Goal: Information Seeking & Learning: Learn about a topic

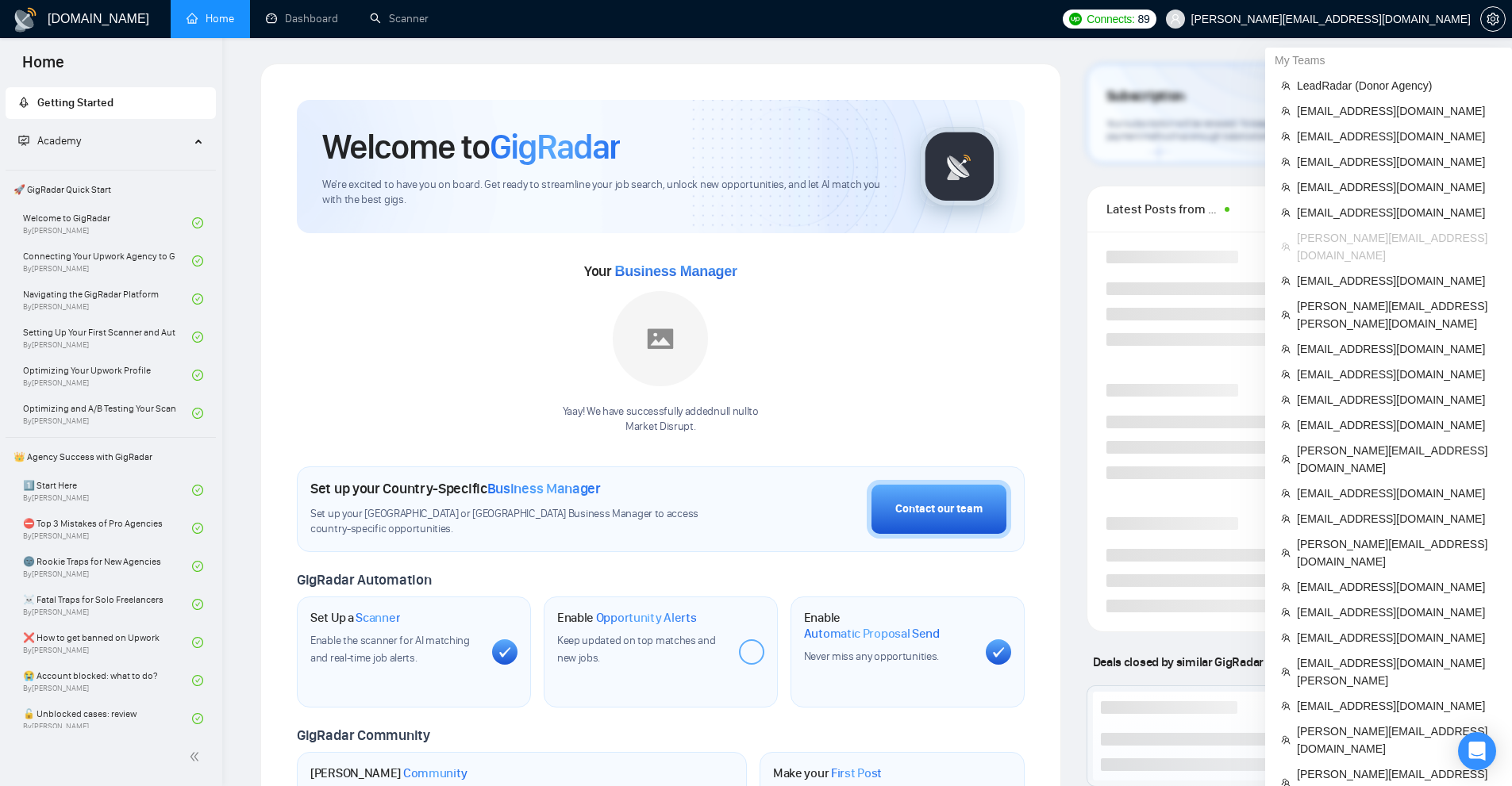
scroll to position [317, 0]
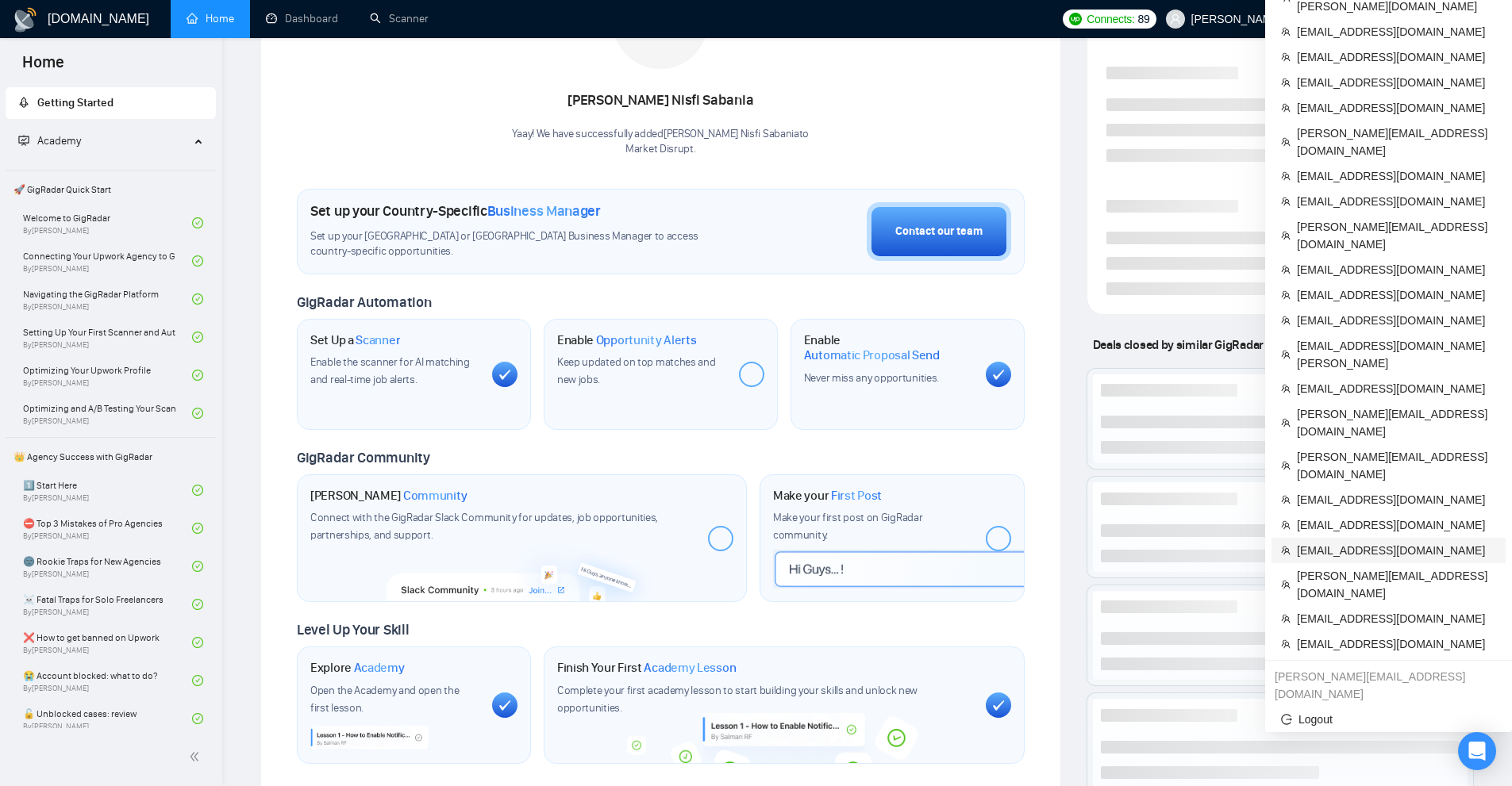
click at [1332, 542] on span "[EMAIL_ADDRESS][DOMAIN_NAME]" at bounding box center [1396, 551] width 200 height 18
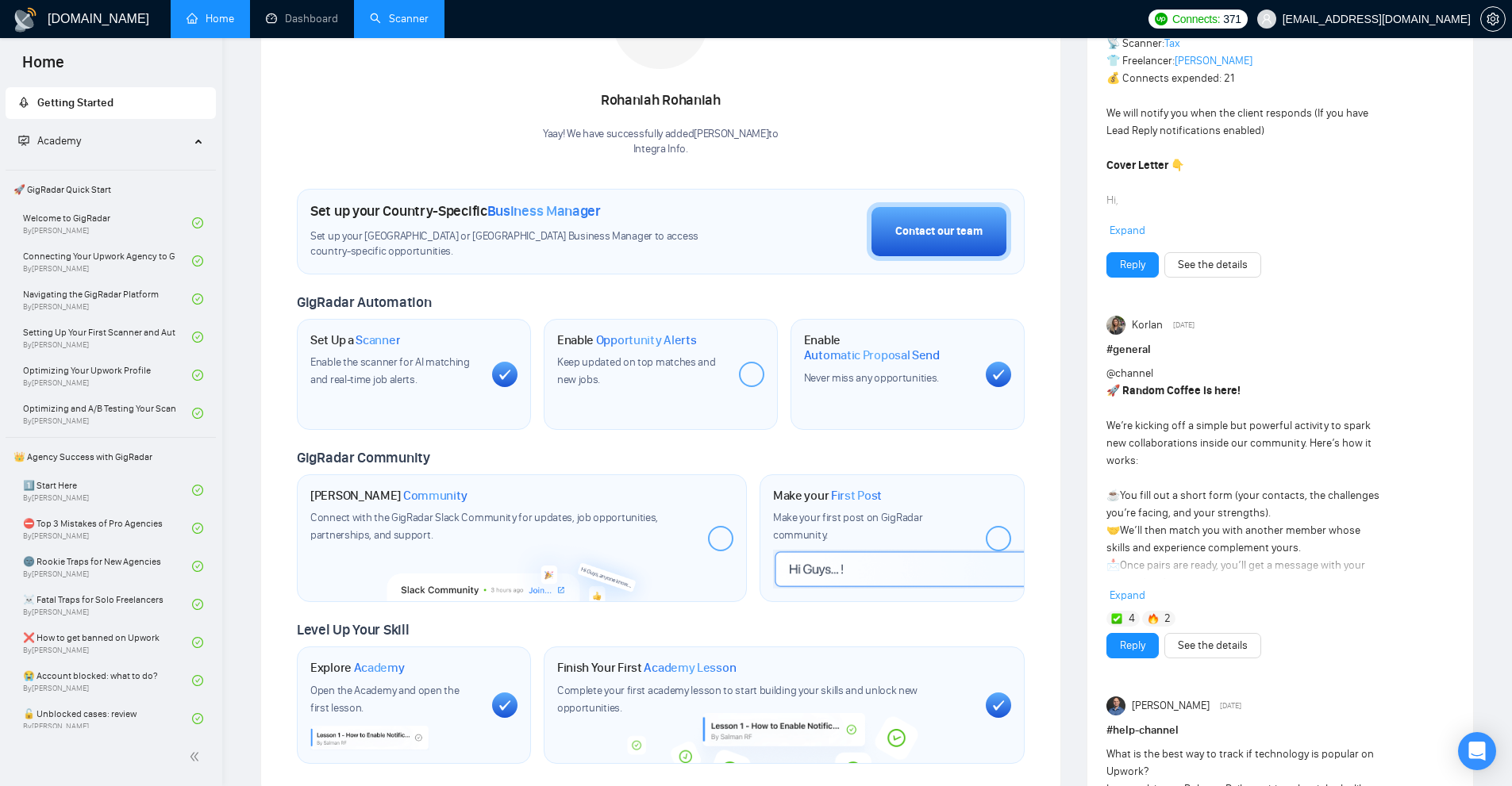
click at [398, 25] on link "Scanner" at bounding box center [399, 19] width 58 height 13
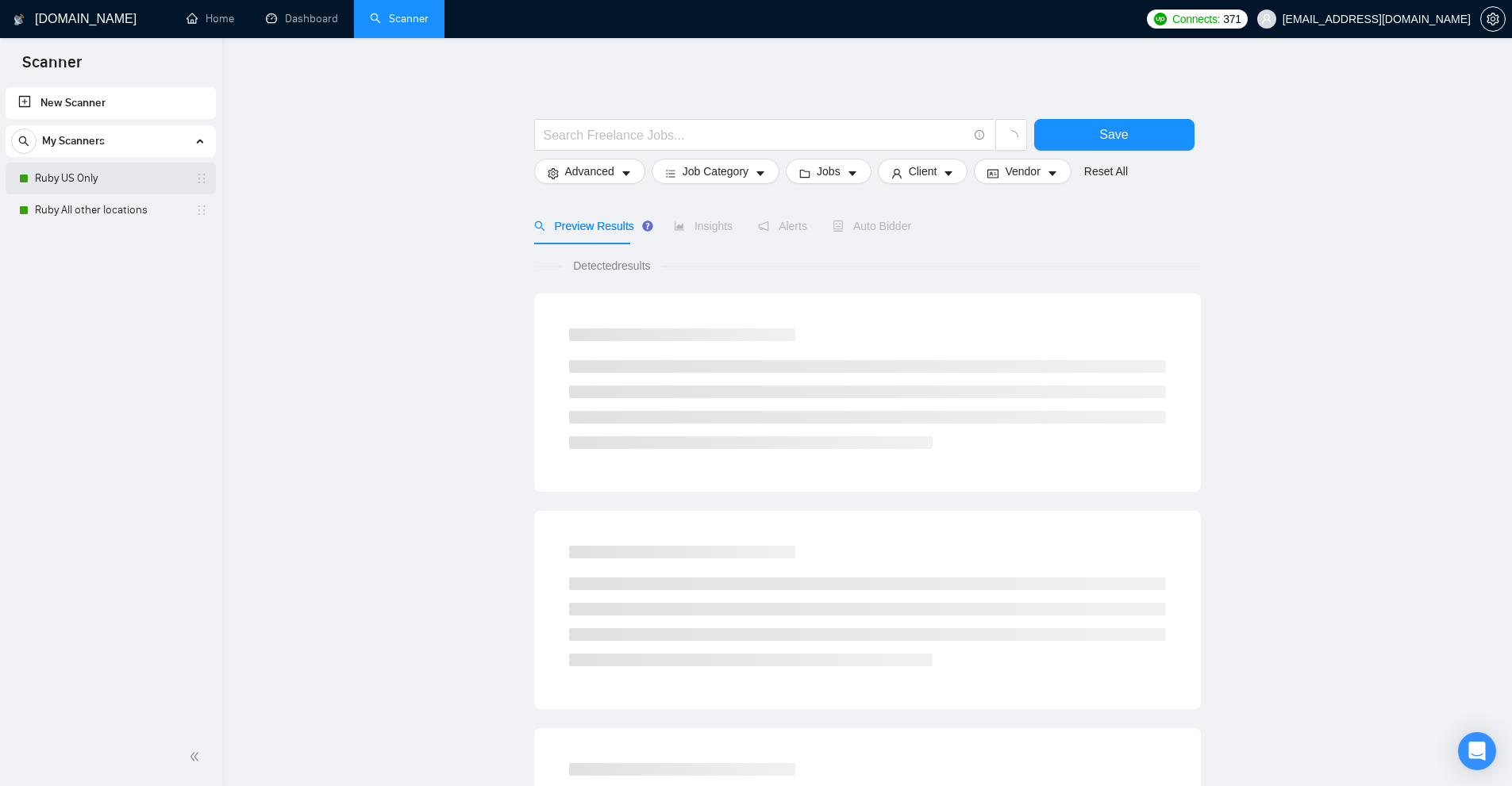
click at [26, 168] on div "Ruby US Only" at bounding box center [113, 179] width 189 height 32
click at [130, 182] on link "Ruby US Only" at bounding box center [110, 179] width 151 height 32
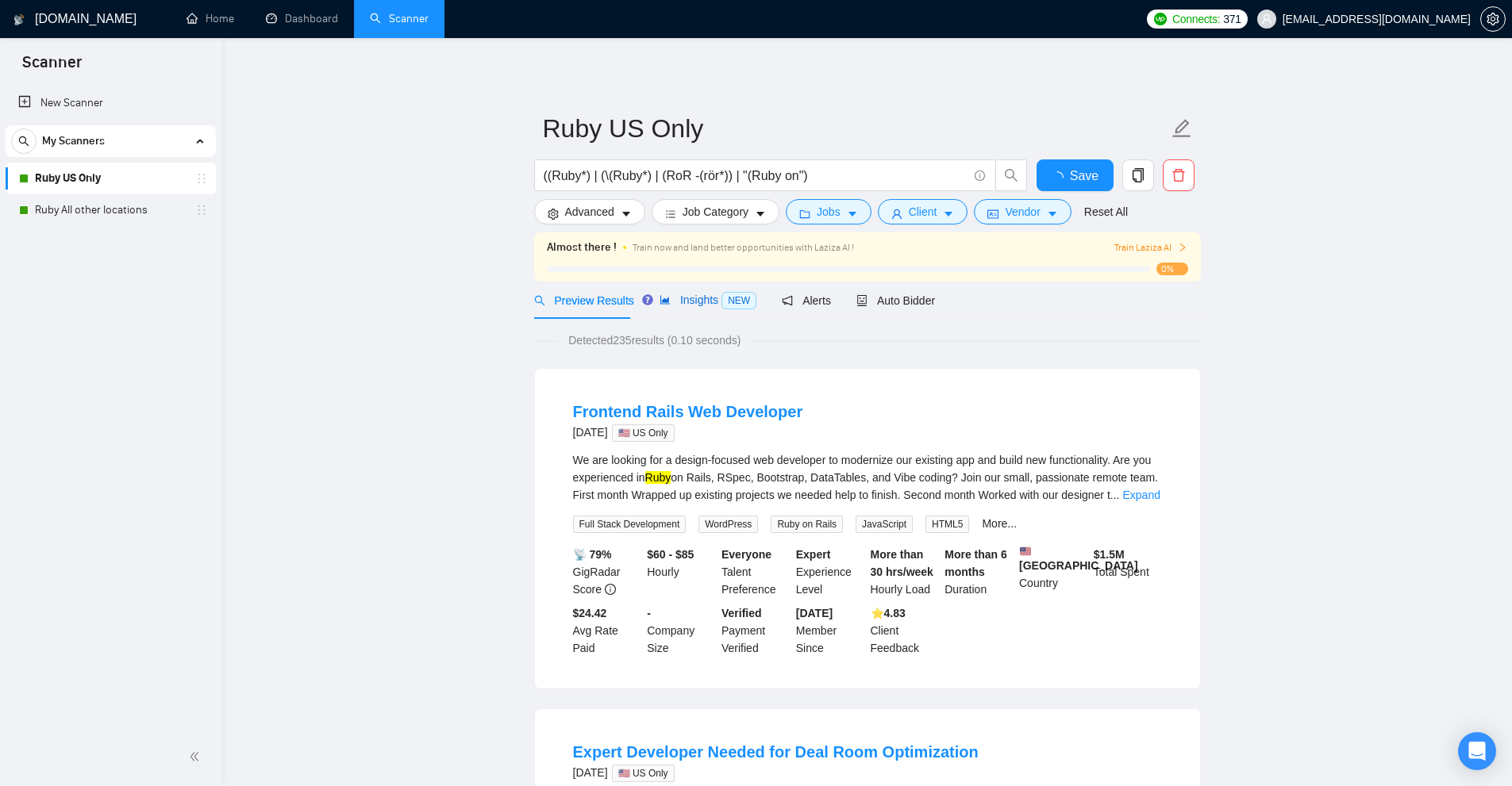
click at [695, 309] on div "Insights NEW" at bounding box center [707, 299] width 97 height 18
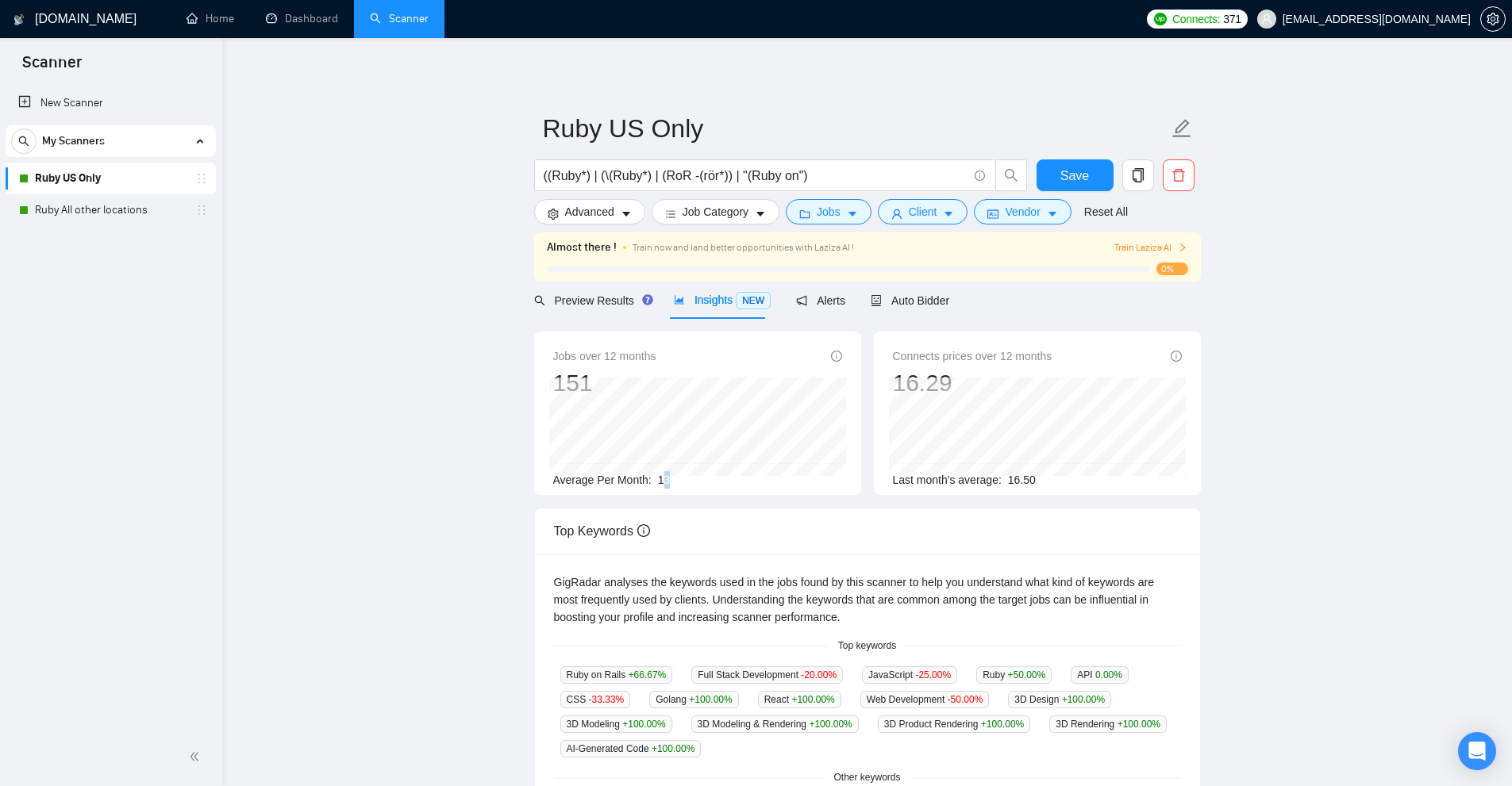
drag, startPoint x: 660, startPoint y: 482, endPoint x: 674, endPoint y: 487, distance: 14.9
click at [669, 477] on div "Average Per Month: 13" at bounding box center [698, 480] width 289 height 18
drag, startPoint x: 659, startPoint y: 473, endPoint x: 680, endPoint y: 473, distance: 21.0
click at [680, 473] on div "Average Per Month: 13" at bounding box center [698, 480] width 289 height 18
click at [693, 481] on div "Average Per Month: 13" at bounding box center [698, 480] width 289 height 18
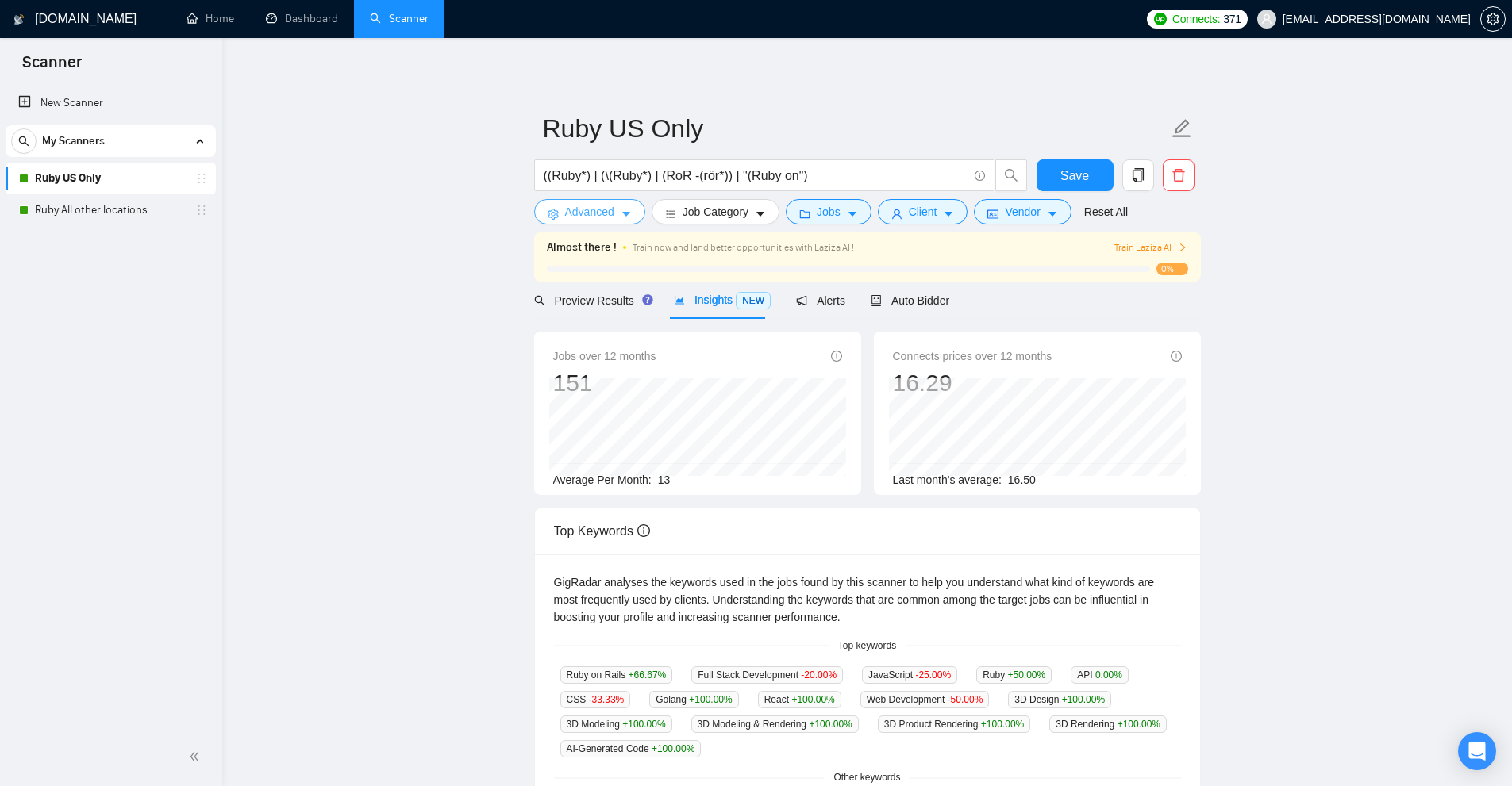
click at [590, 210] on span "Advanced" at bounding box center [589, 212] width 49 height 18
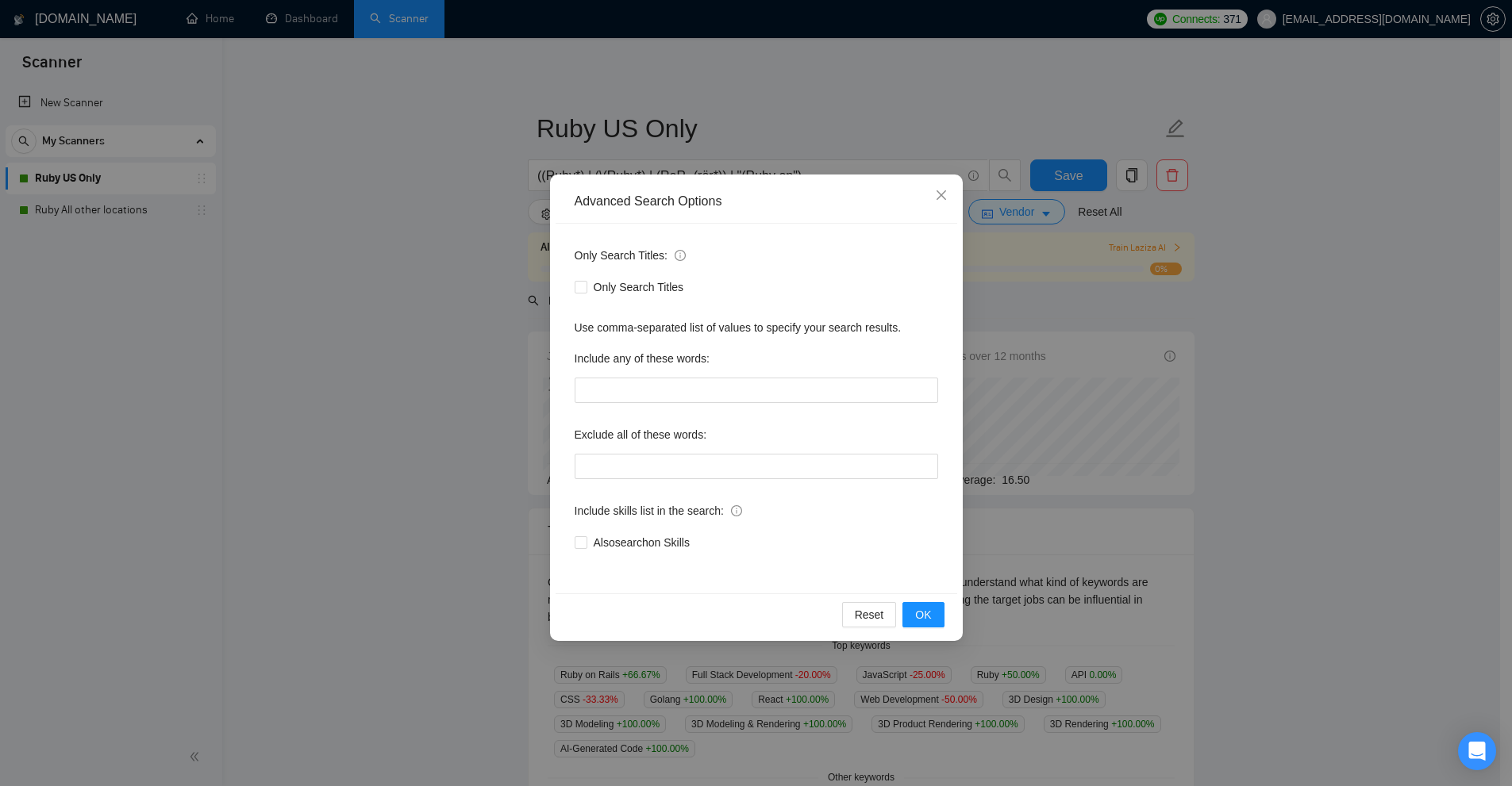
click at [489, 226] on div "Advanced Search Options Only Search Titles: Only Search Titles Use comma-separa…" at bounding box center [756, 393] width 1512 height 786
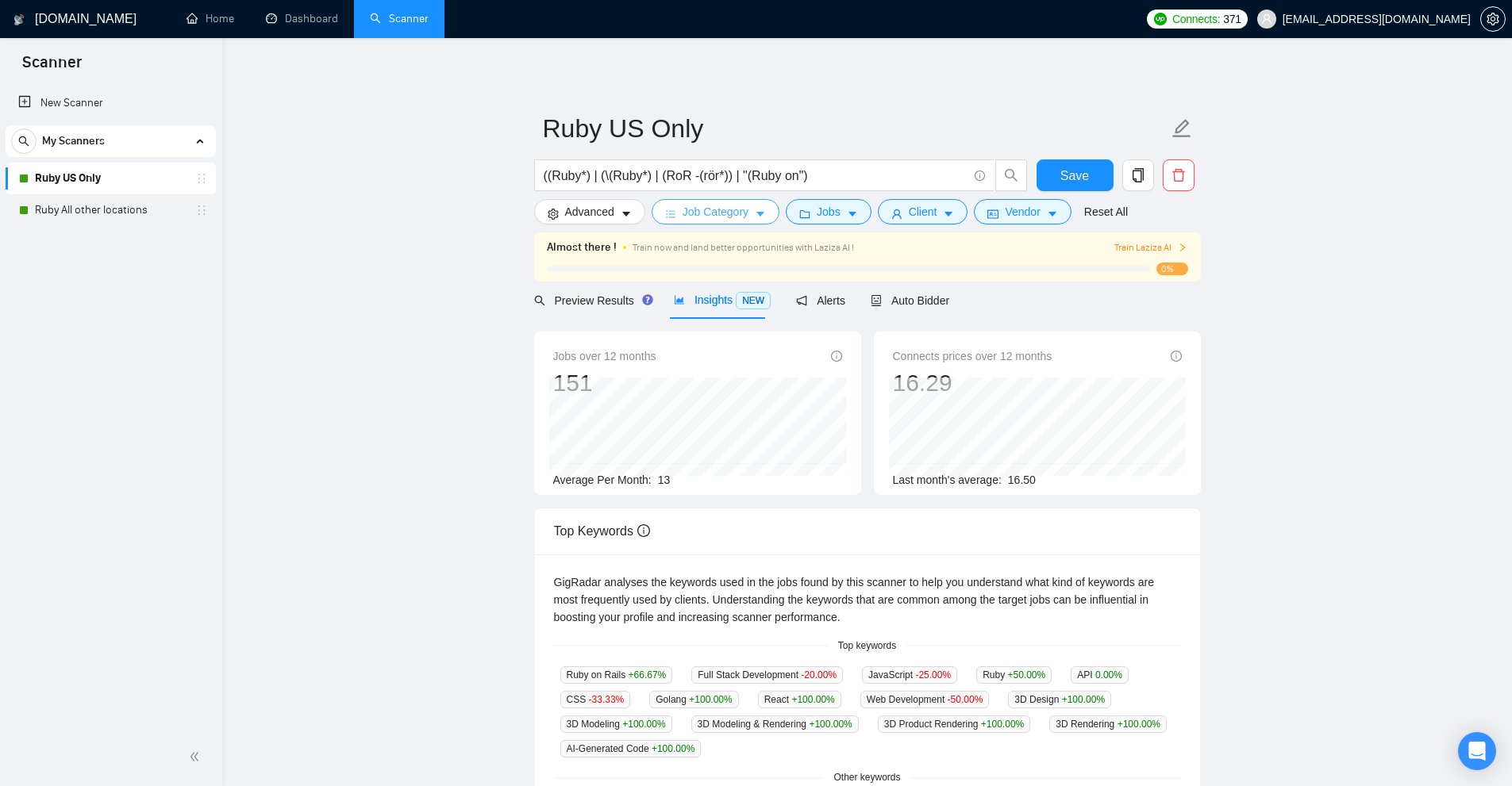
click at [715, 218] on span "Job Category" at bounding box center [716, 212] width 66 height 18
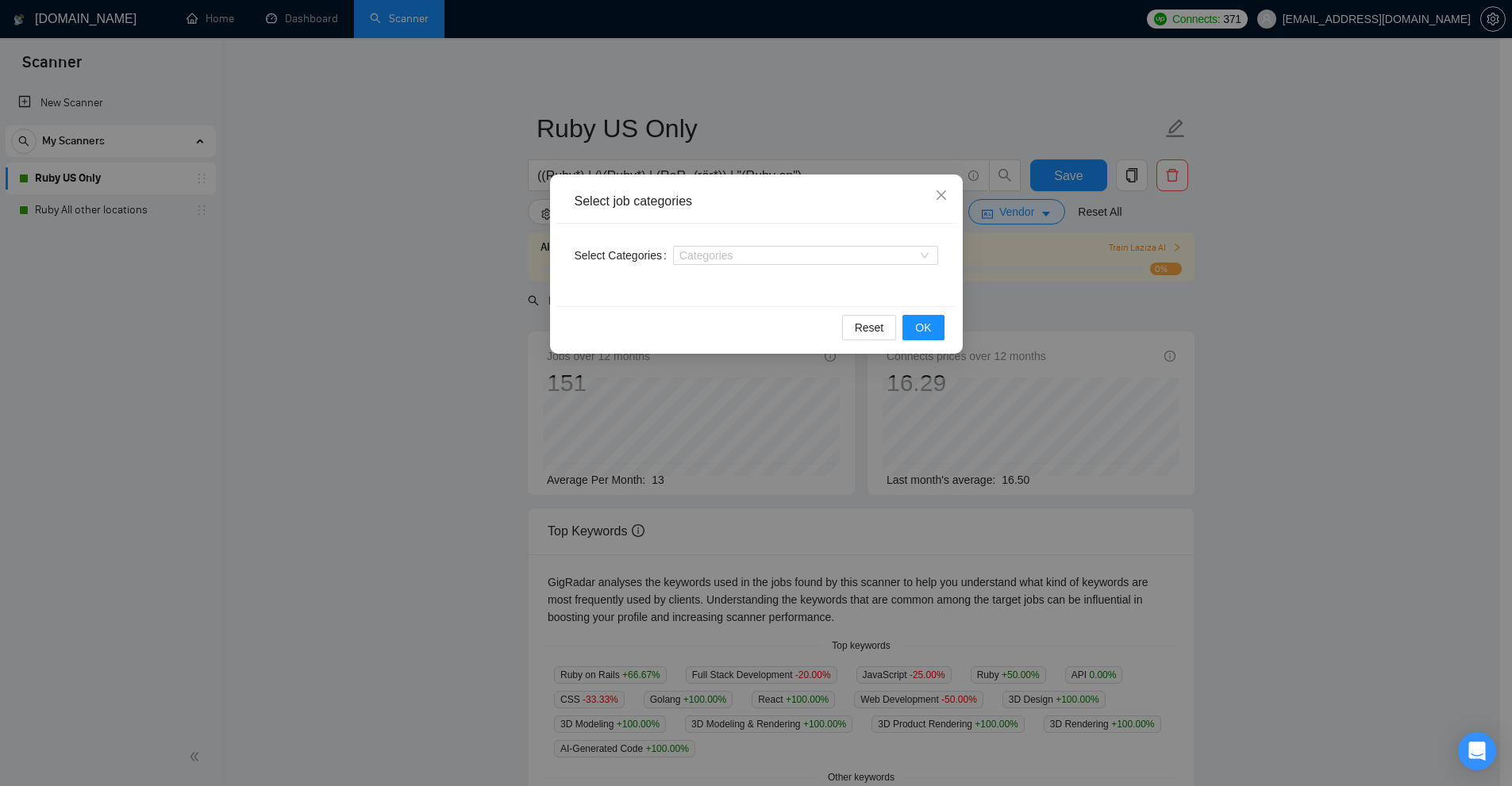
click at [514, 251] on div "Select job categories Select Categories Categories Reset OK" at bounding box center [756, 393] width 1512 height 786
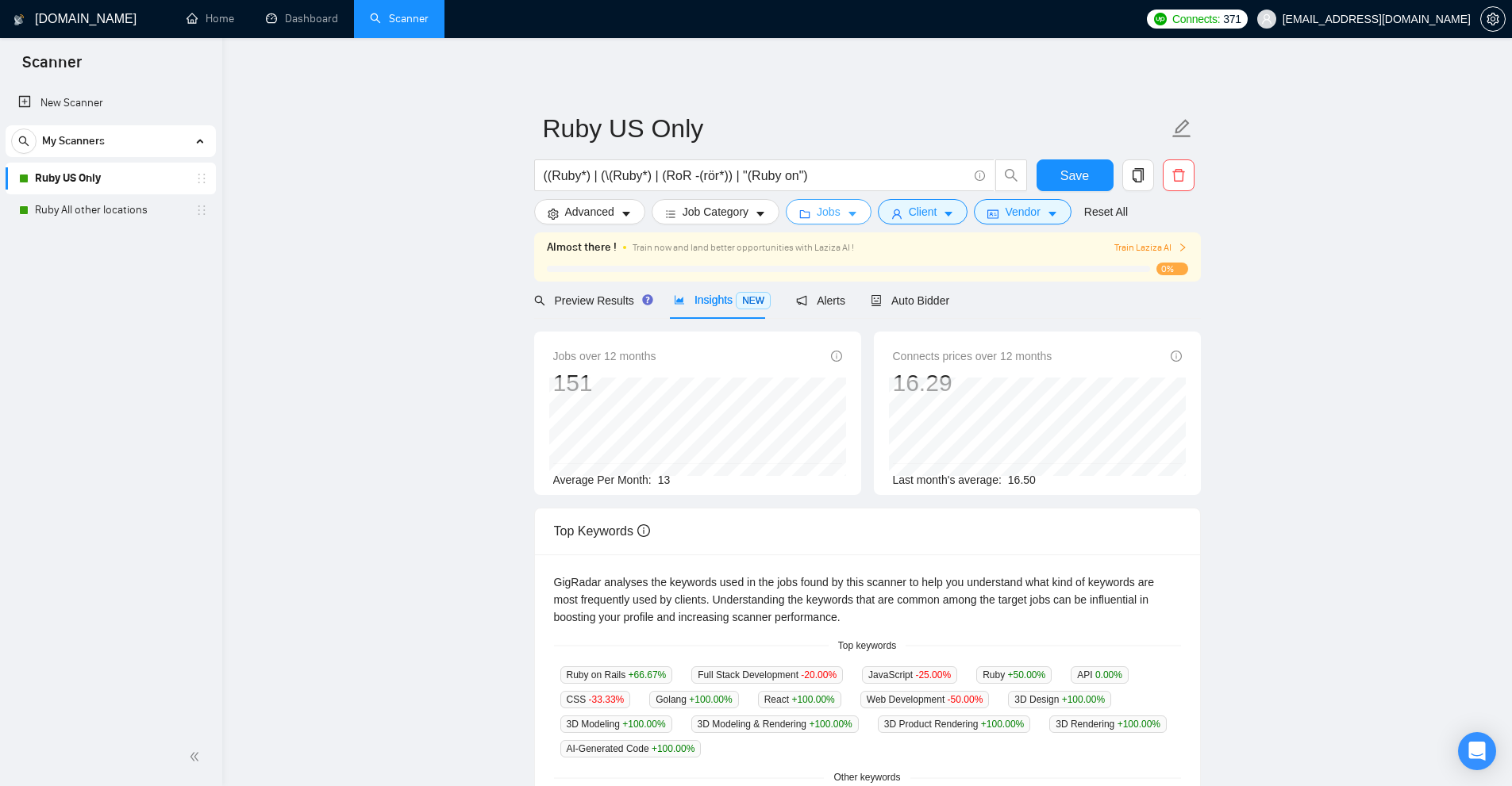
click at [821, 217] on span "Jobs" at bounding box center [828, 212] width 24 height 18
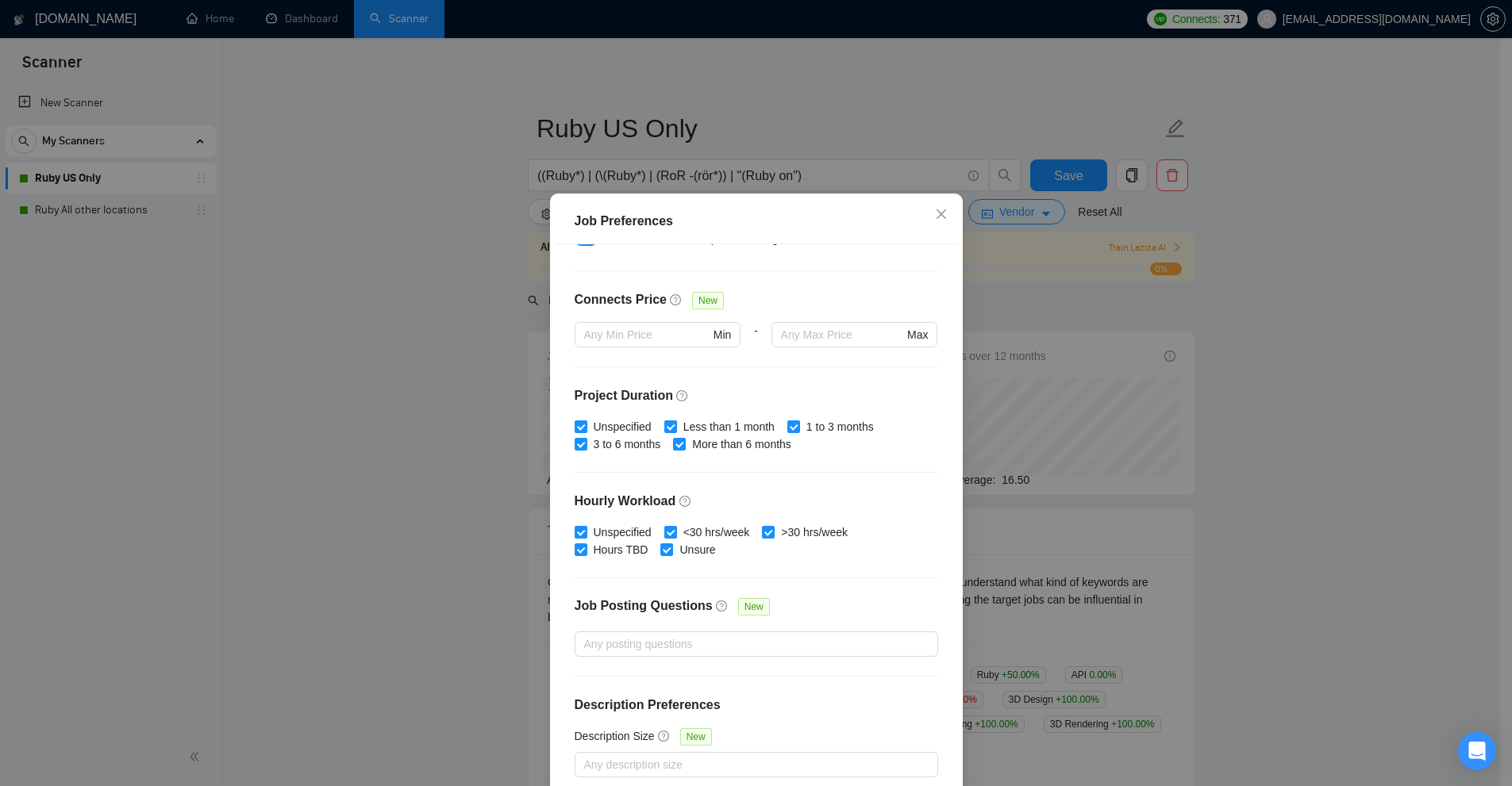
scroll to position [78, 0]
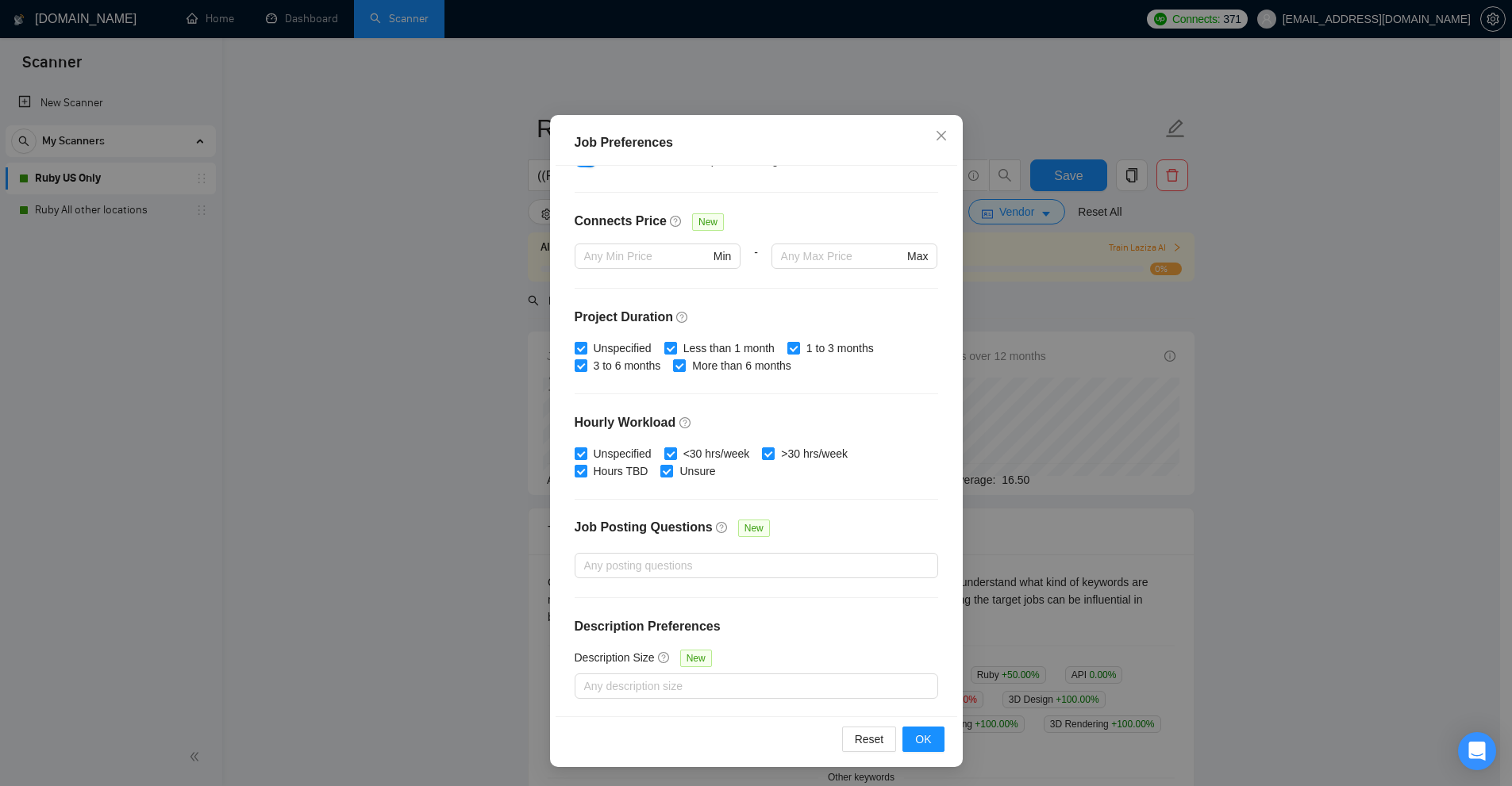
click at [1065, 323] on div "Job Preferences Budget Project Type All Fixed Price Hourly Rate Fixed Price Bud…" at bounding box center [756, 393] width 1512 height 786
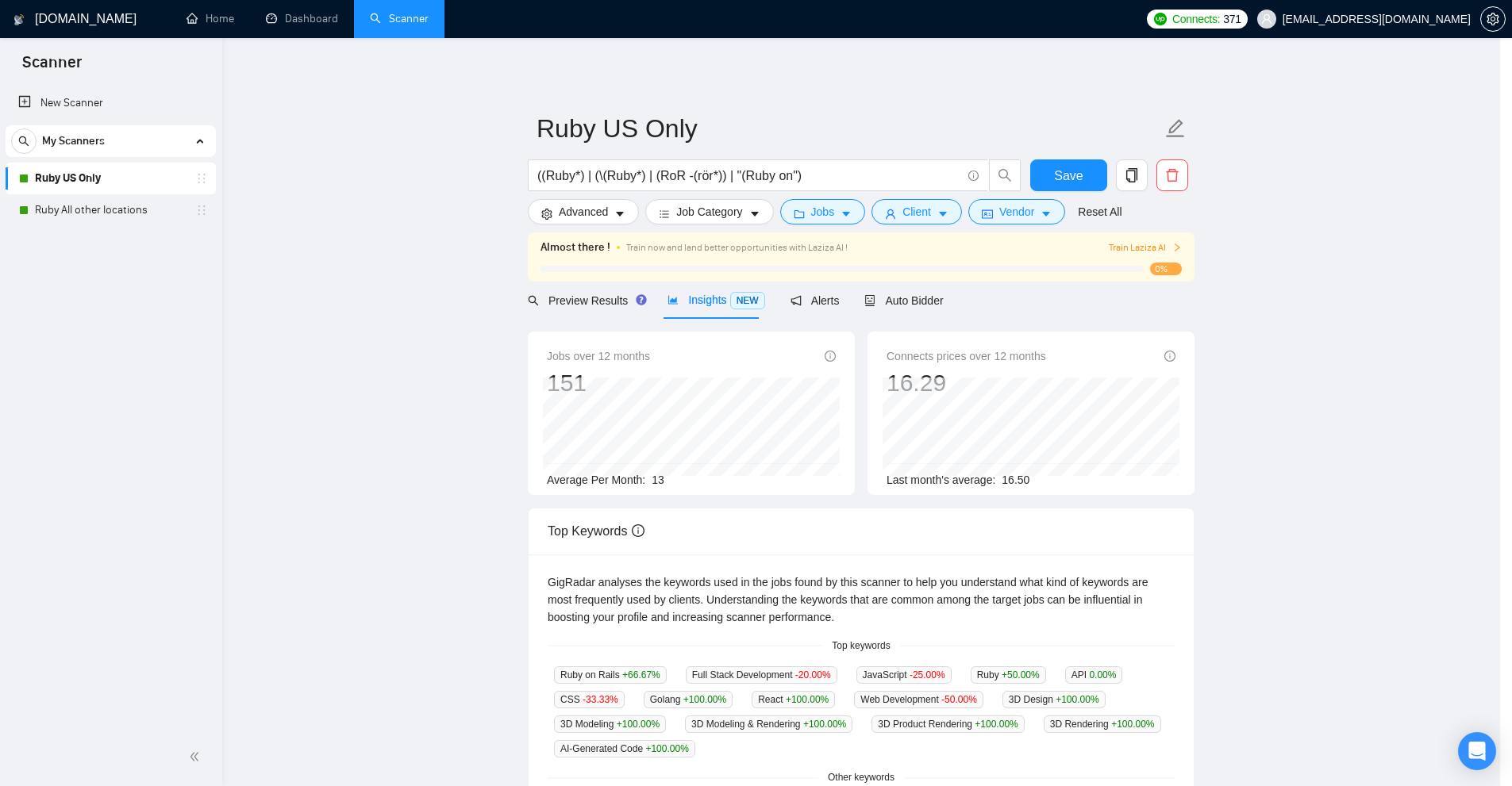
scroll to position [0, 0]
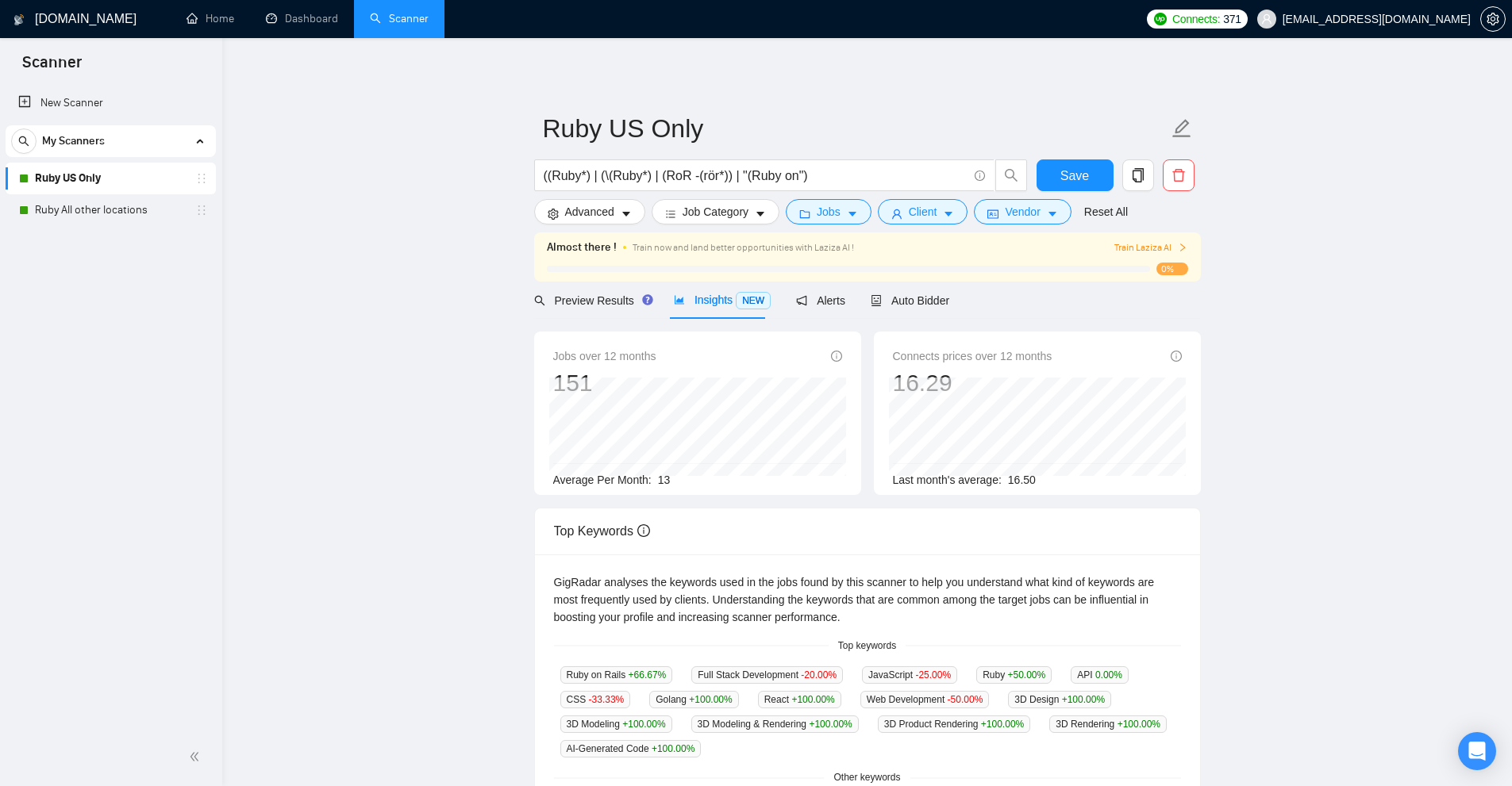
click at [623, 239] on span at bounding box center [624, 248] width 3 height 18
click at [614, 219] on button "Advanced" at bounding box center [589, 212] width 111 height 25
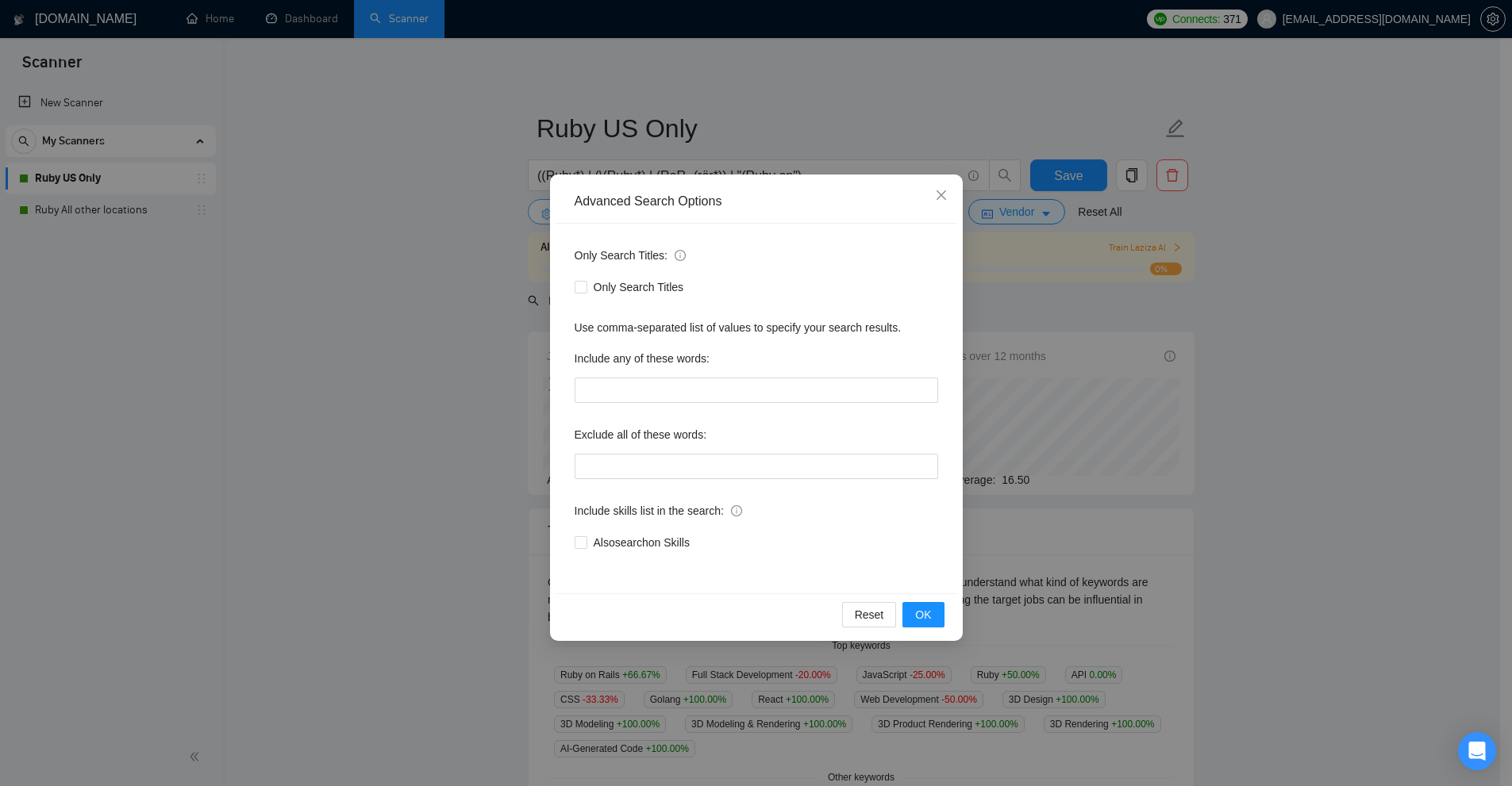
drag, startPoint x: 614, startPoint y: 219, endPoint x: 452, endPoint y: 222, distance: 162.0
click at [613, 219] on div "Advanced Search Options" at bounding box center [756, 201] width 402 height 43
click at [452, 222] on div "Advanced Search Options Only Search Titles: Only Search Titles Use comma-separa…" at bounding box center [756, 393] width 1512 height 786
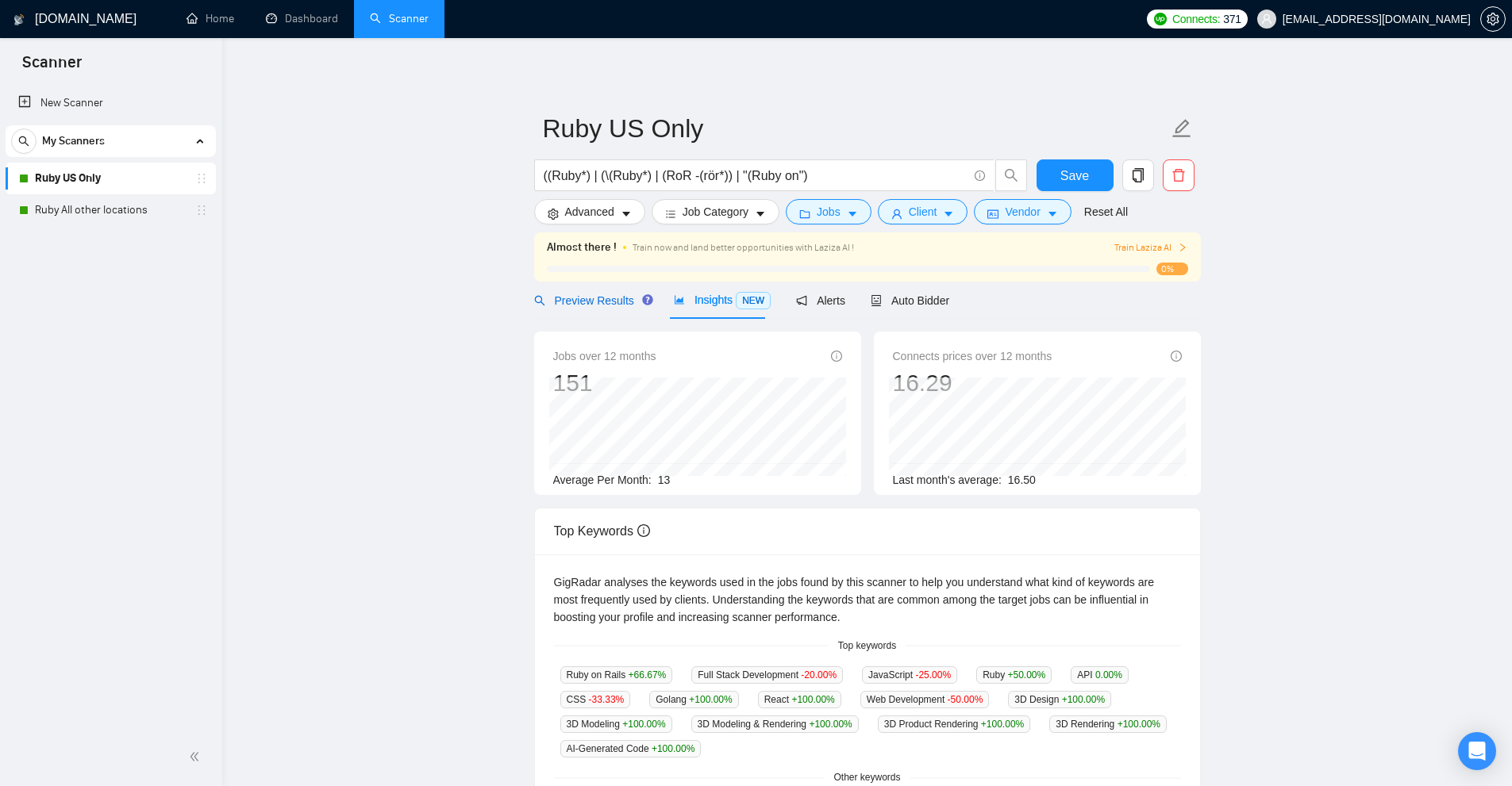
click at [606, 296] on span "Preview Results" at bounding box center [590, 300] width 114 height 12
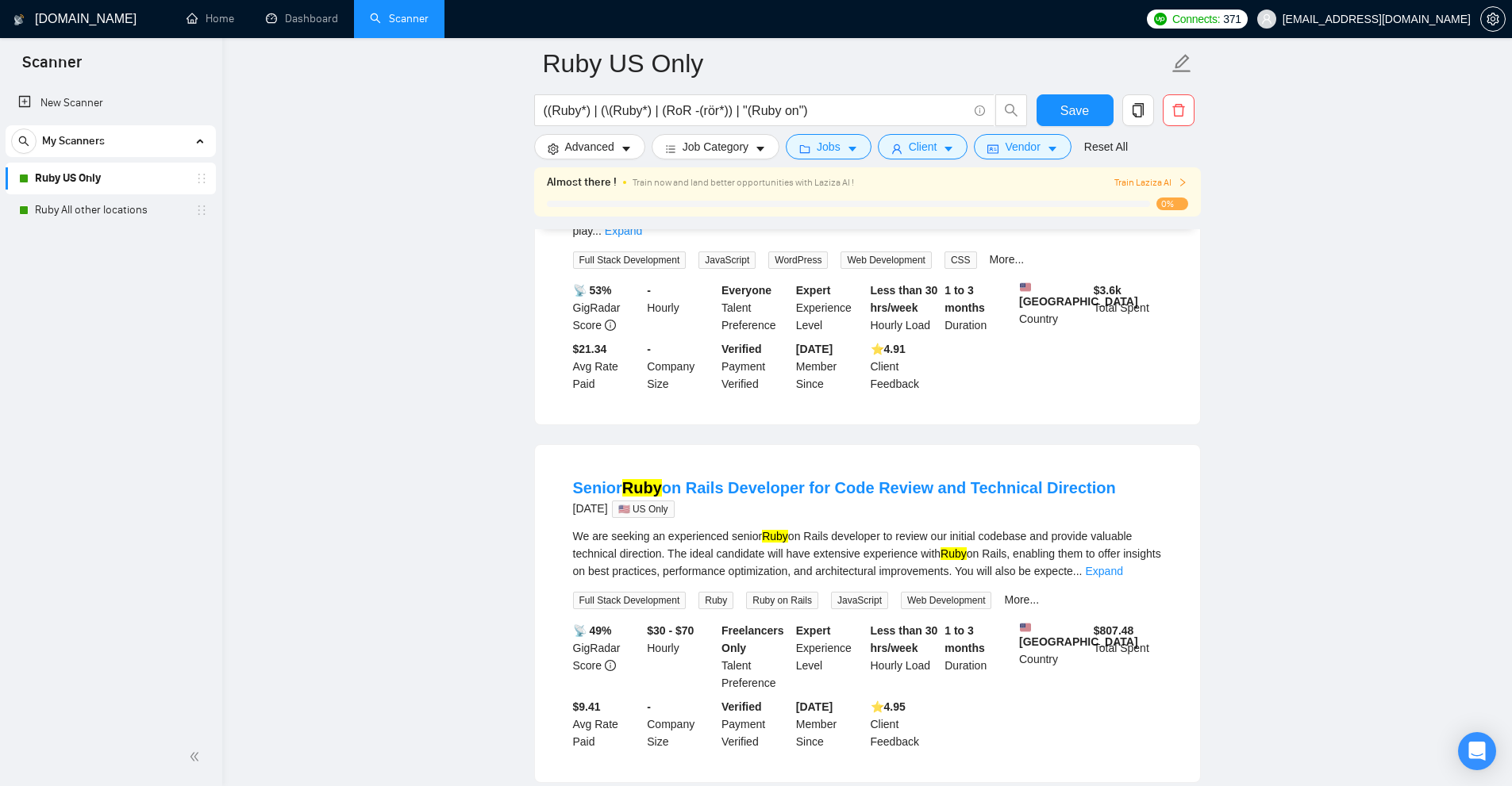
scroll to position [79, 0]
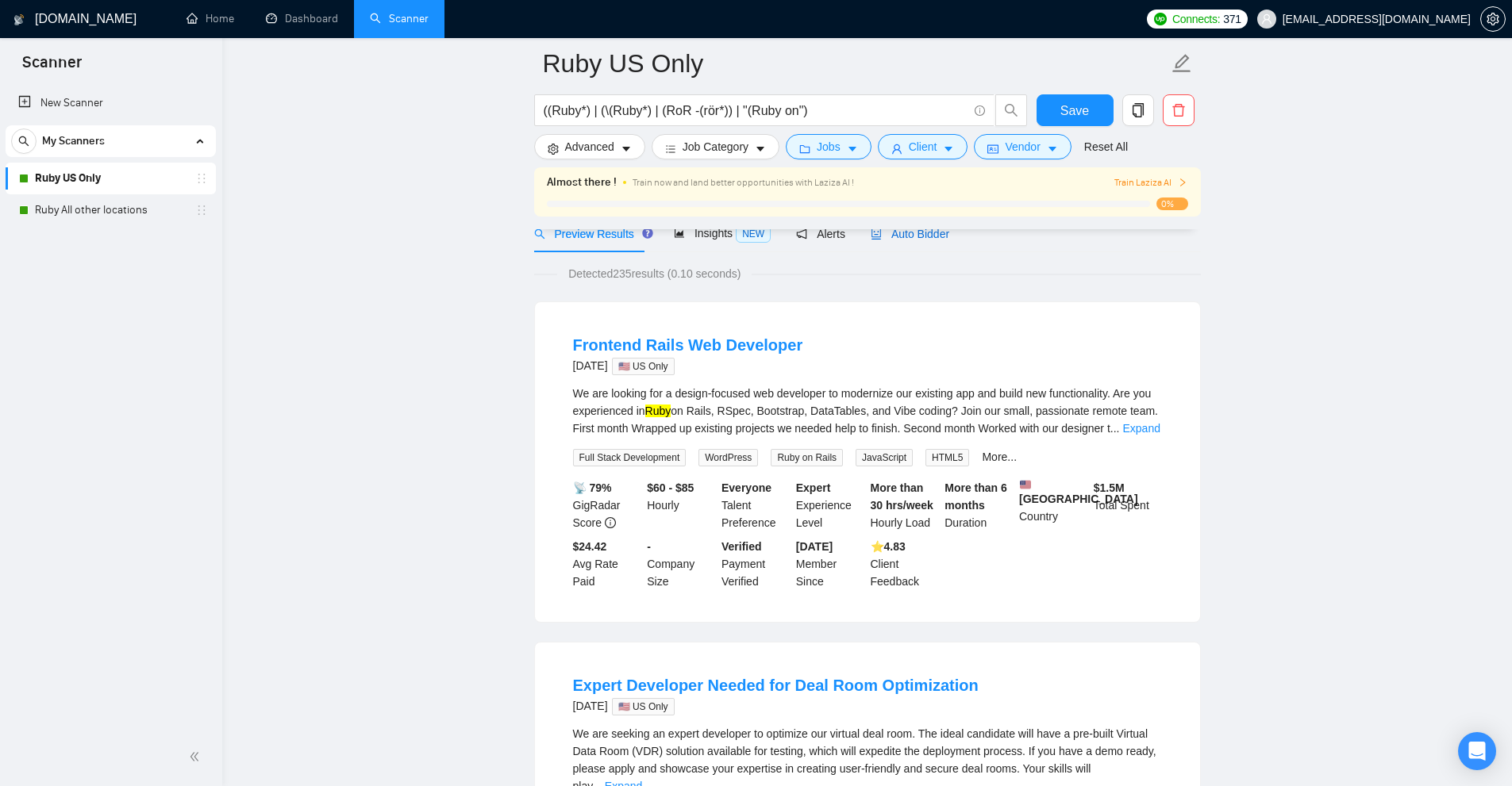
click at [916, 233] on span "Auto Bidder" at bounding box center [909, 233] width 78 height 12
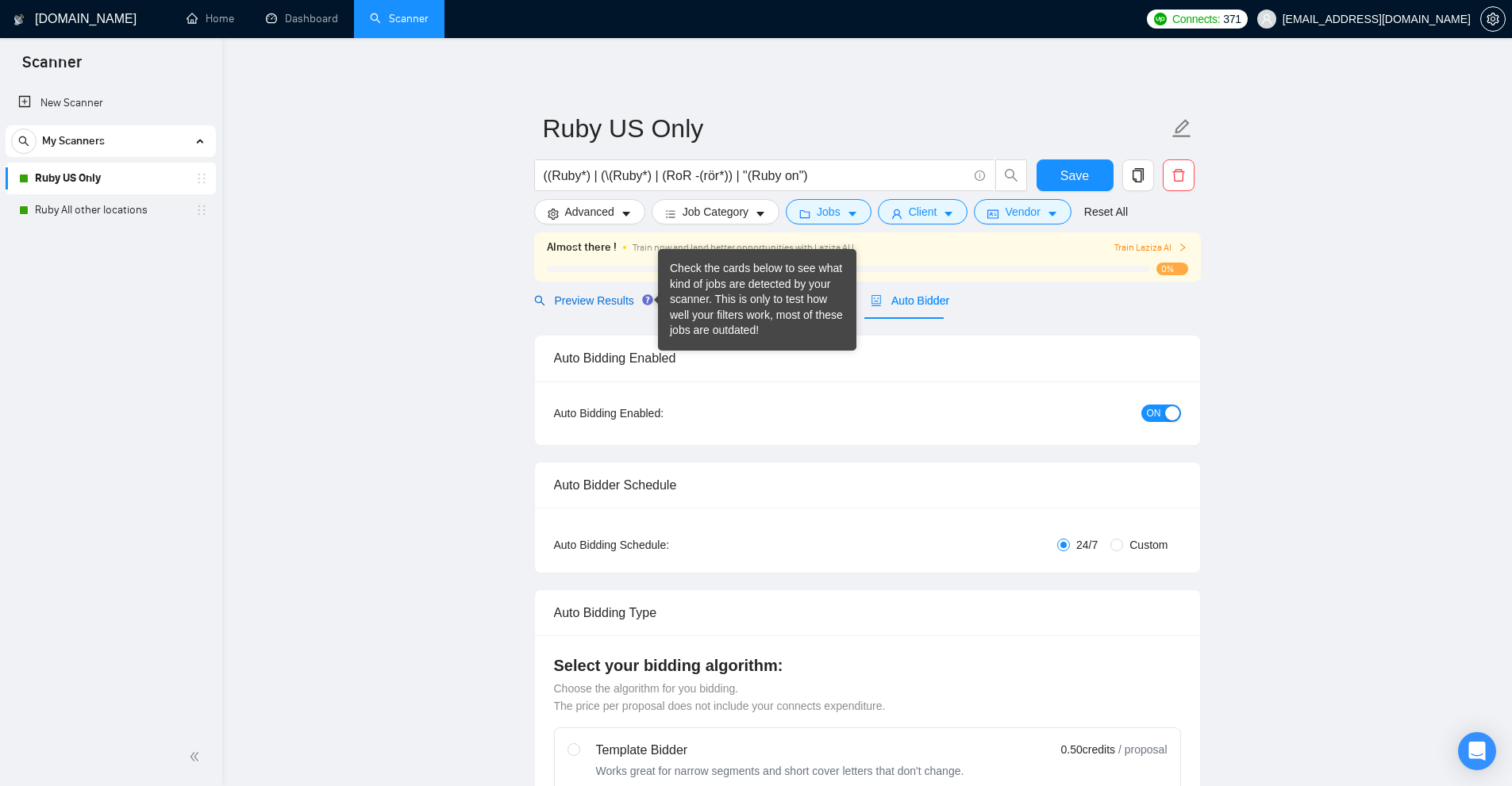
click at [577, 297] on span "Preview Results" at bounding box center [590, 300] width 114 height 12
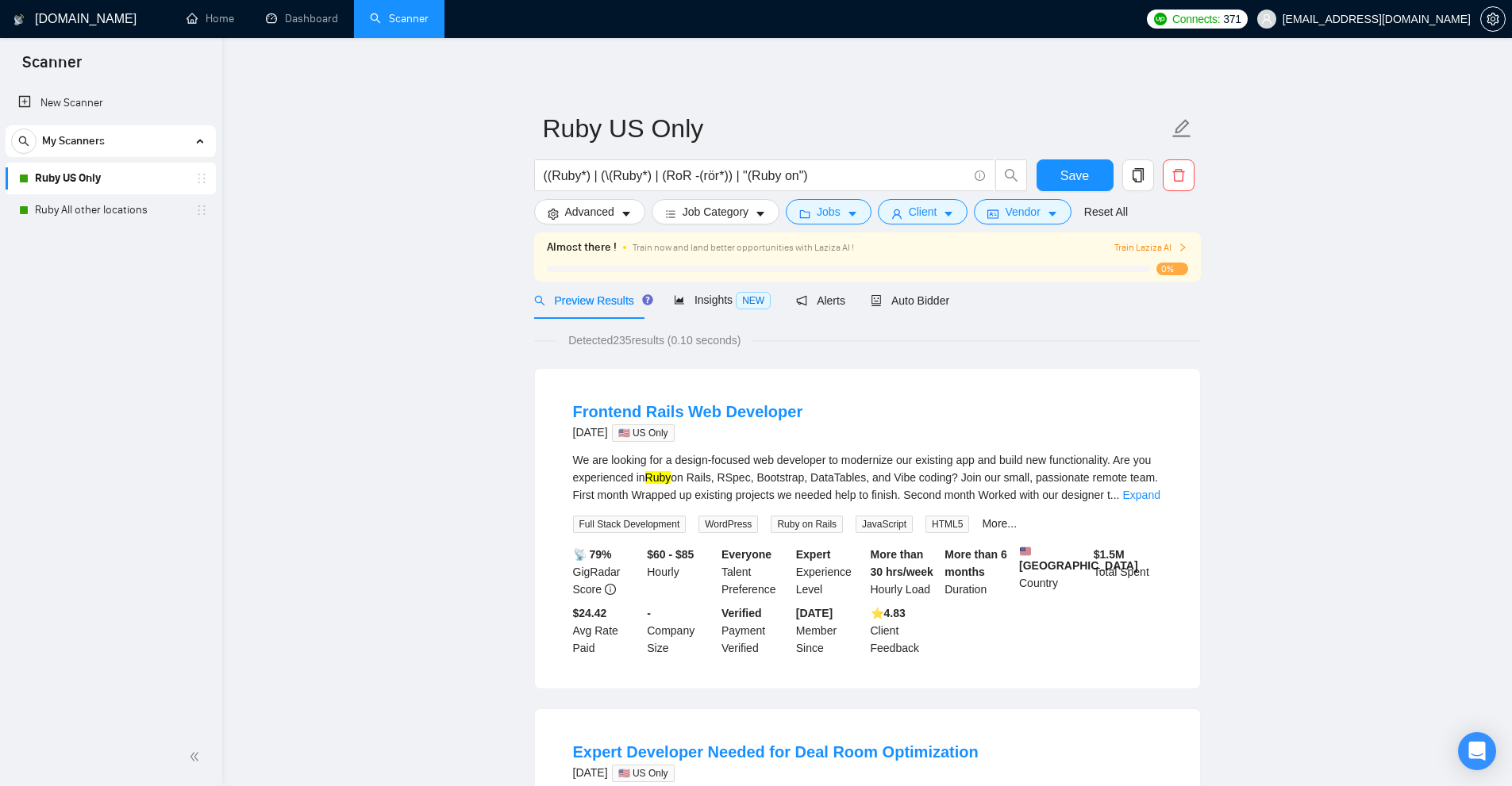
click at [704, 478] on div "We are looking for a design-focused web developer to modernize our existing app…" at bounding box center [867, 478] width 588 height 53
drag, startPoint x: 641, startPoint y: 396, endPoint x: 675, endPoint y: 402, distance: 34.5
click at [675, 402] on li "Frontend Rails Web Developer 7 days ago 🇺🇸 US Only We are looking for a design-…" at bounding box center [867, 528] width 627 height 281
copy link "Rails"
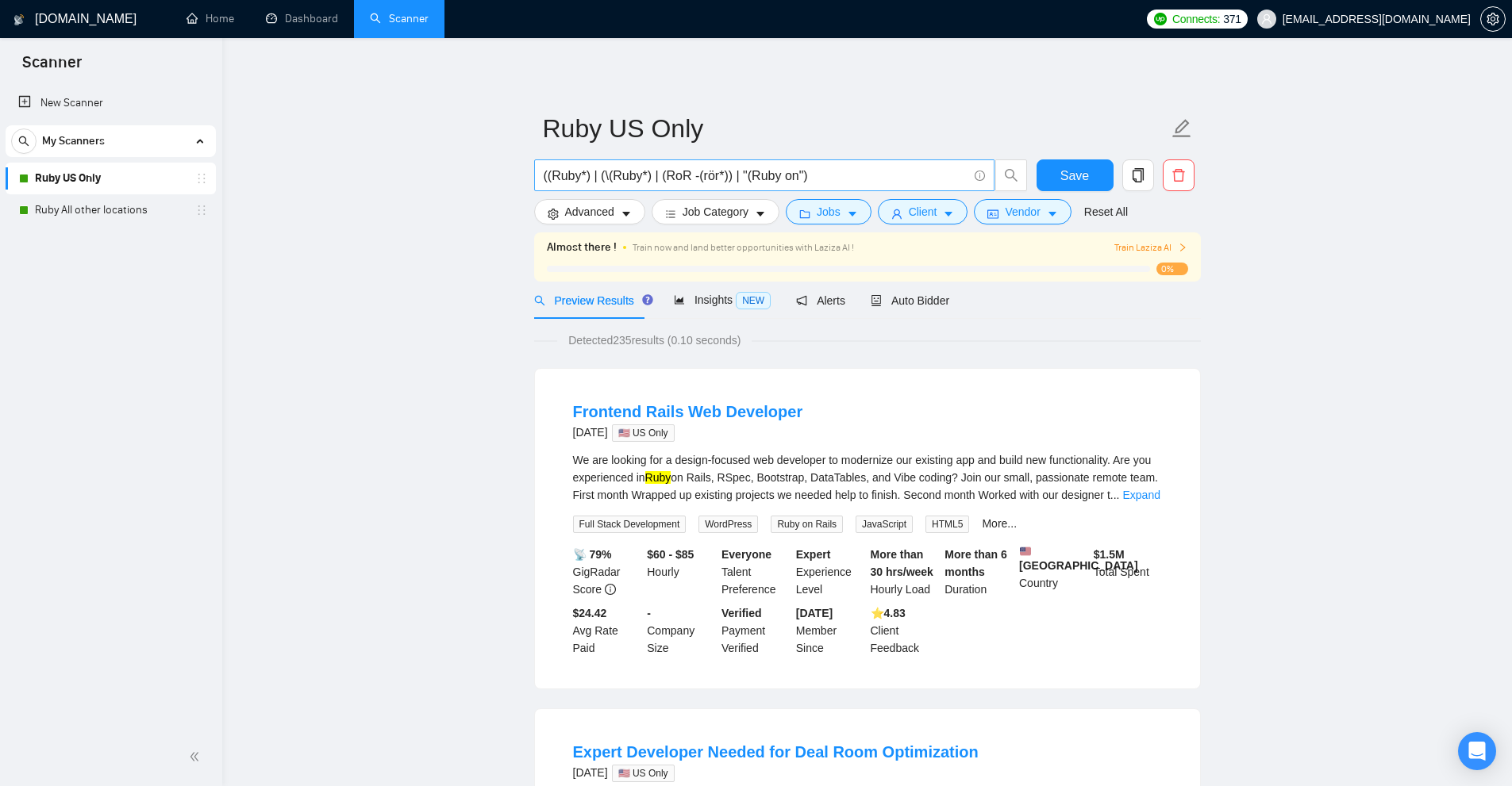
click at [822, 177] on input "((Ruby*) | (\(Ruby*) | (RoR -(rör*)) | "(Ruby on")" at bounding box center [755, 175] width 424 height 20
paste input "Rails"
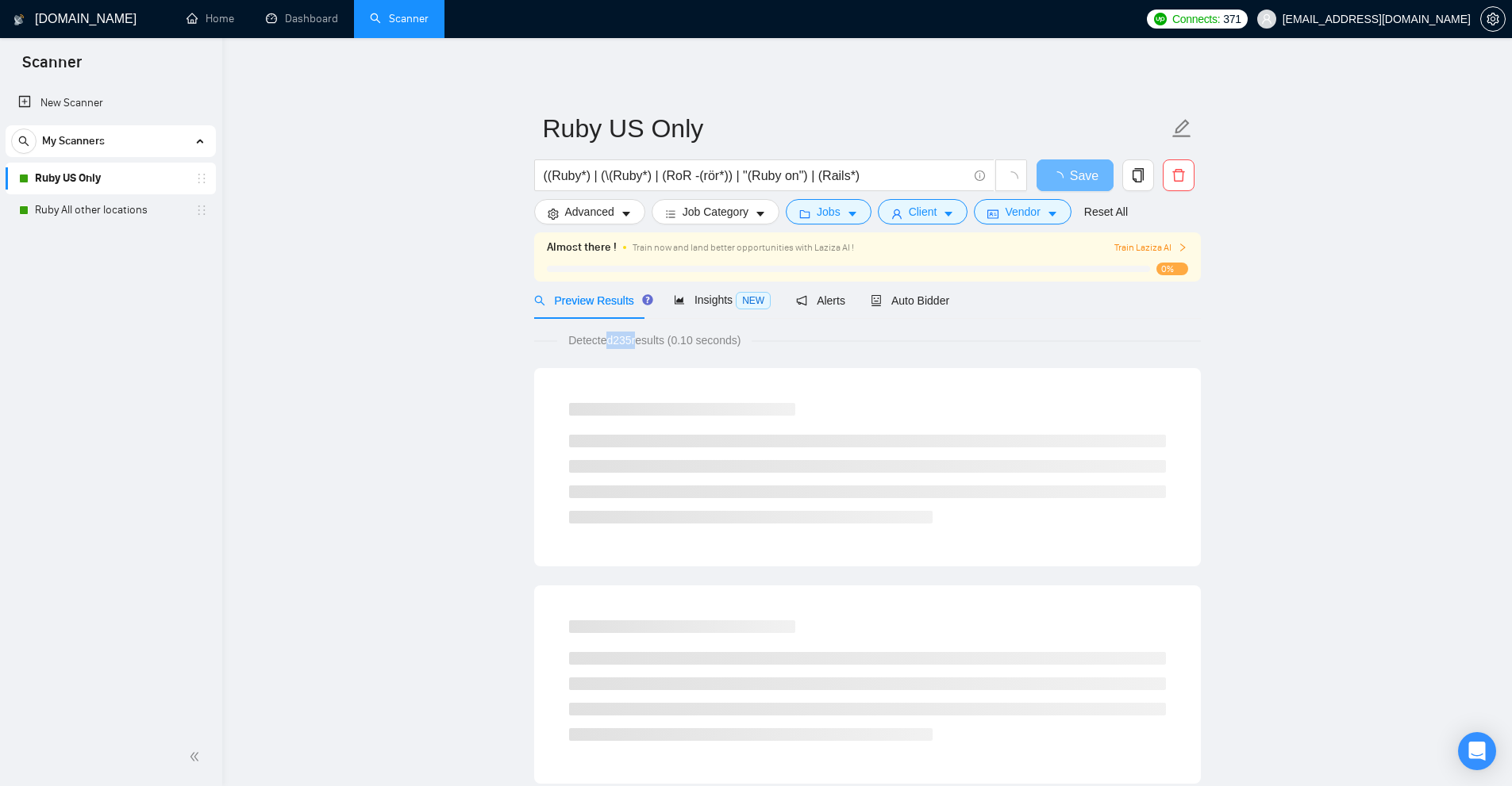
drag, startPoint x: 616, startPoint y: 341, endPoint x: 639, endPoint y: 344, distance: 23.2
click at [639, 344] on span "Detected 235 results (0.10 seconds)" at bounding box center [654, 340] width 195 height 18
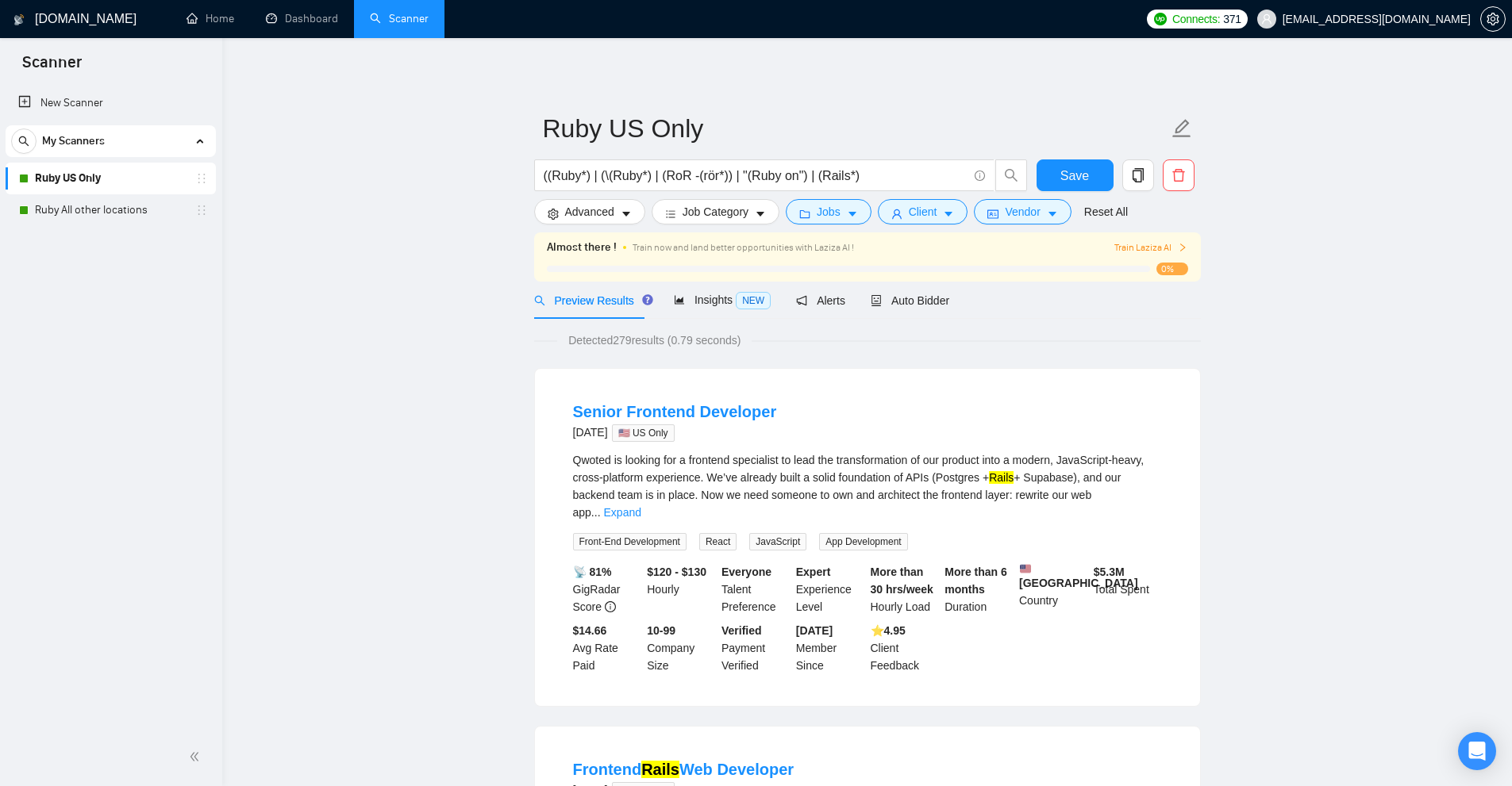
click at [641, 506] on link "Expand" at bounding box center [622, 512] width 38 height 12
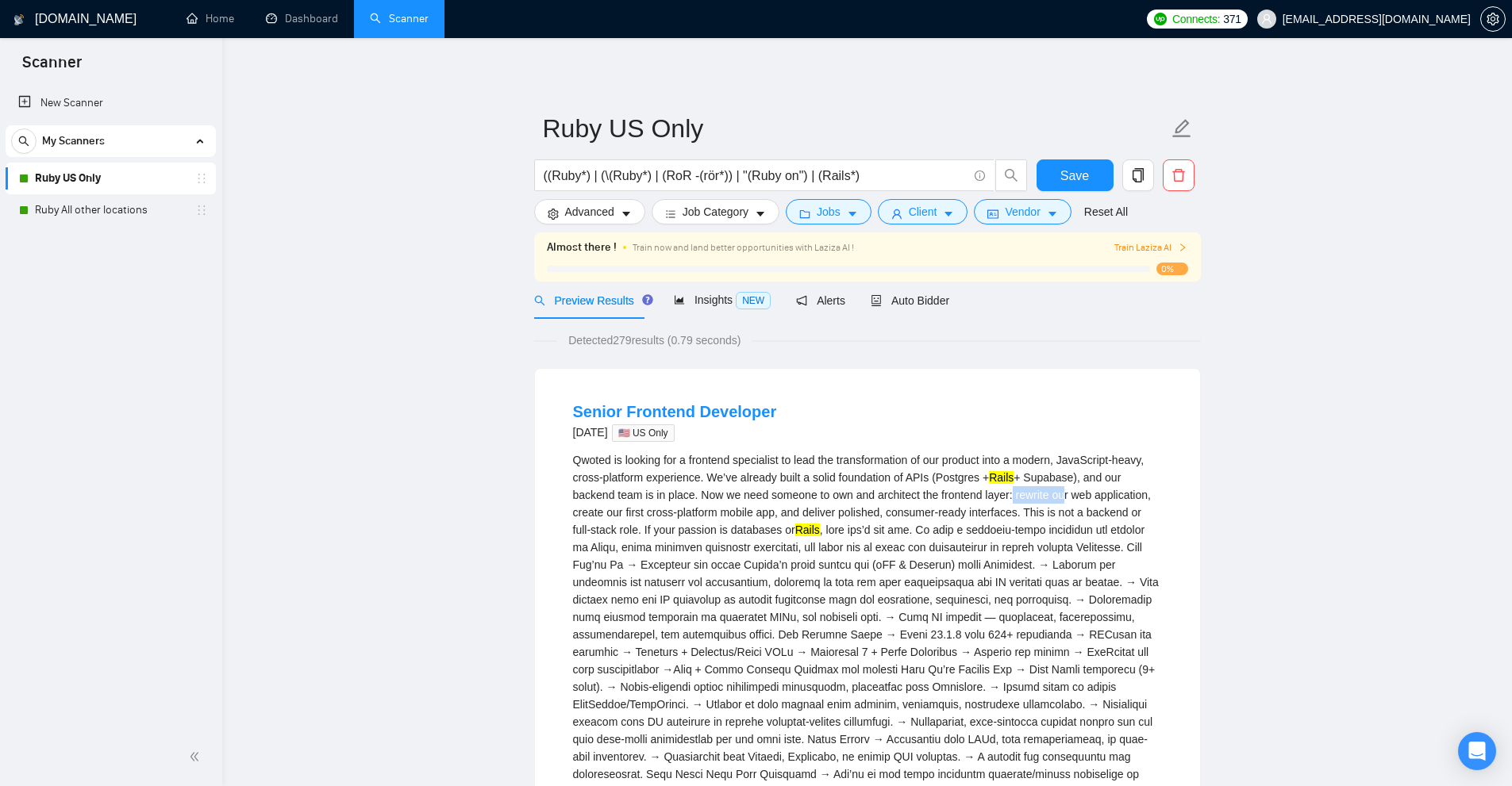
drag, startPoint x: 1008, startPoint y: 487, endPoint x: 988, endPoint y: 507, distance: 28.3
click at [1058, 487] on div "Qwoted is looking for a frontend specialist to lead the transformation of our p…" at bounding box center [867, 740] width 588 height 576
click at [905, 509] on div "Qwoted is looking for a frontend specialist to lead the transformation of our p…" at bounding box center [867, 740] width 588 height 576
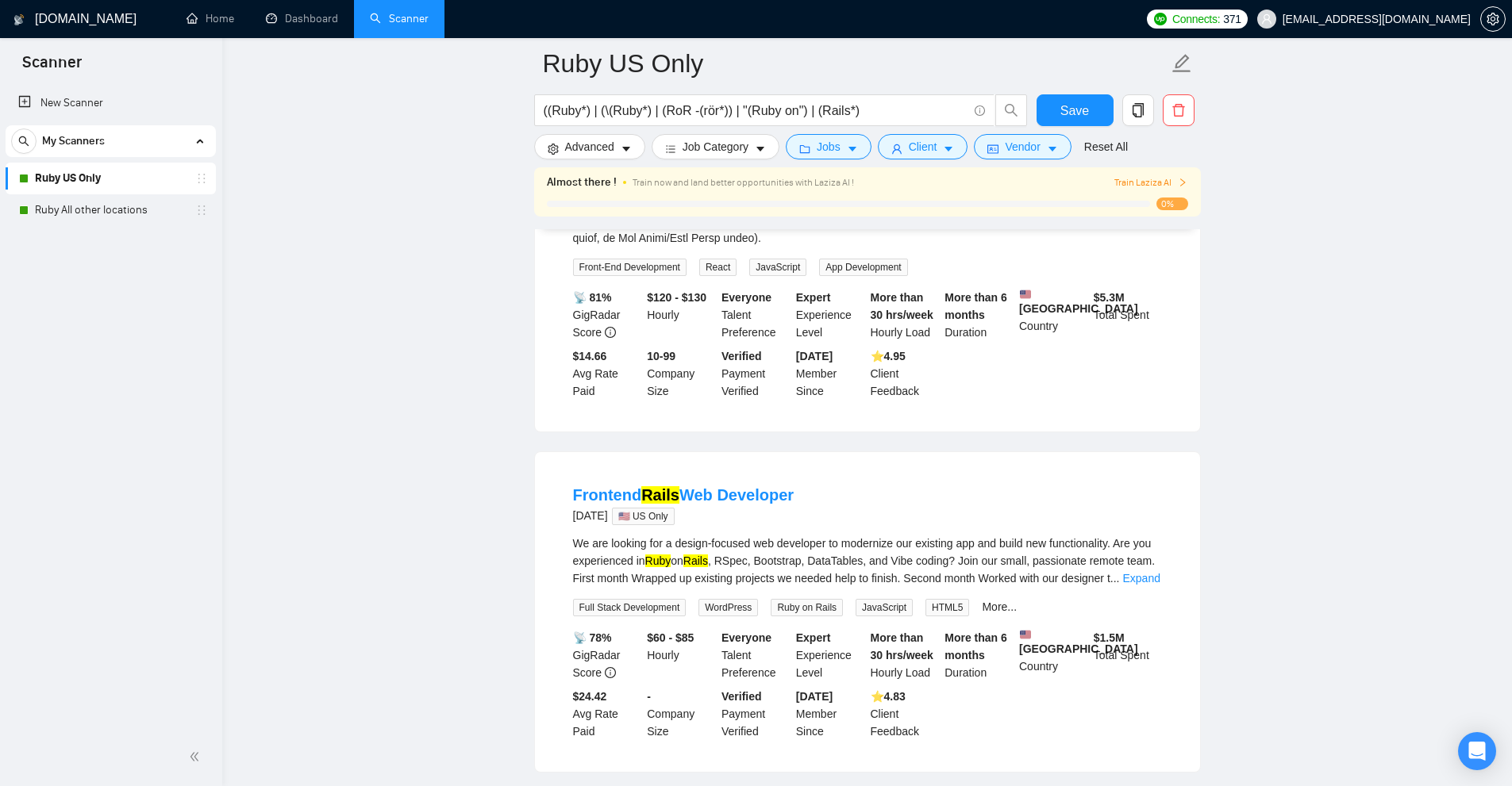
scroll to position [1190, 0]
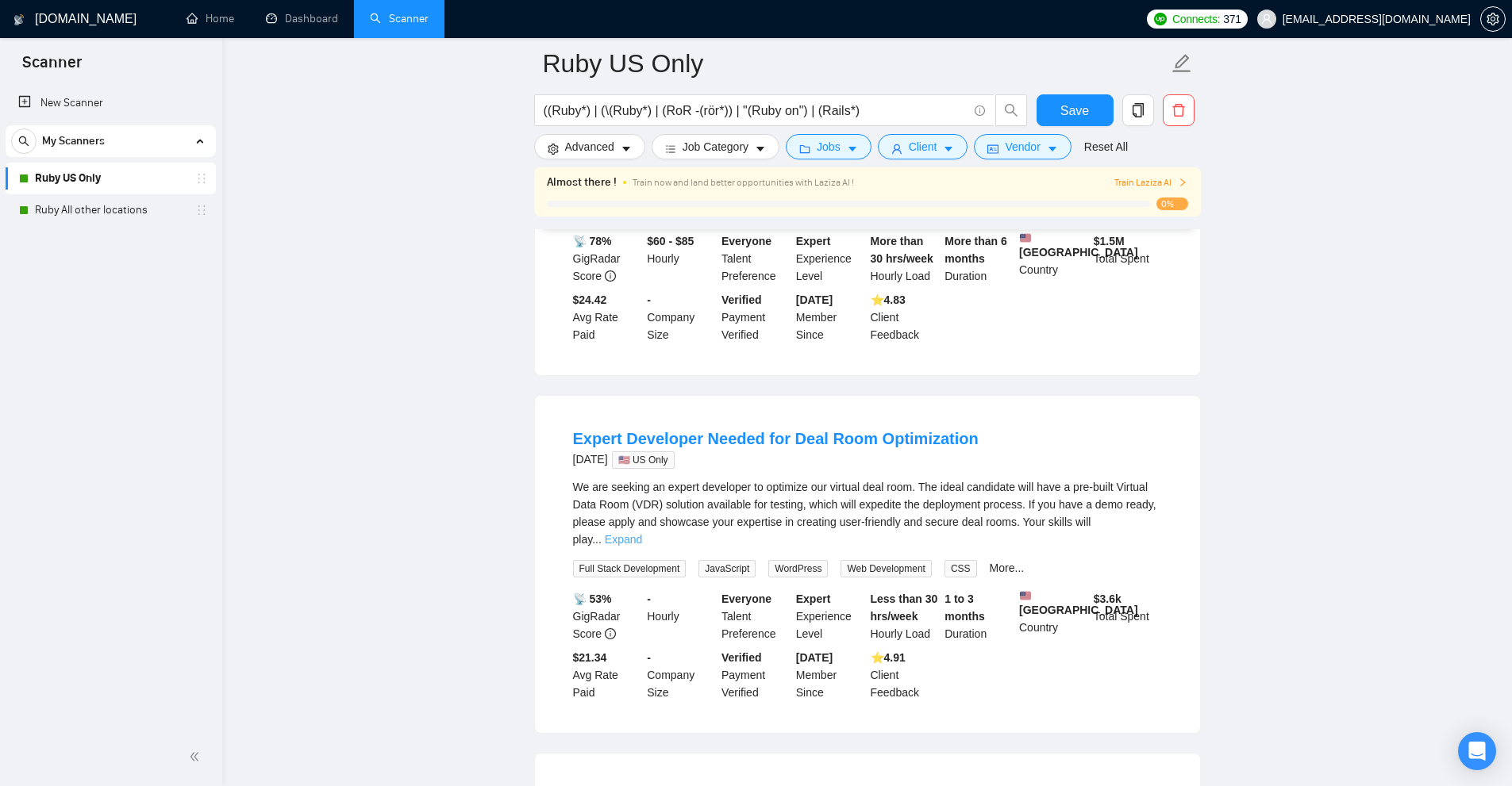
click at [642, 533] on link "Expand" at bounding box center [623, 538] width 38 height 12
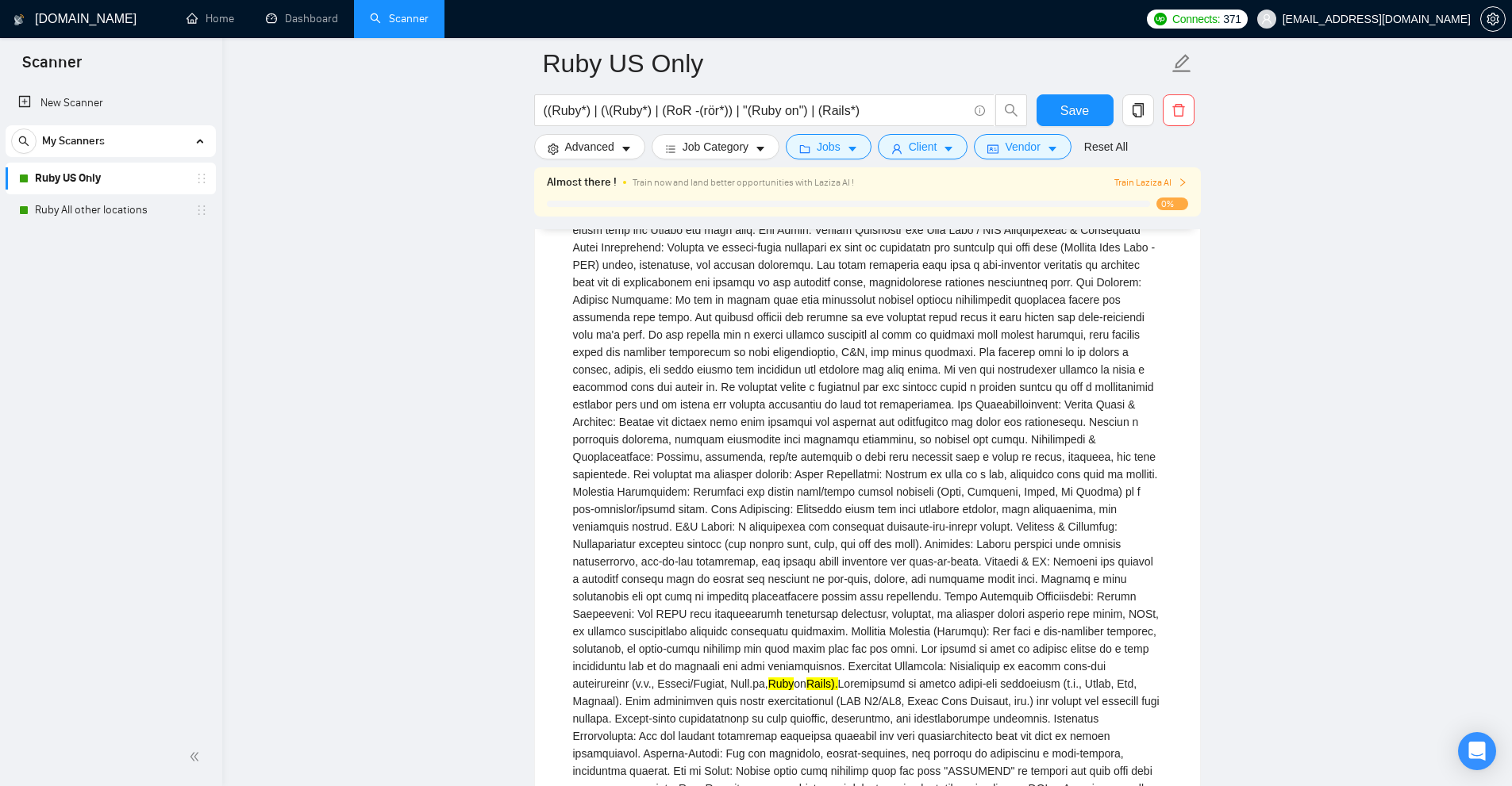
scroll to position [1666, 0]
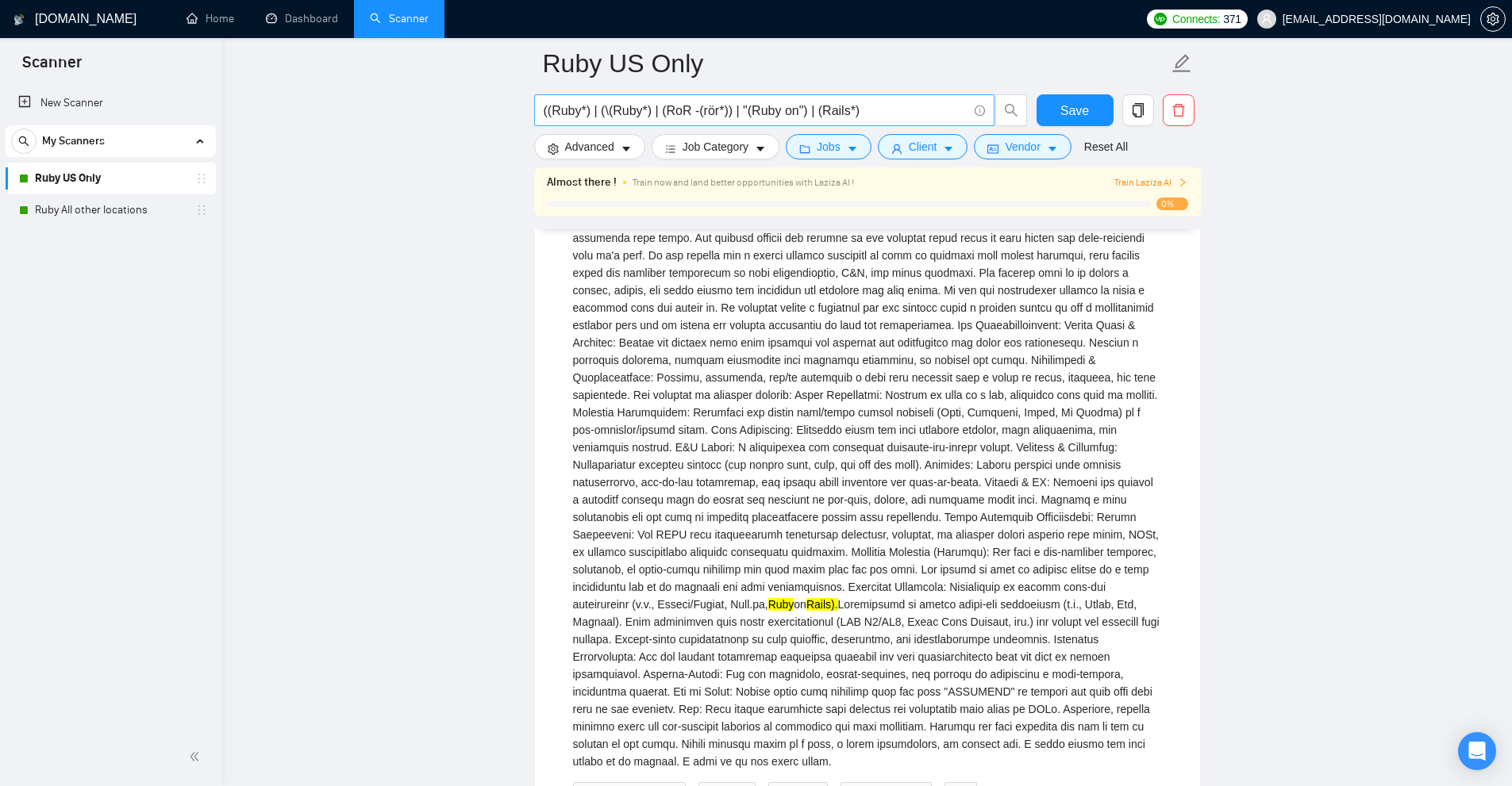
click at [683, 108] on input "((Ruby*) | (\(Ruby*) | (RoR -(rör*)) | "(Ruby on") | (Rails*)" at bounding box center [755, 110] width 424 height 20
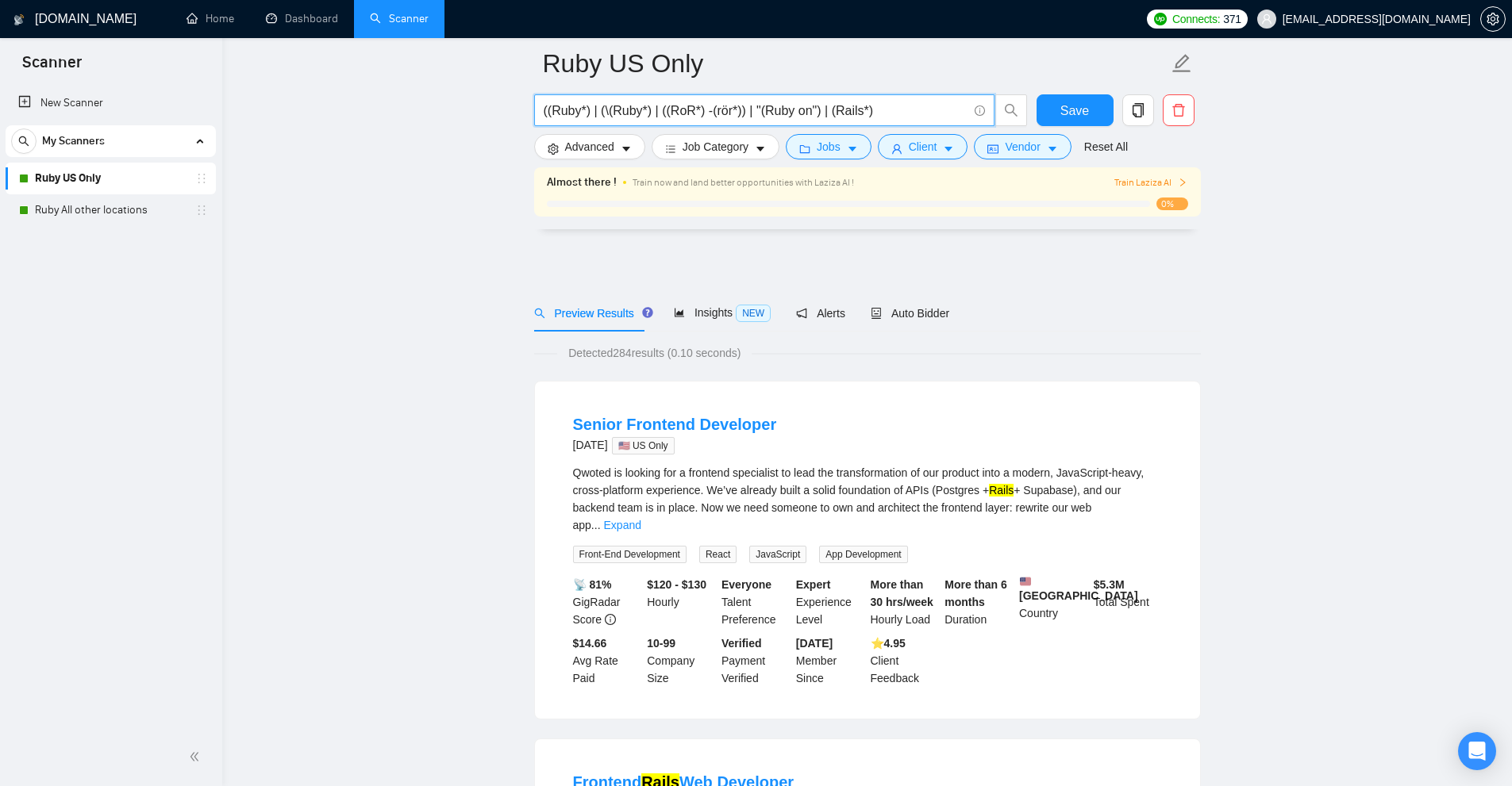
scroll to position [317, 0]
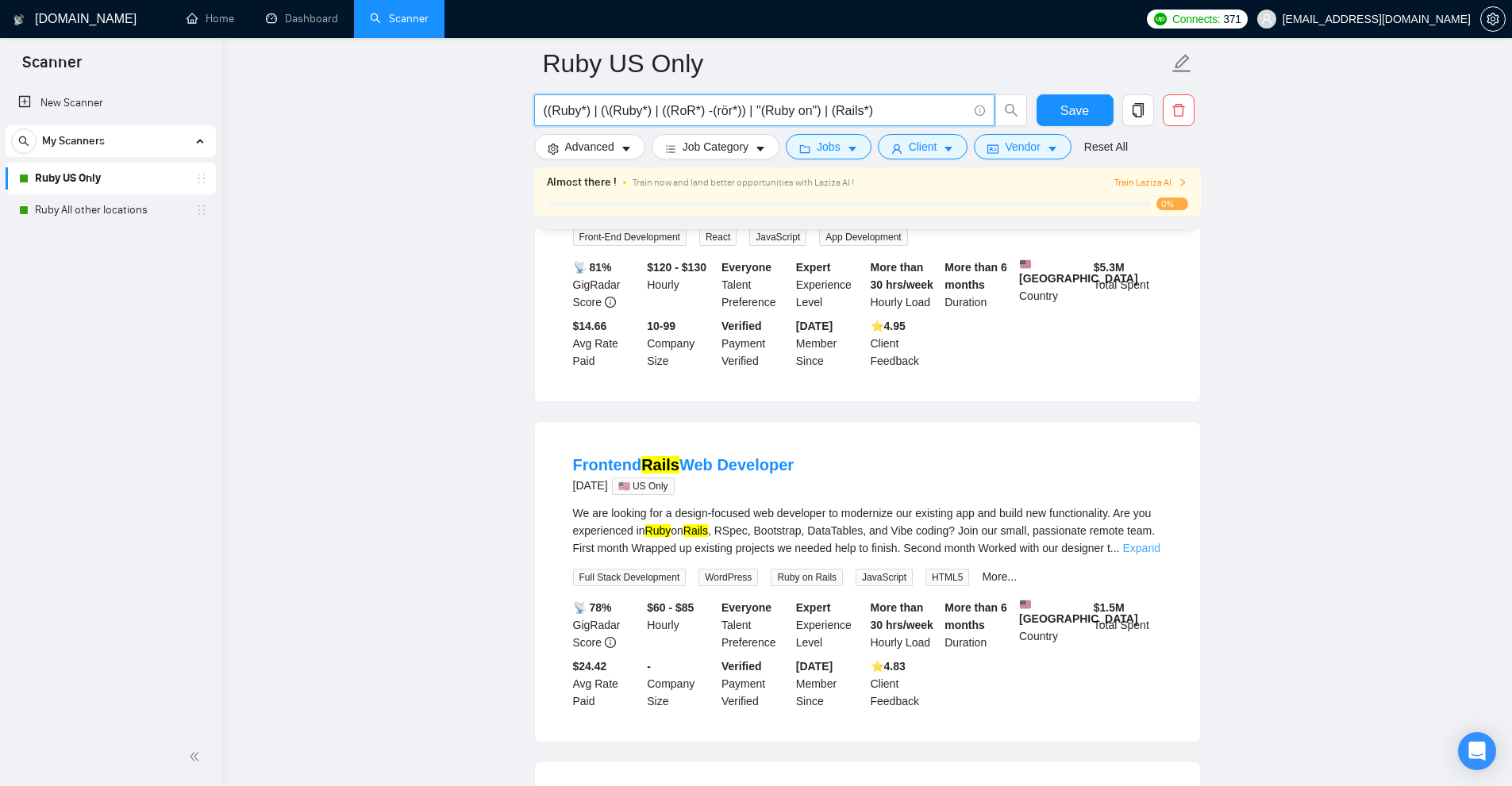
type input "((Ruby*) | (\(Ruby*) | ((RoR*) -(rör*)) | "(Ruby on") | (Rails*)"
click at [1138, 542] on link "Expand" at bounding box center [1141, 548] width 38 height 12
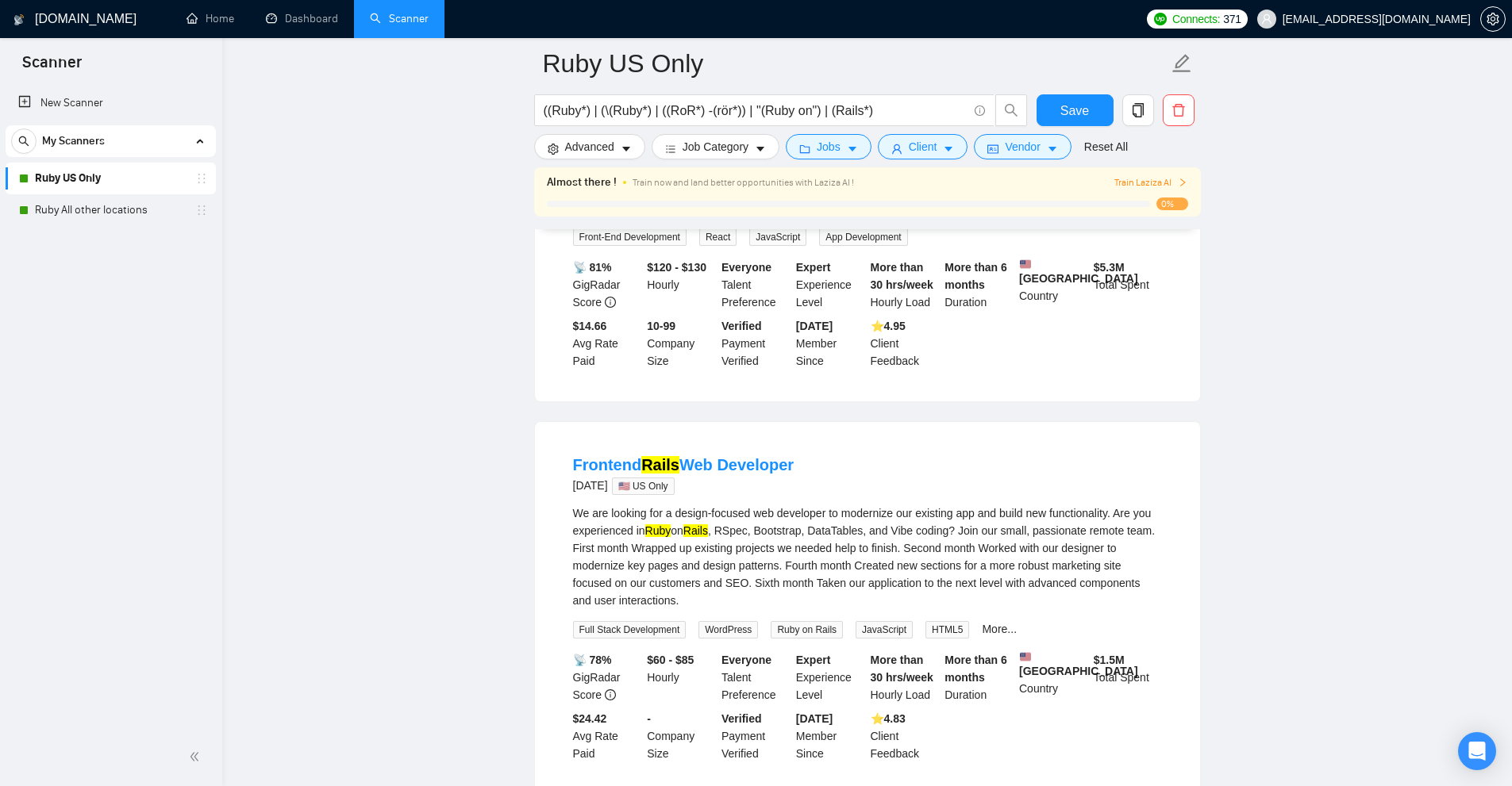
scroll to position [714, 0]
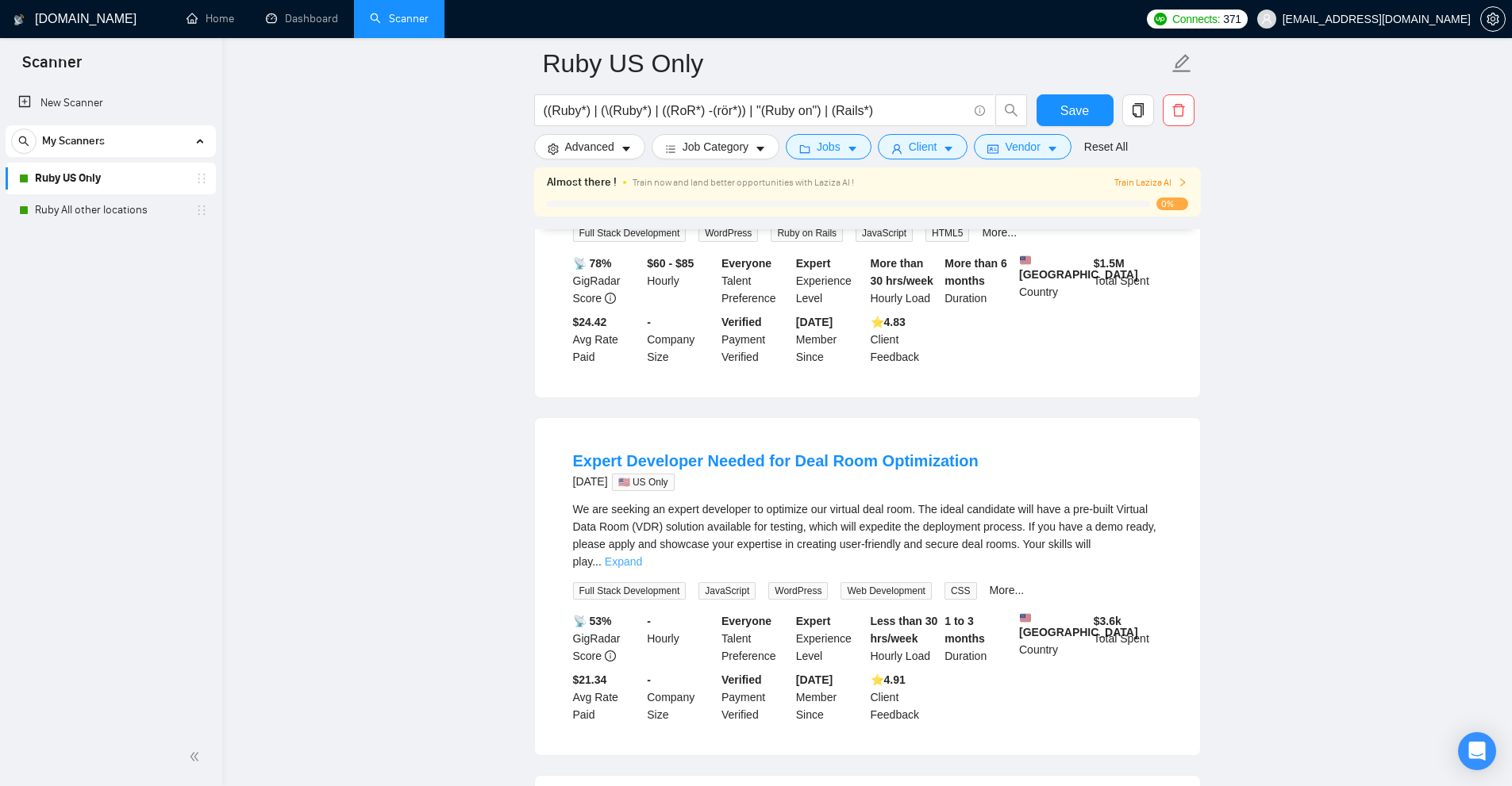
click at [642, 555] on link "Expand" at bounding box center [623, 561] width 38 height 12
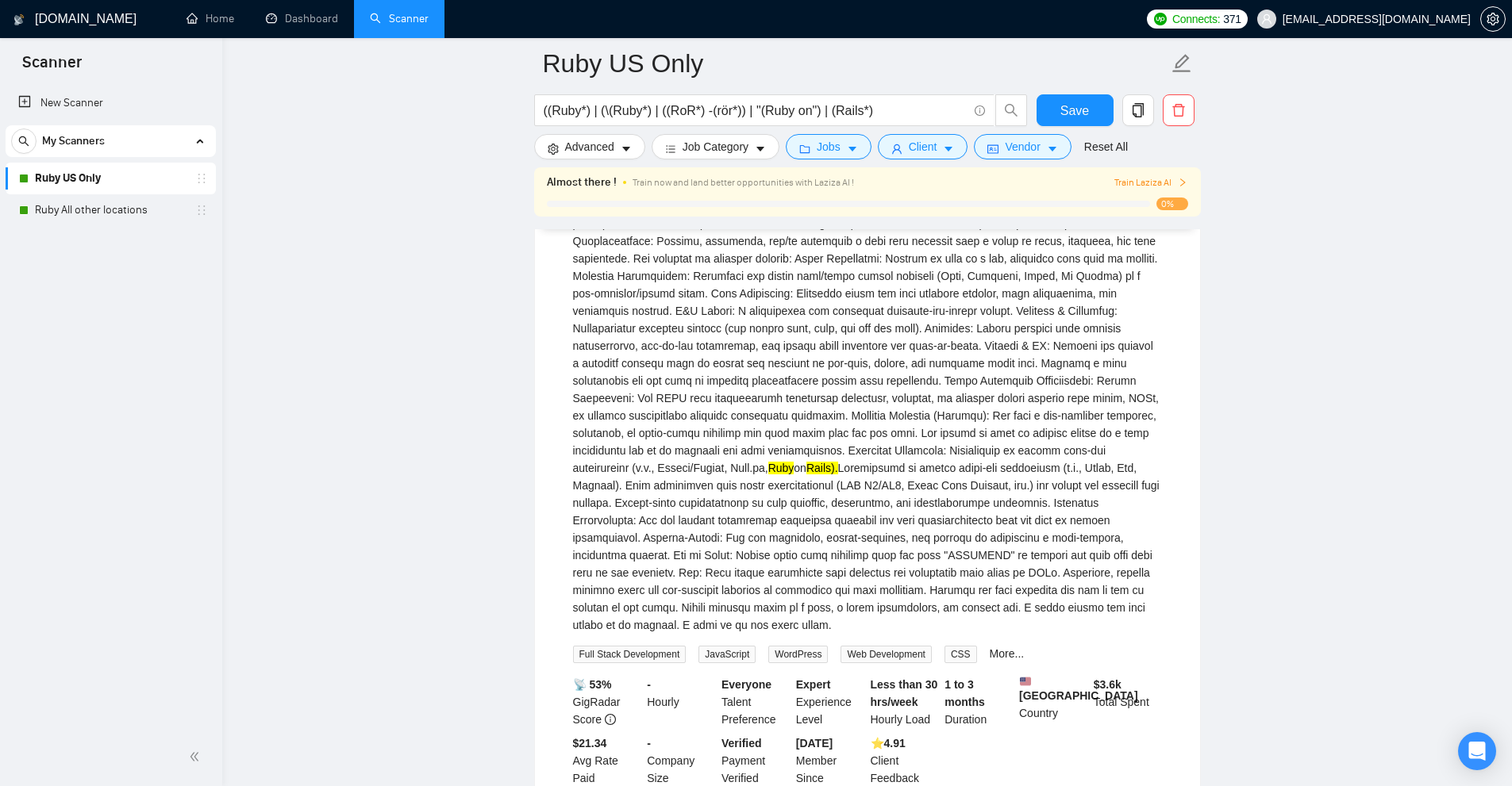
scroll to position [1745, 0]
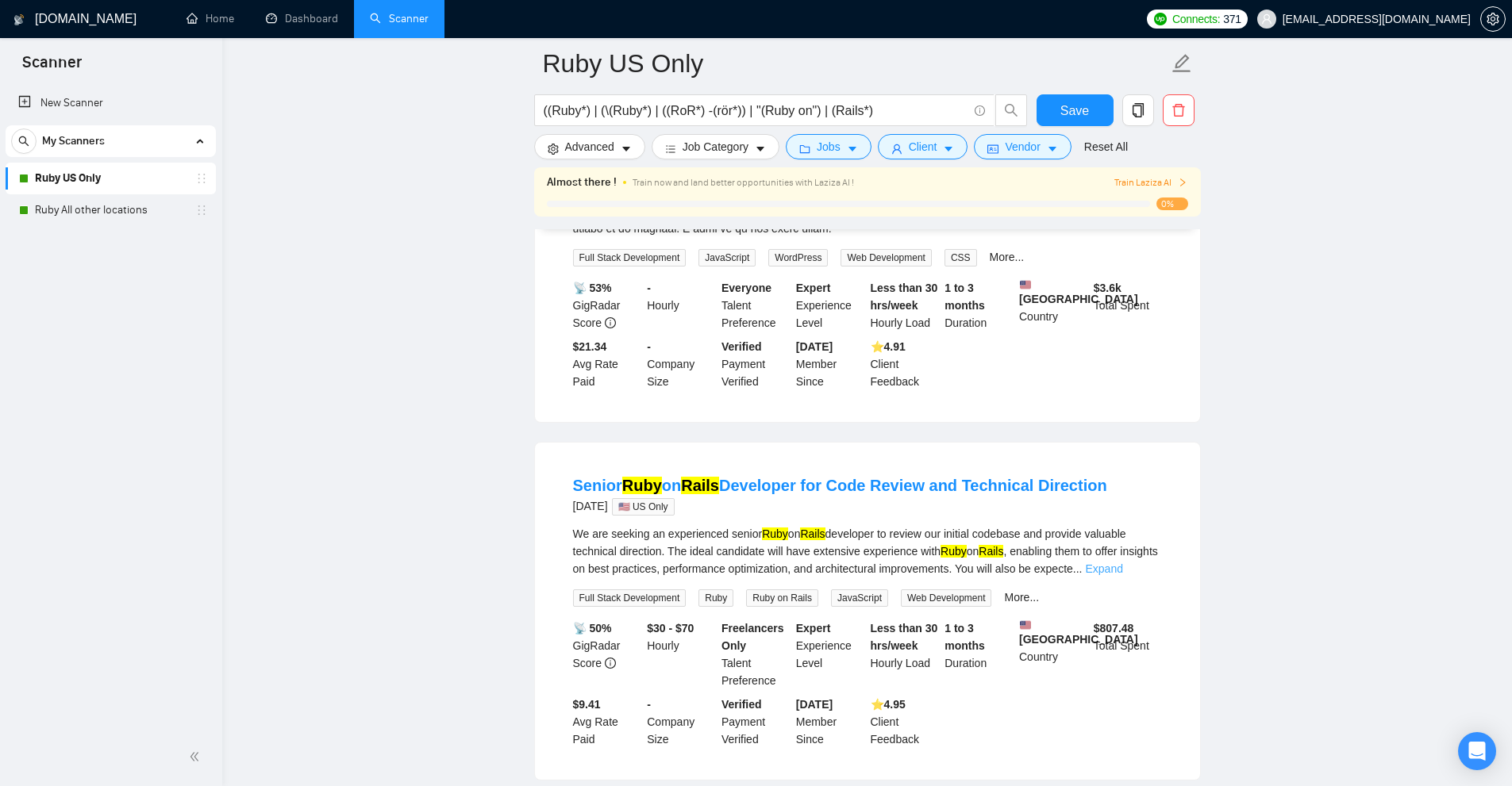
click at [1123, 563] on link "Expand" at bounding box center [1104, 569] width 38 height 12
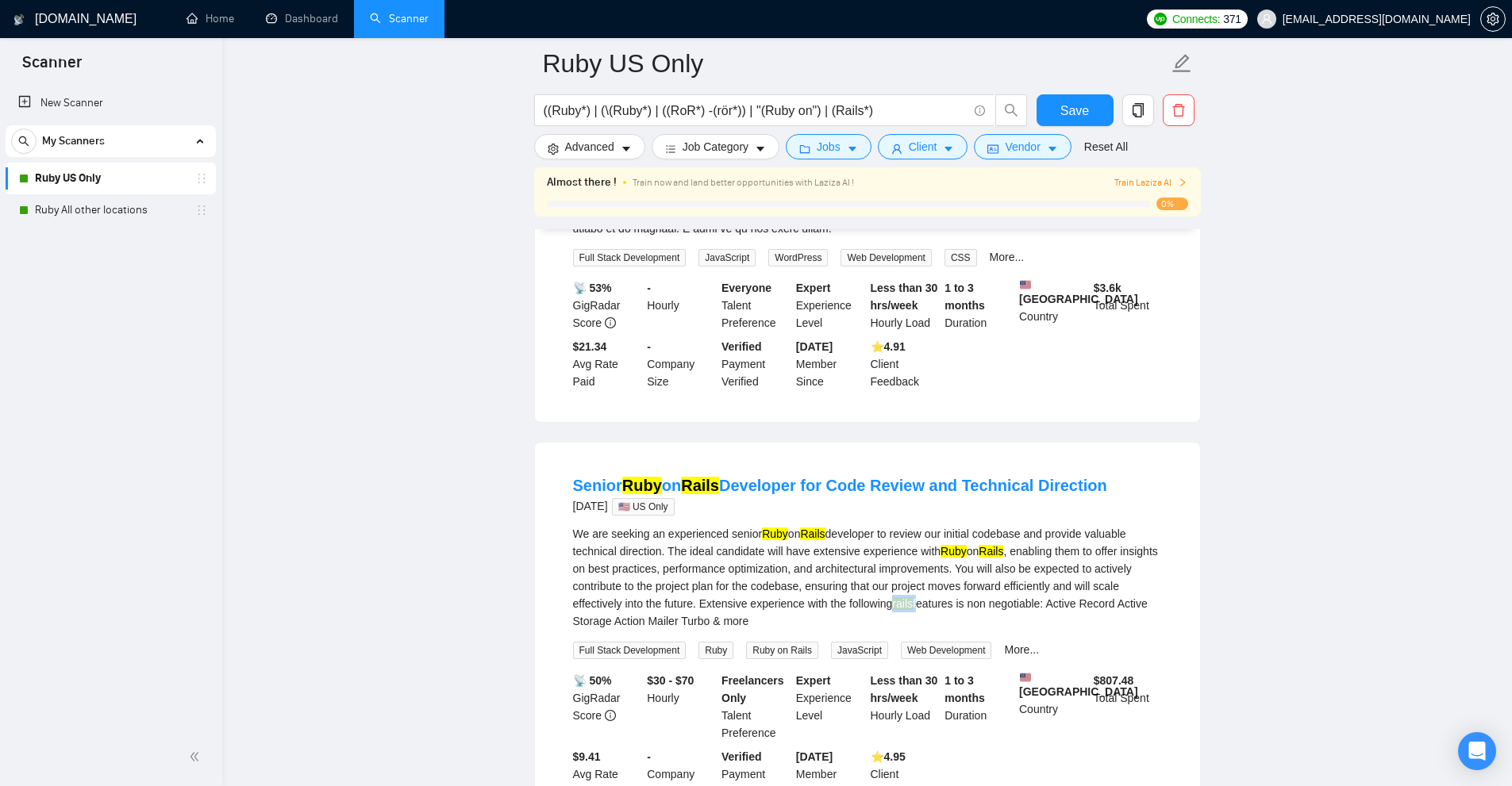
drag, startPoint x: 940, startPoint y: 597, endPoint x: 925, endPoint y: 598, distance: 15.0
click at [925, 598] on div "We are seeking an experienced senior Ruby on Rails developer to review our init…" at bounding box center [867, 577] width 588 height 104
click at [794, 556] on div "We are seeking an experienced senior Ruby on Rails developer to review our init…" at bounding box center [867, 577] width 588 height 104
drag, startPoint x: 765, startPoint y: 533, endPoint x: 832, endPoint y: 529, distance: 67.1
click at [832, 529] on div "We are seeking an experienced senior Ruby on Rails developer to review our init…" at bounding box center [867, 577] width 588 height 104
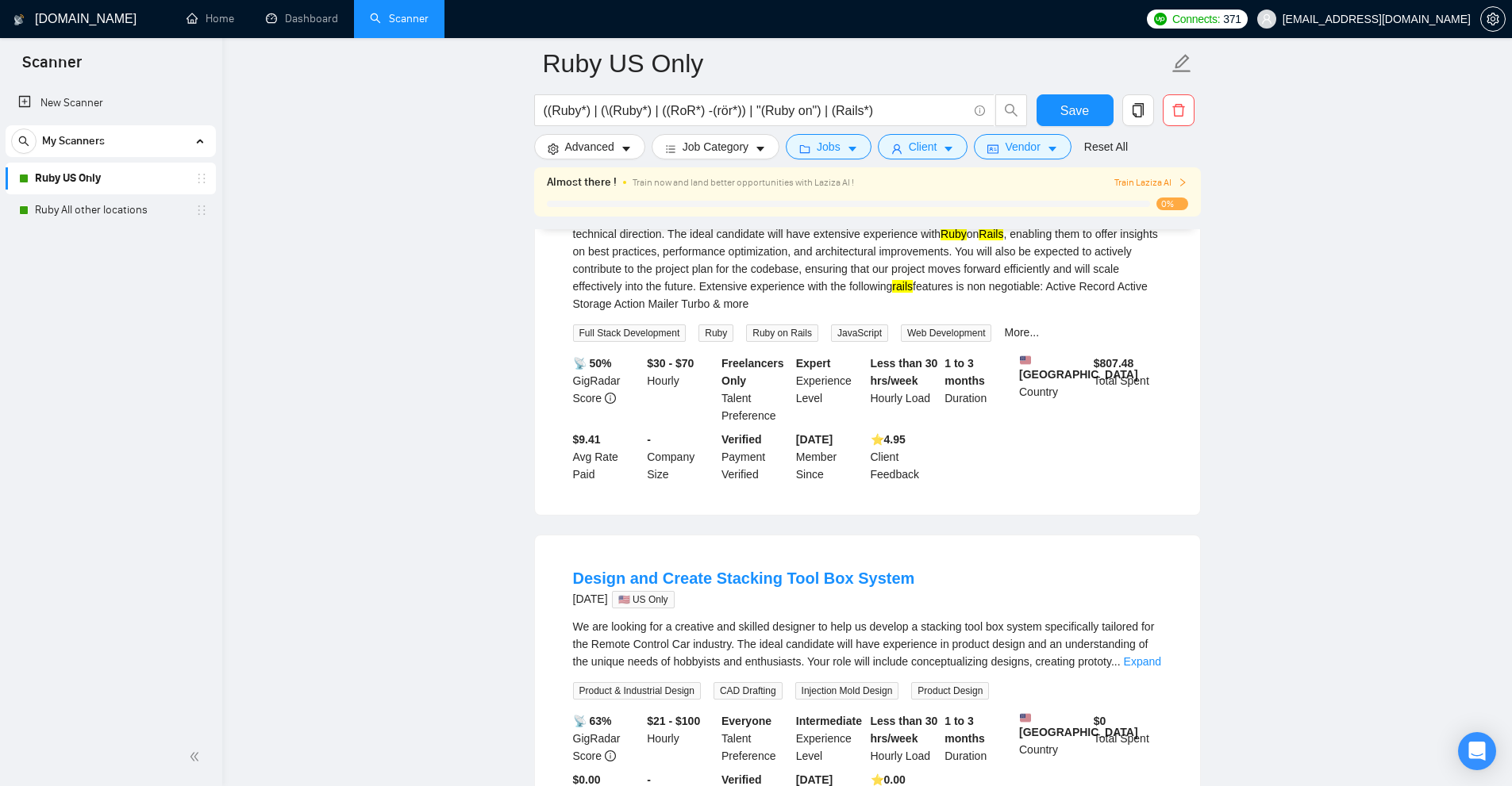
scroll to position [2142, 0]
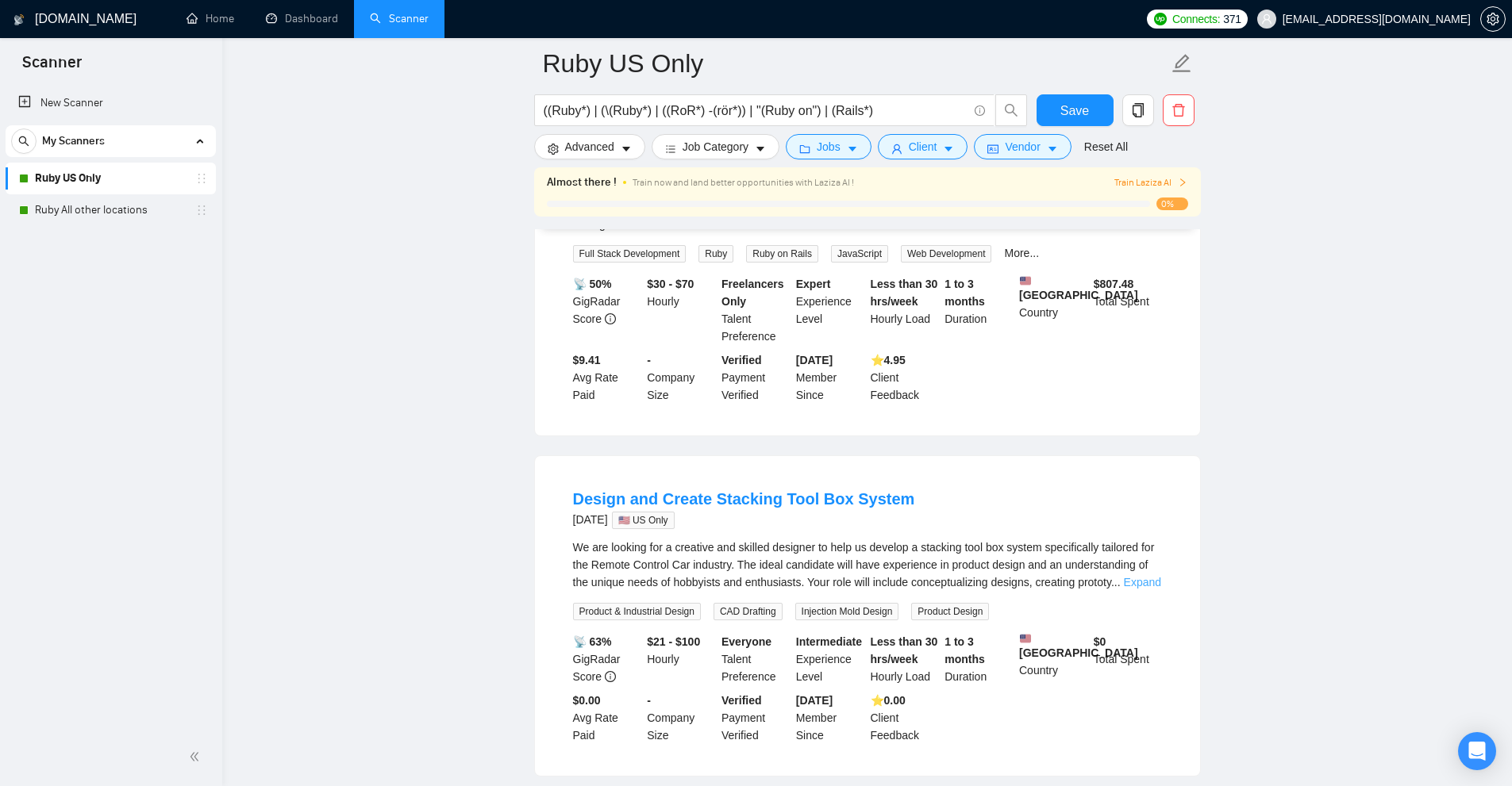
click at [1143, 576] on link "Expand" at bounding box center [1143, 582] width 38 height 12
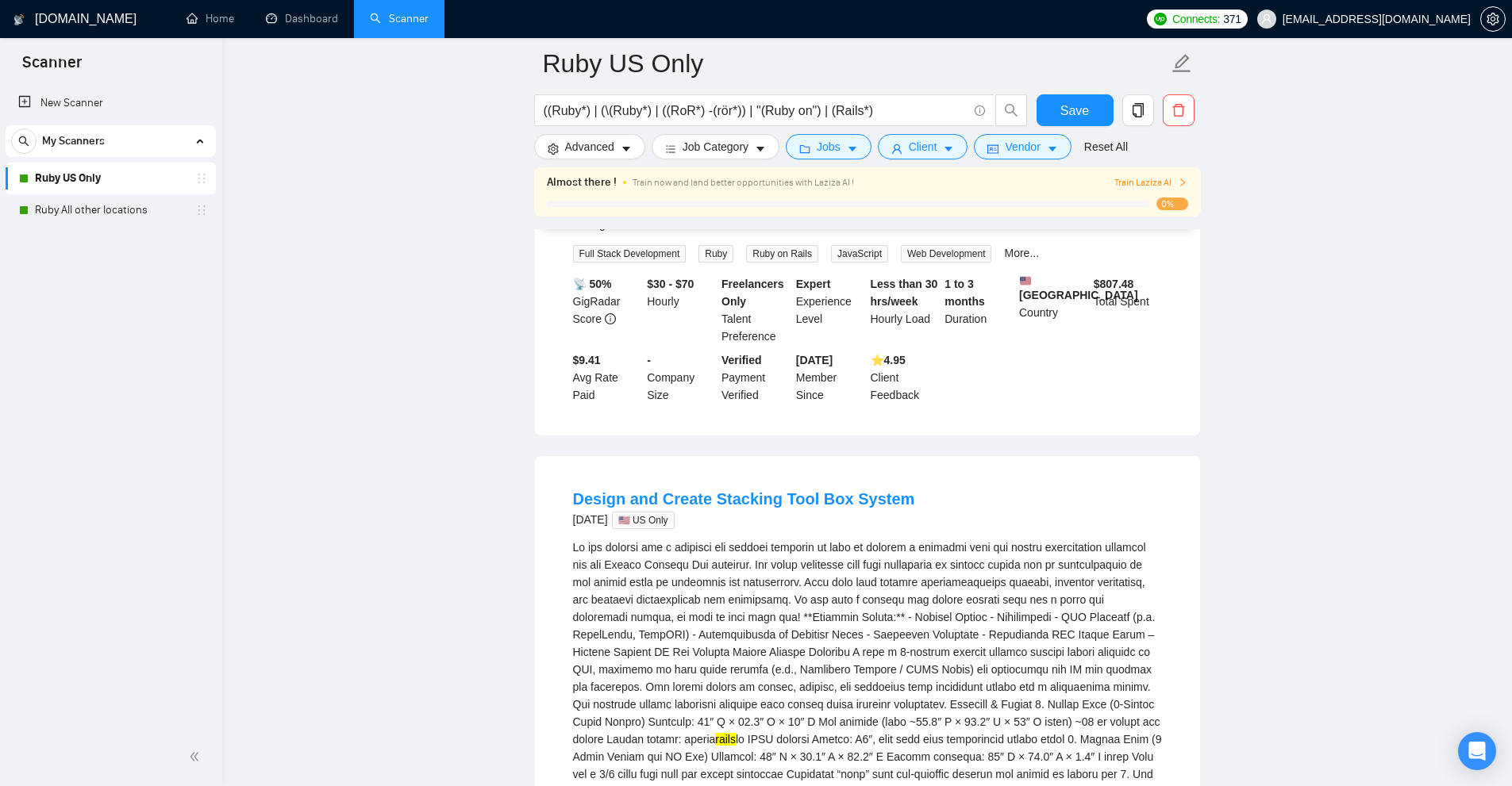
scroll to position [2539, 0]
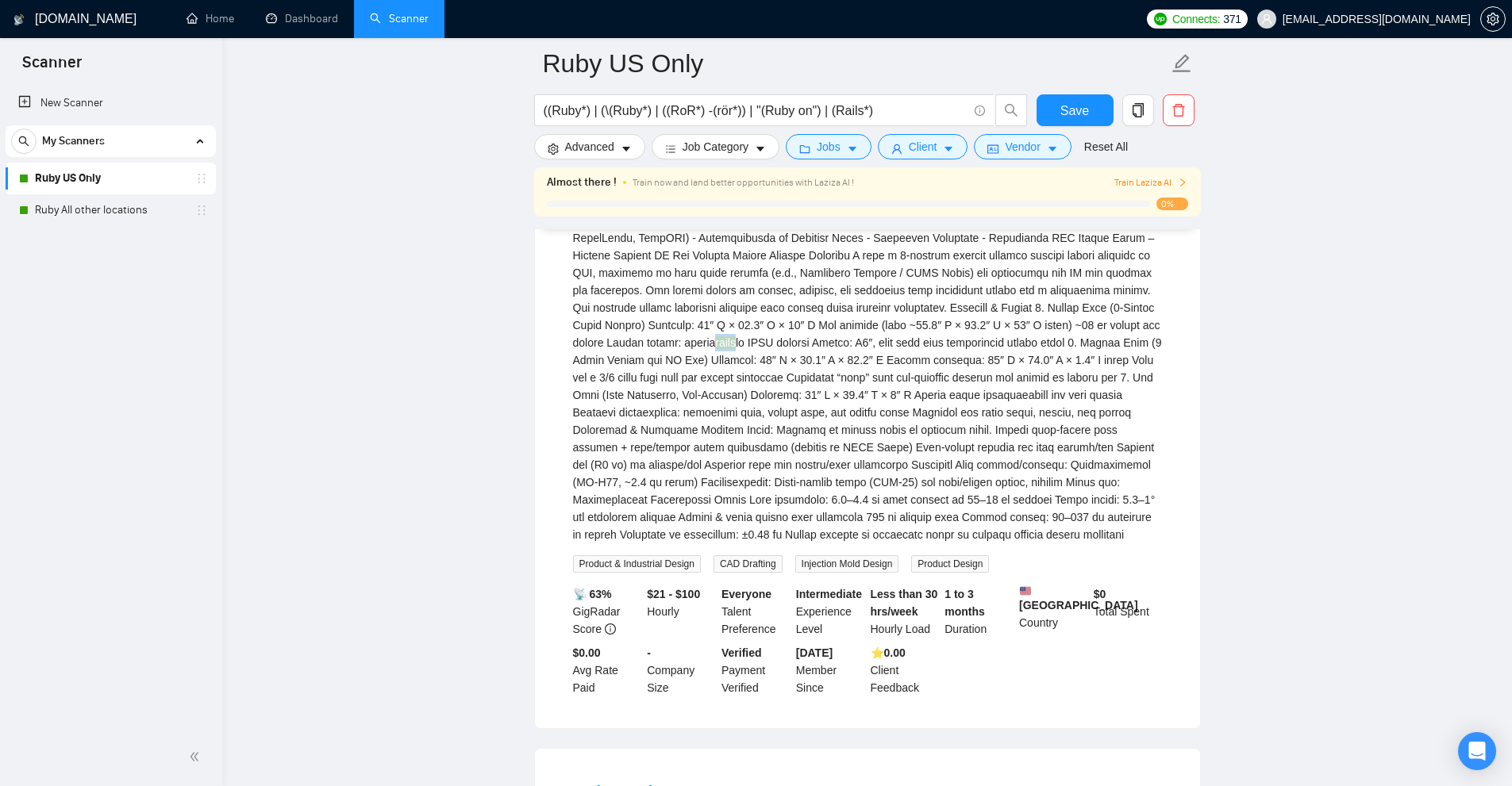
drag, startPoint x: 602, startPoint y: 334, endPoint x: 621, endPoint y: 341, distance: 20.2
click at [621, 341] on div "rails" at bounding box center [867, 343] width 588 height 402
click at [635, 380] on div "rails" at bounding box center [867, 343] width 588 height 402
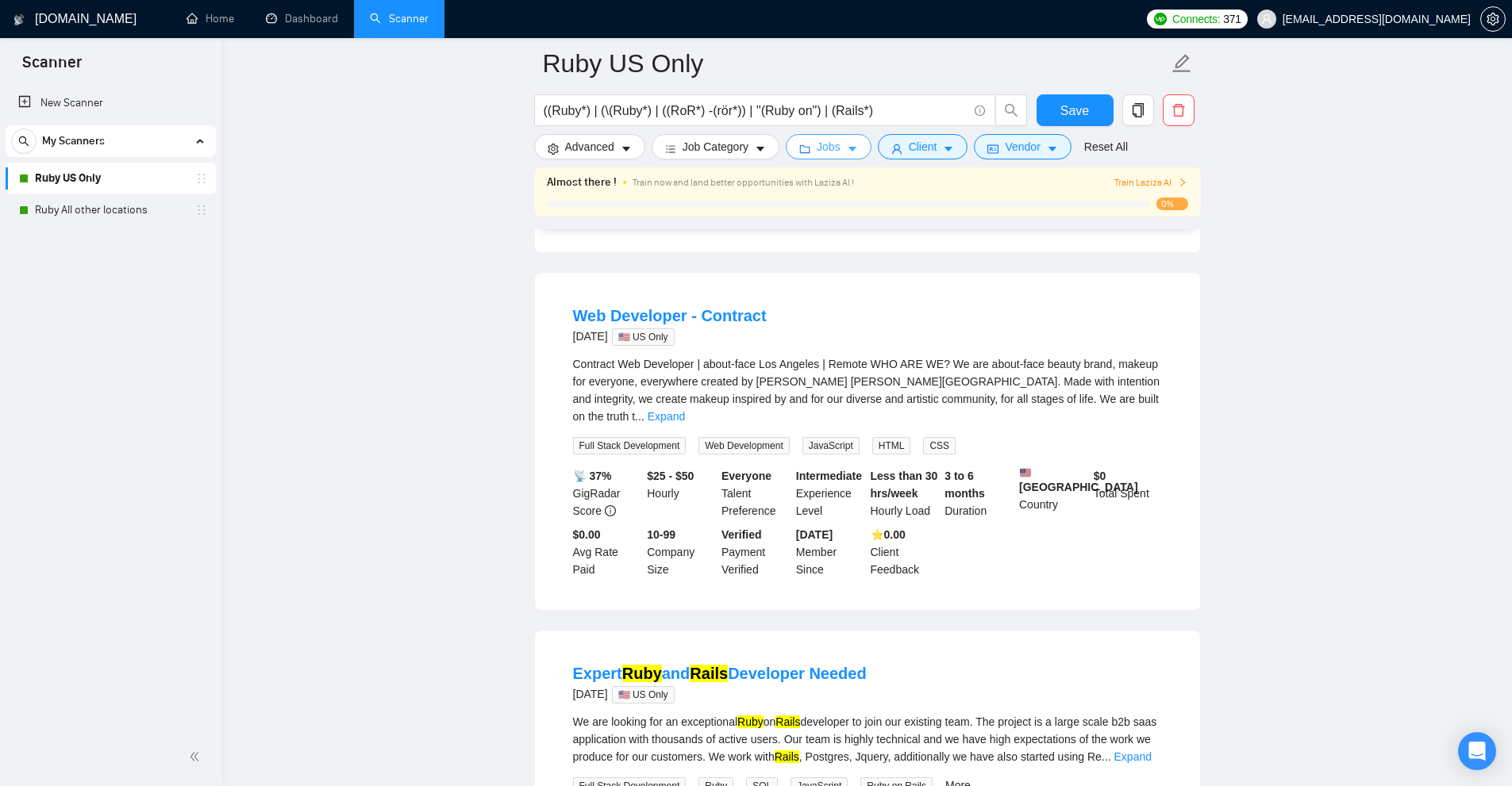
click at [856, 157] on button "Jobs" at bounding box center [828, 146] width 86 height 25
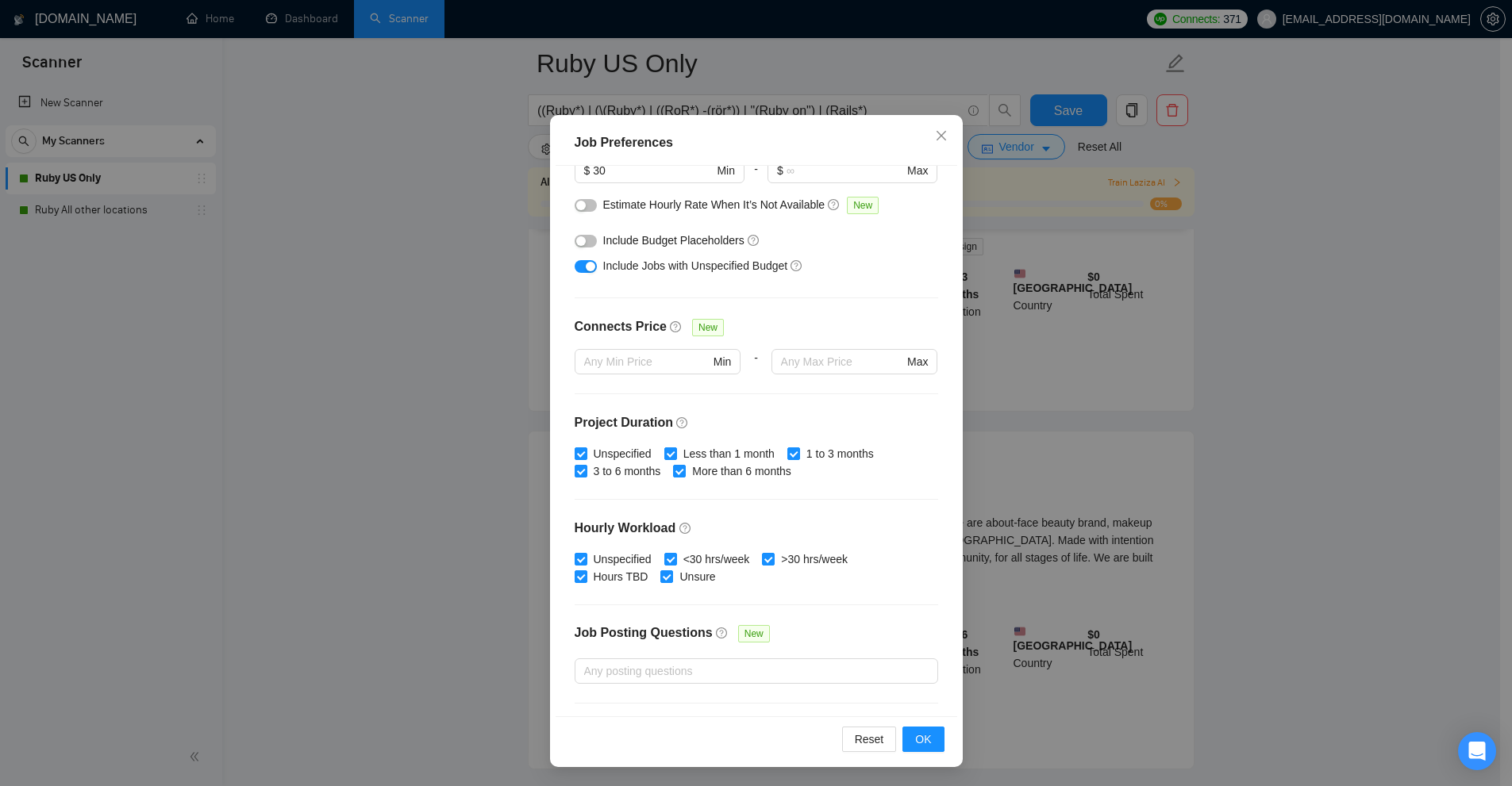
scroll to position [344, 0]
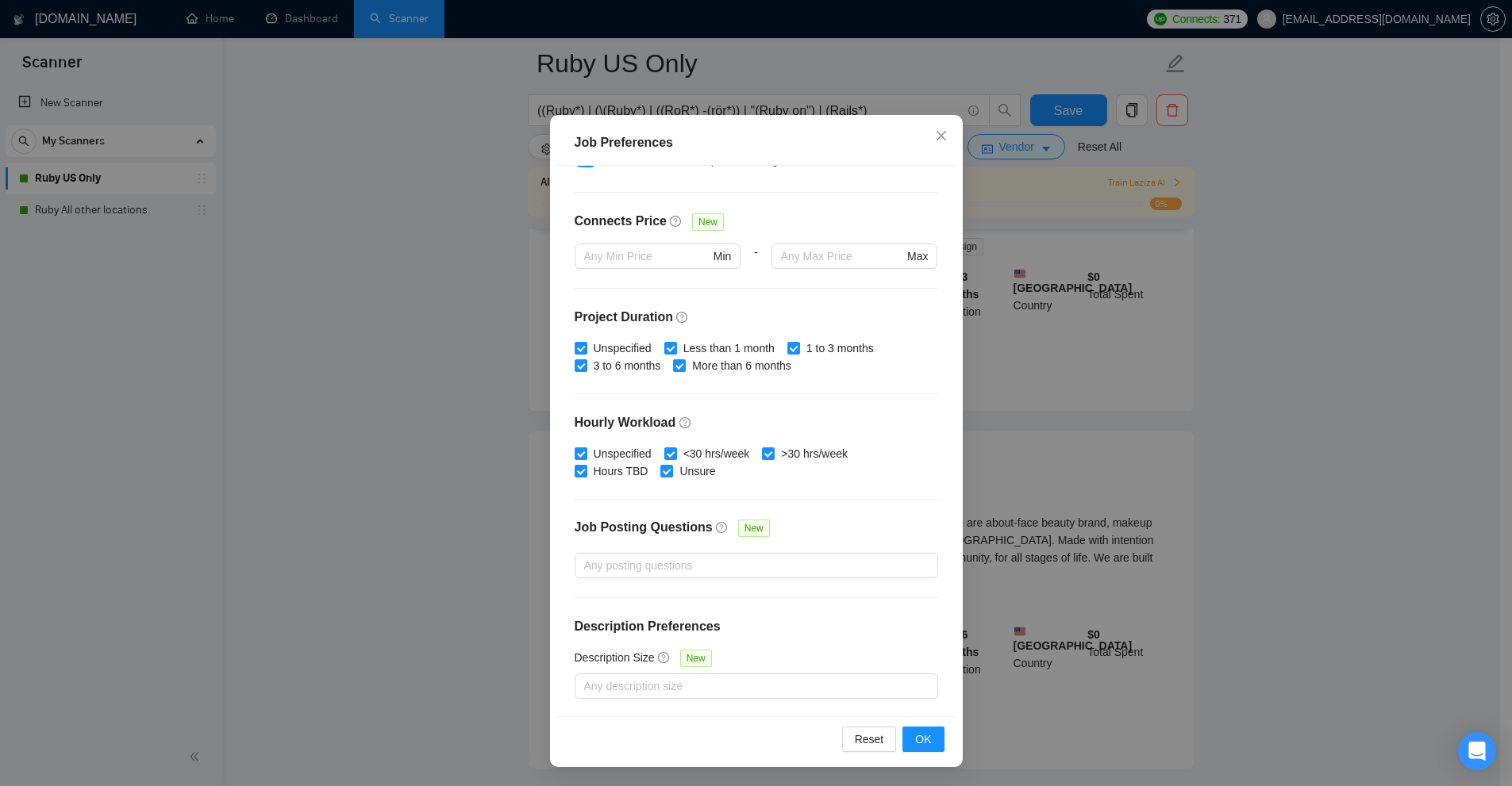
drag, startPoint x: 1133, startPoint y: 256, endPoint x: 1044, endPoint y: 215, distance: 98.0
click at [1125, 255] on div "Job Preferences Budget Project Type All Fixed Price Hourly Rate Fixed Price Bud…" at bounding box center [756, 393] width 1512 height 786
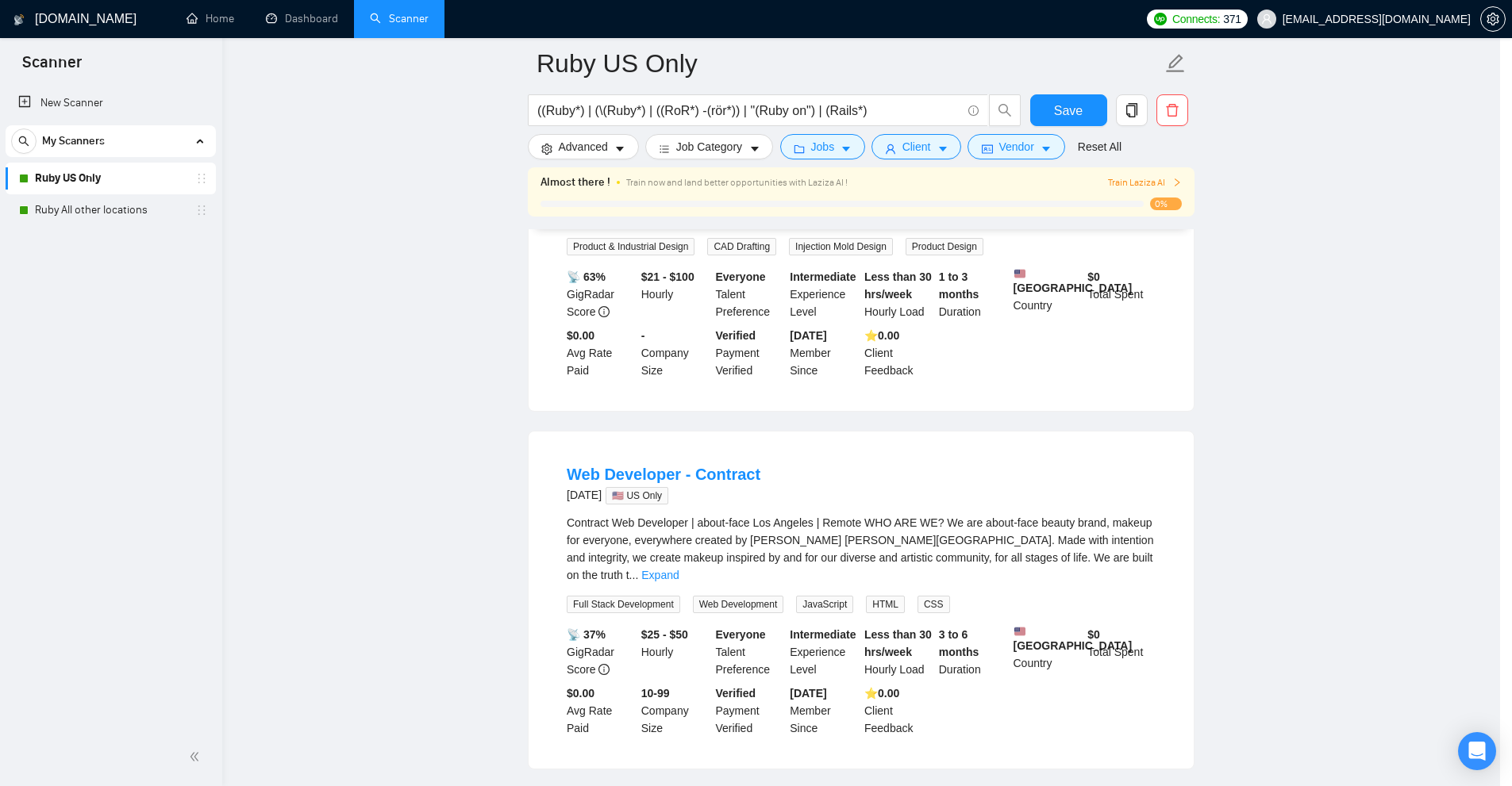
scroll to position [0, 0]
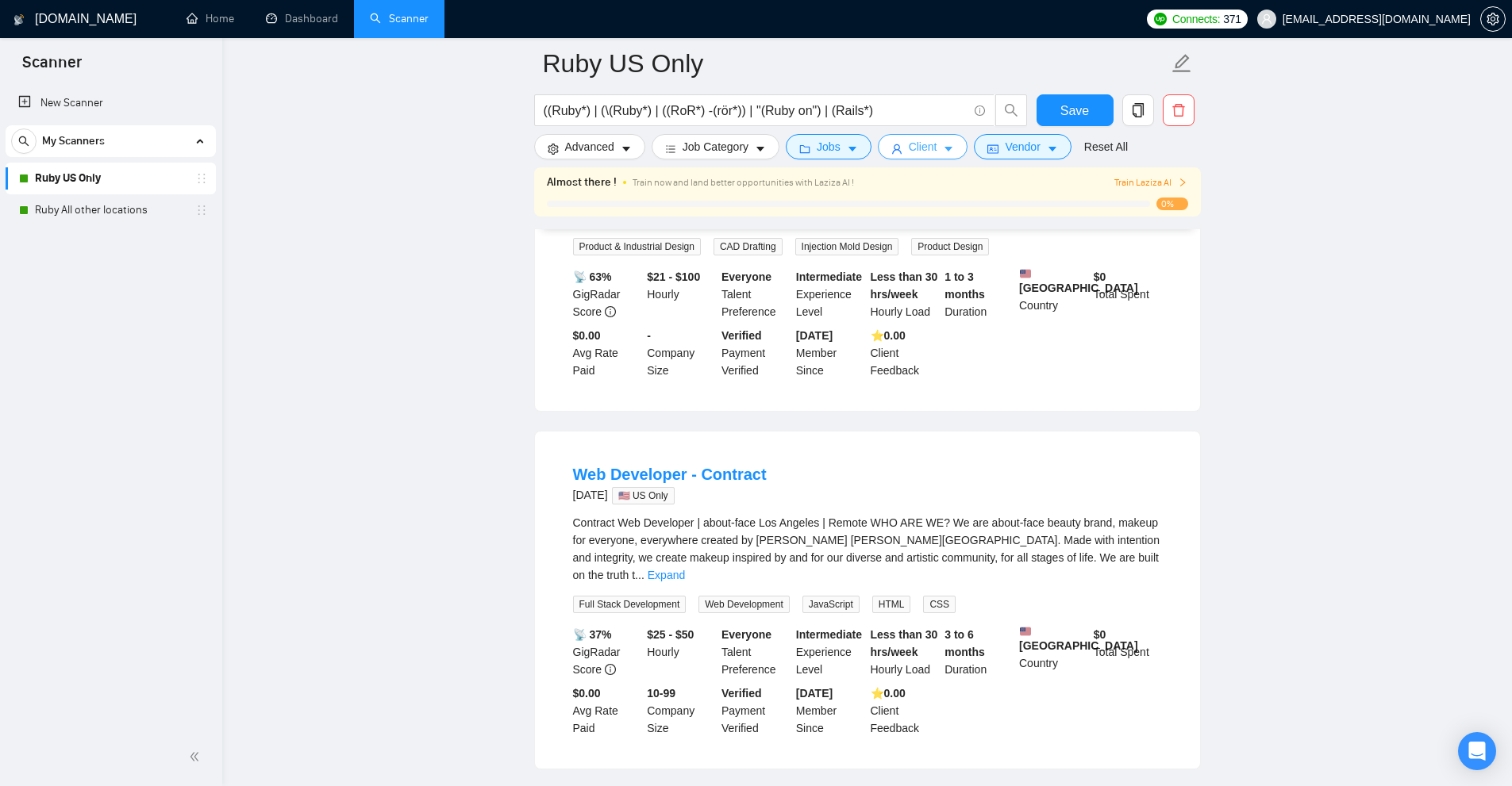
click at [962, 144] on button "Client" at bounding box center [923, 146] width 90 height 25
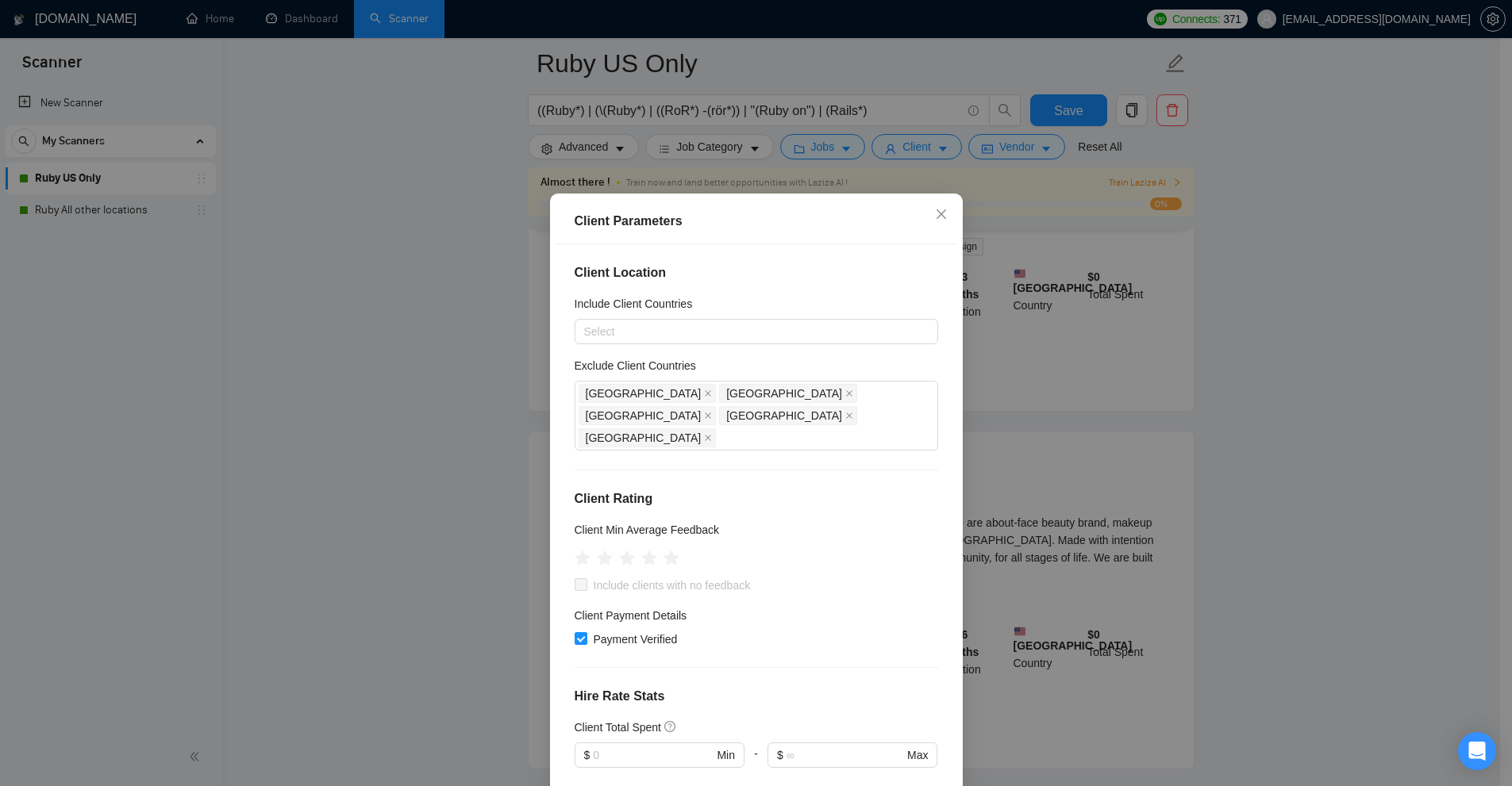
click at [1139, 321] on div "Client Parameters Client Location Include Client Countries Select Exclude Clien…" at bounding box center [756, 393] width 1512 height 786
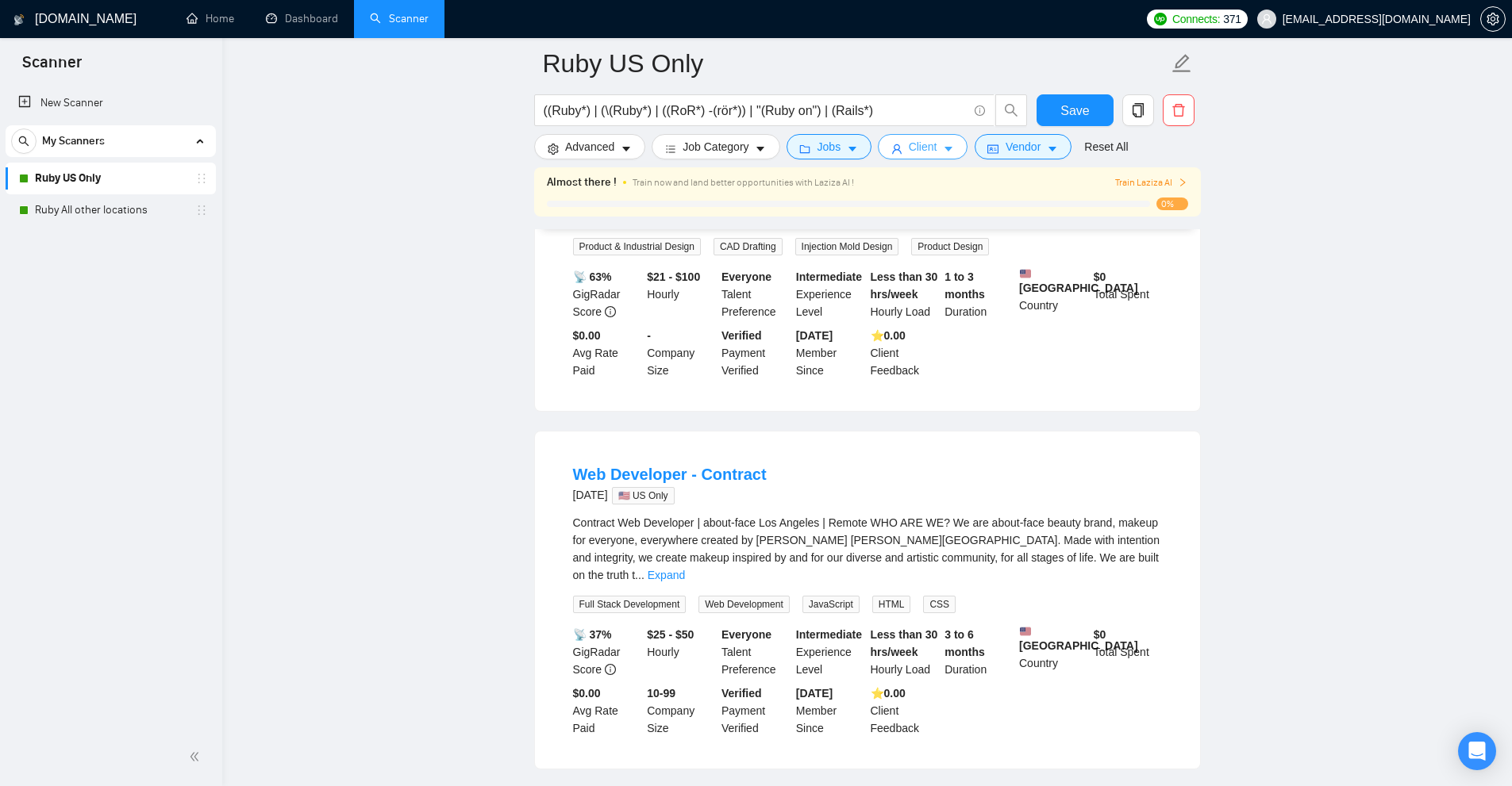
click at [920, 149] on span "Client" at bounding box center [923, 147] width 28 height 18
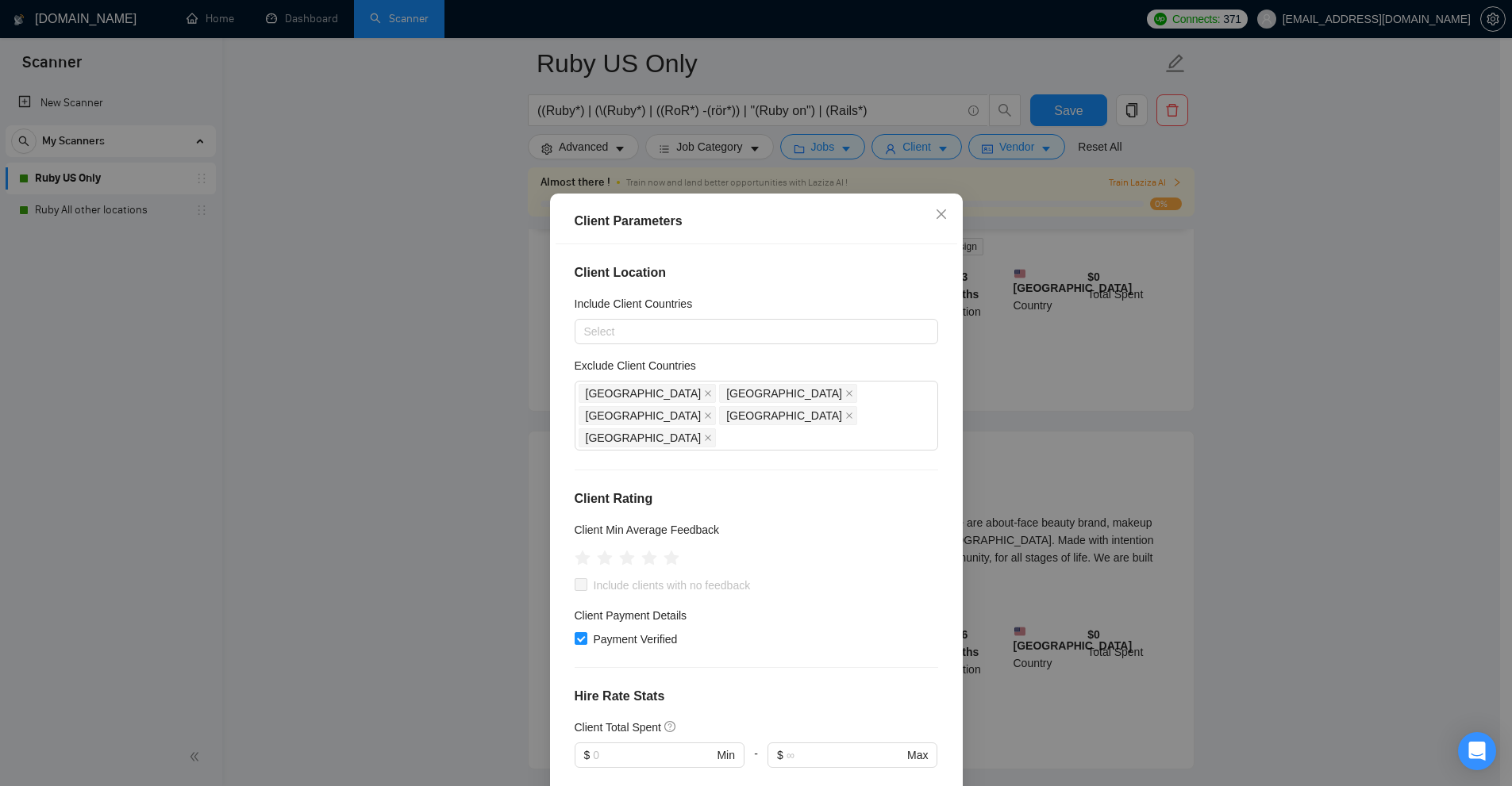
click at [1180, 311] on div "Client Parameters Client Location Include Client Countries Select Exclude Clien…" at bounding box center [756, 393] width 1512 height 786
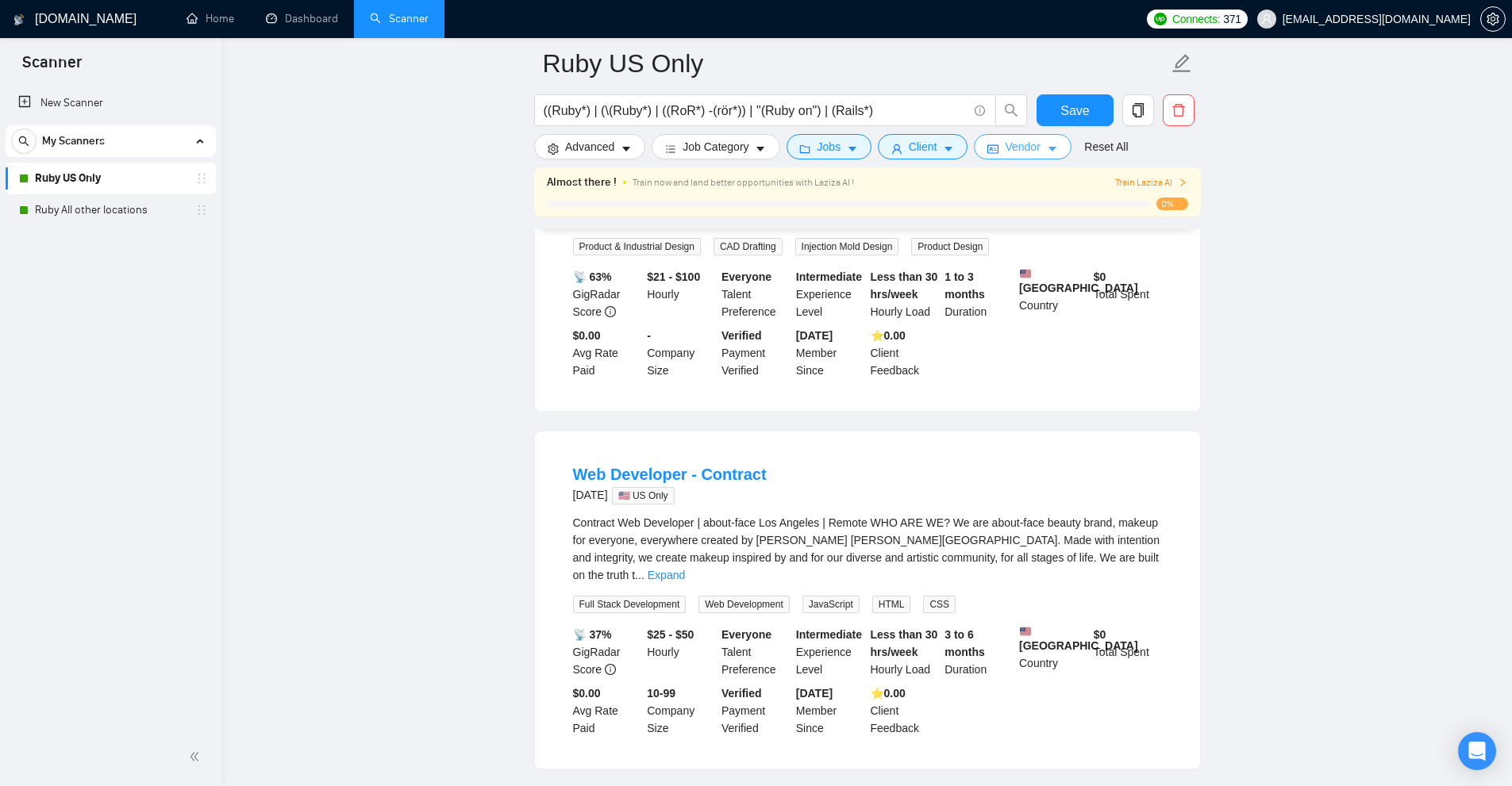
click at [1005, 144] on span "Vendor" at bounding box center [1021, 147] width 35 height 18
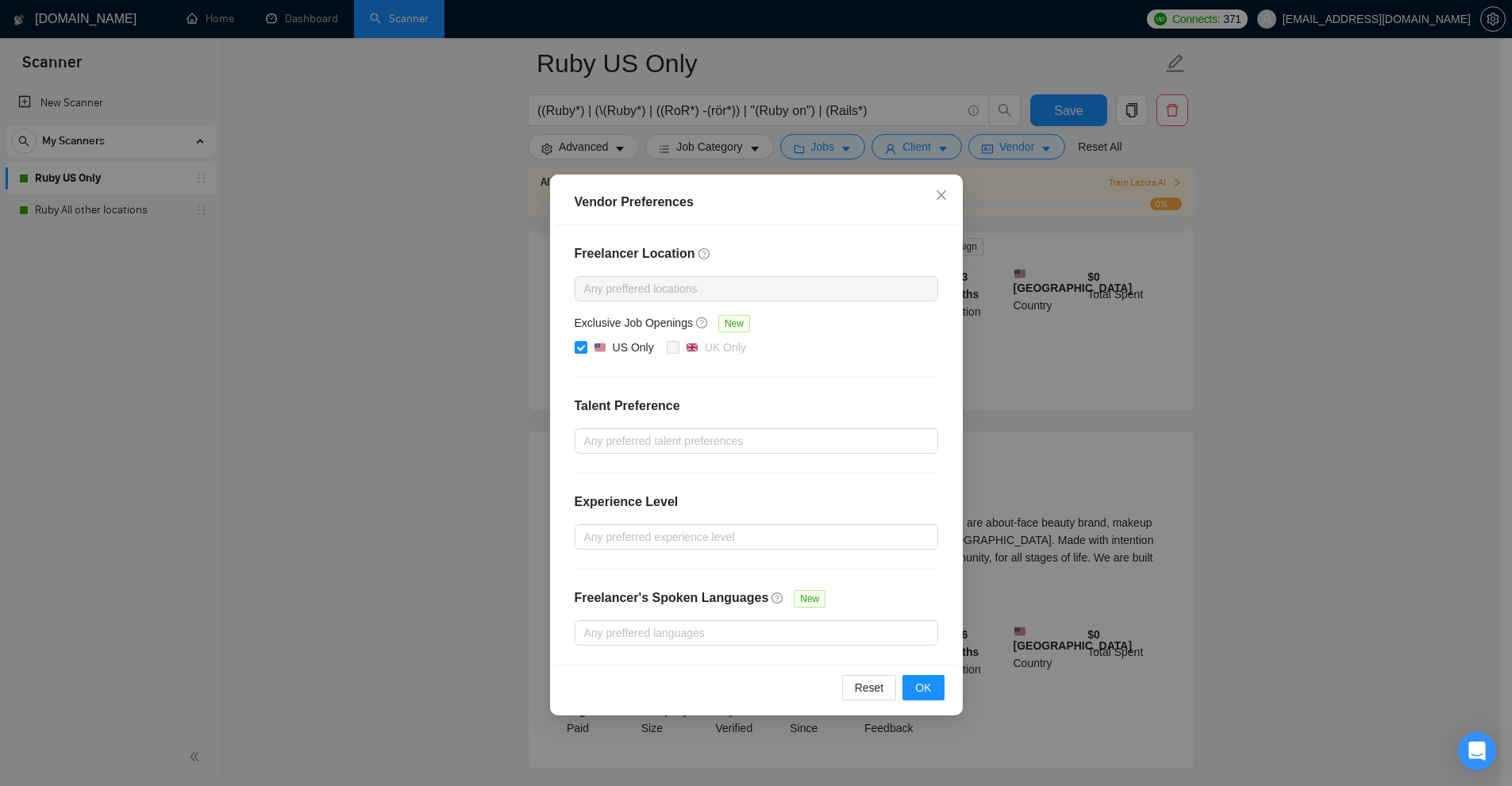
click at [1102, 396] on div "Vendor Preferences Freelancer Location Any preffered locations Exclusive Job Op…" at bounding box center [756, 393] width 1512 height 786
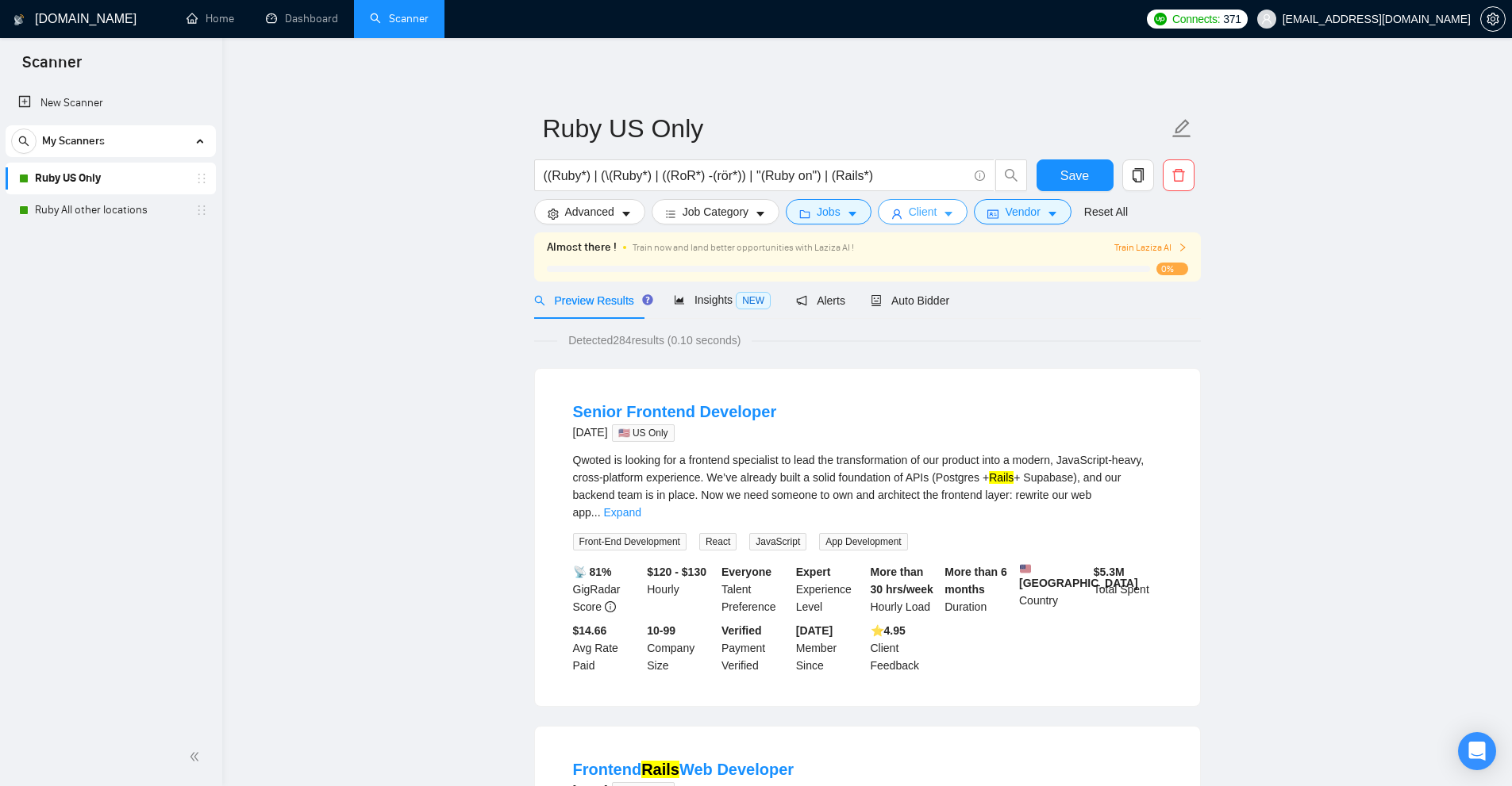
click at [955, 215] on button "Client" at bounding box center [923, 212] width 90 height 25
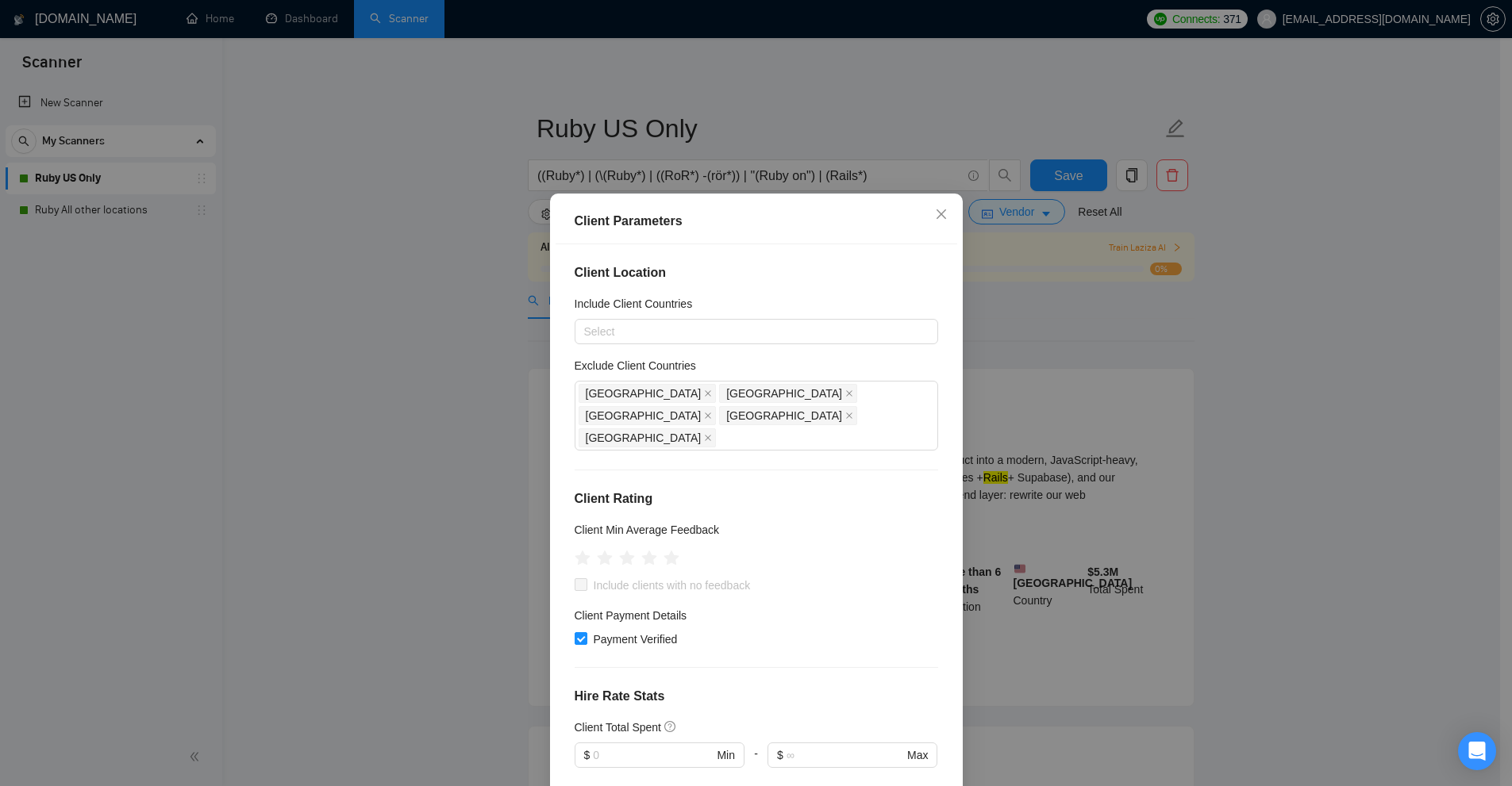
click at [1069, 279] on div "Client Parameters Client Location Include Client Countries Select Exclude Clien…" at bounding box center [756, 393] width 1512 height 786
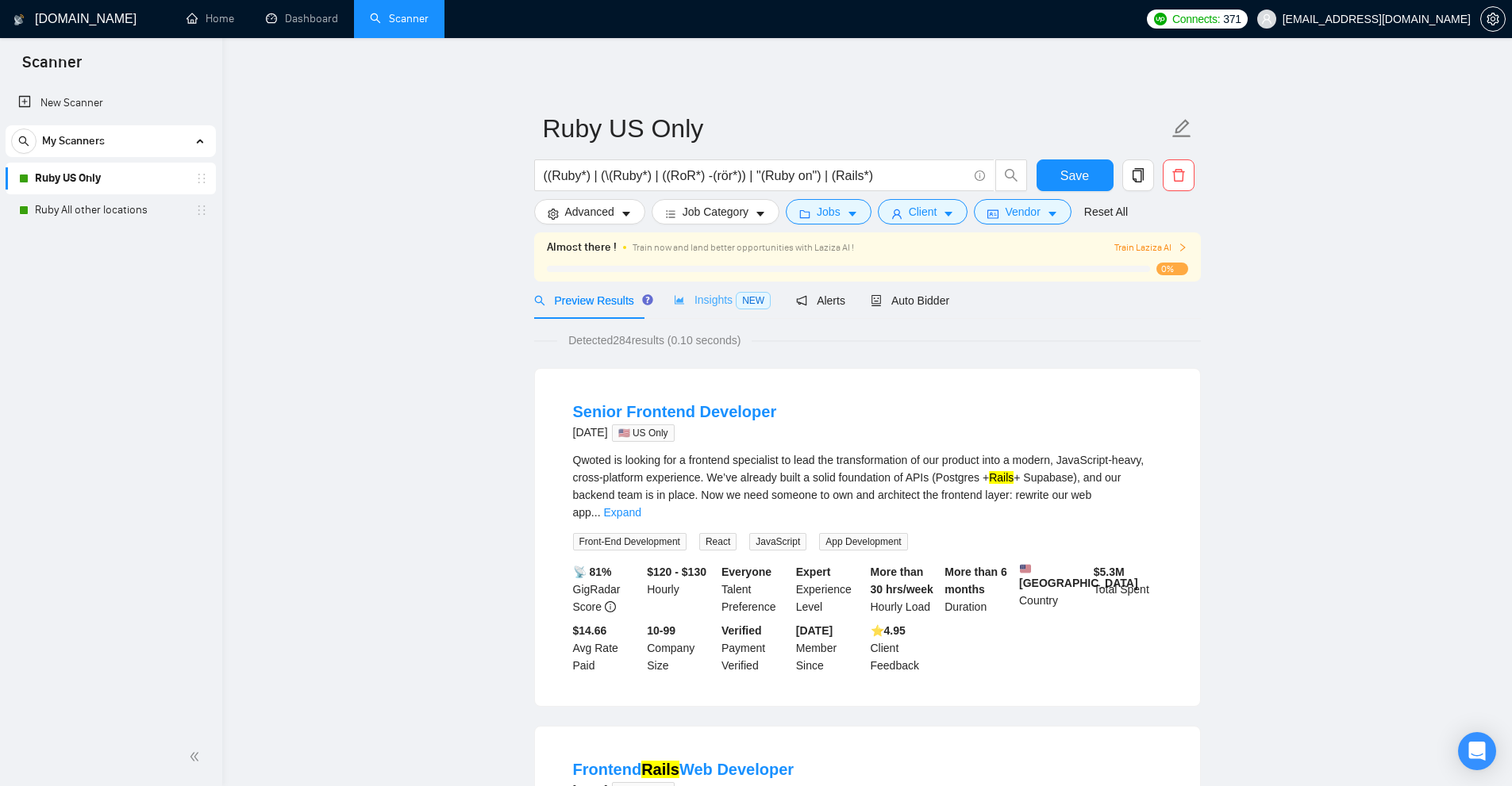
click at [719, 310] on div "Insights NEW" at bounding box center [722, 300] width 97 height 38
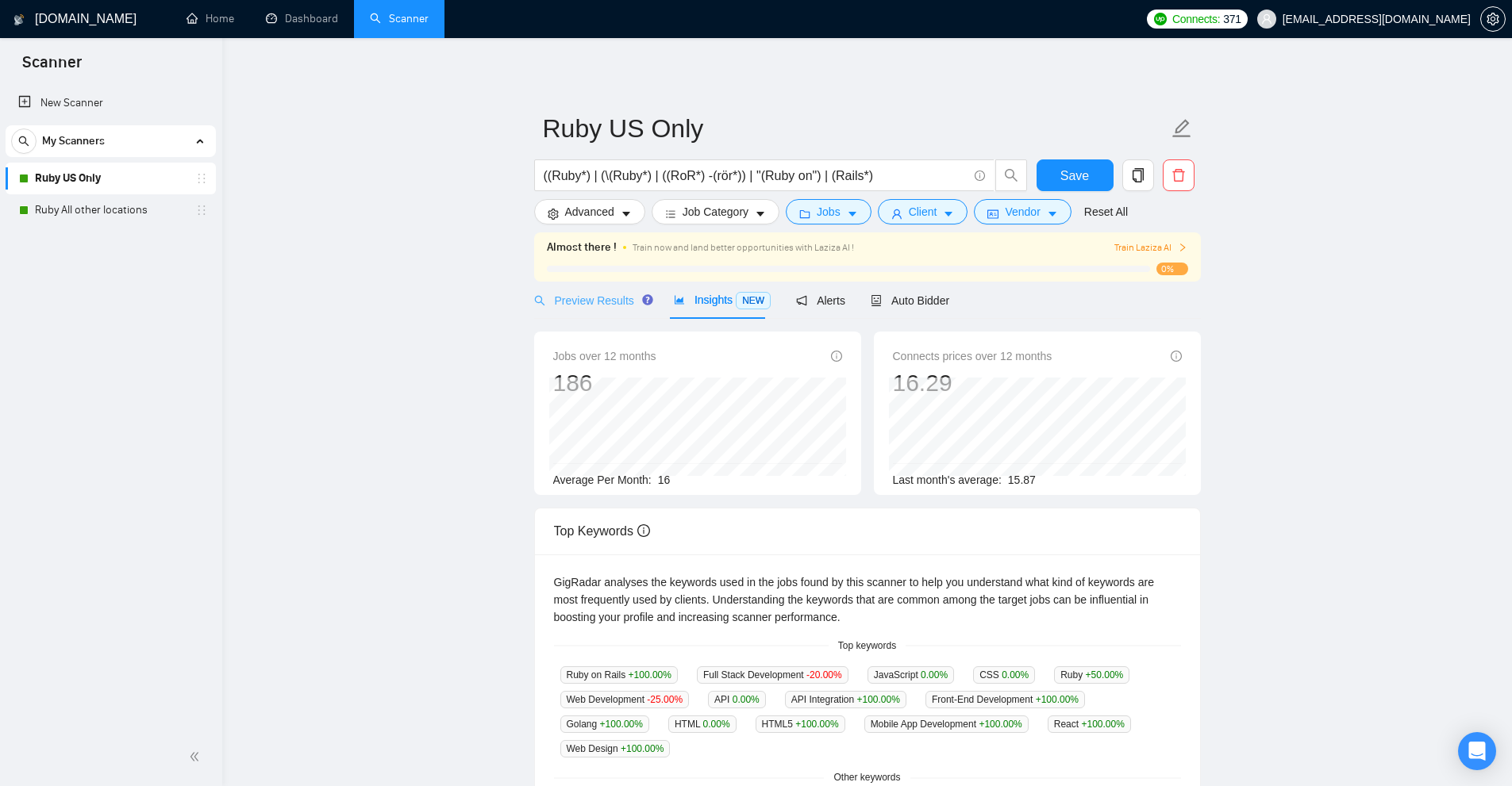
click at [599, 290] on div "Preview Results" at bounding box center [590, 300] width 114 height 38
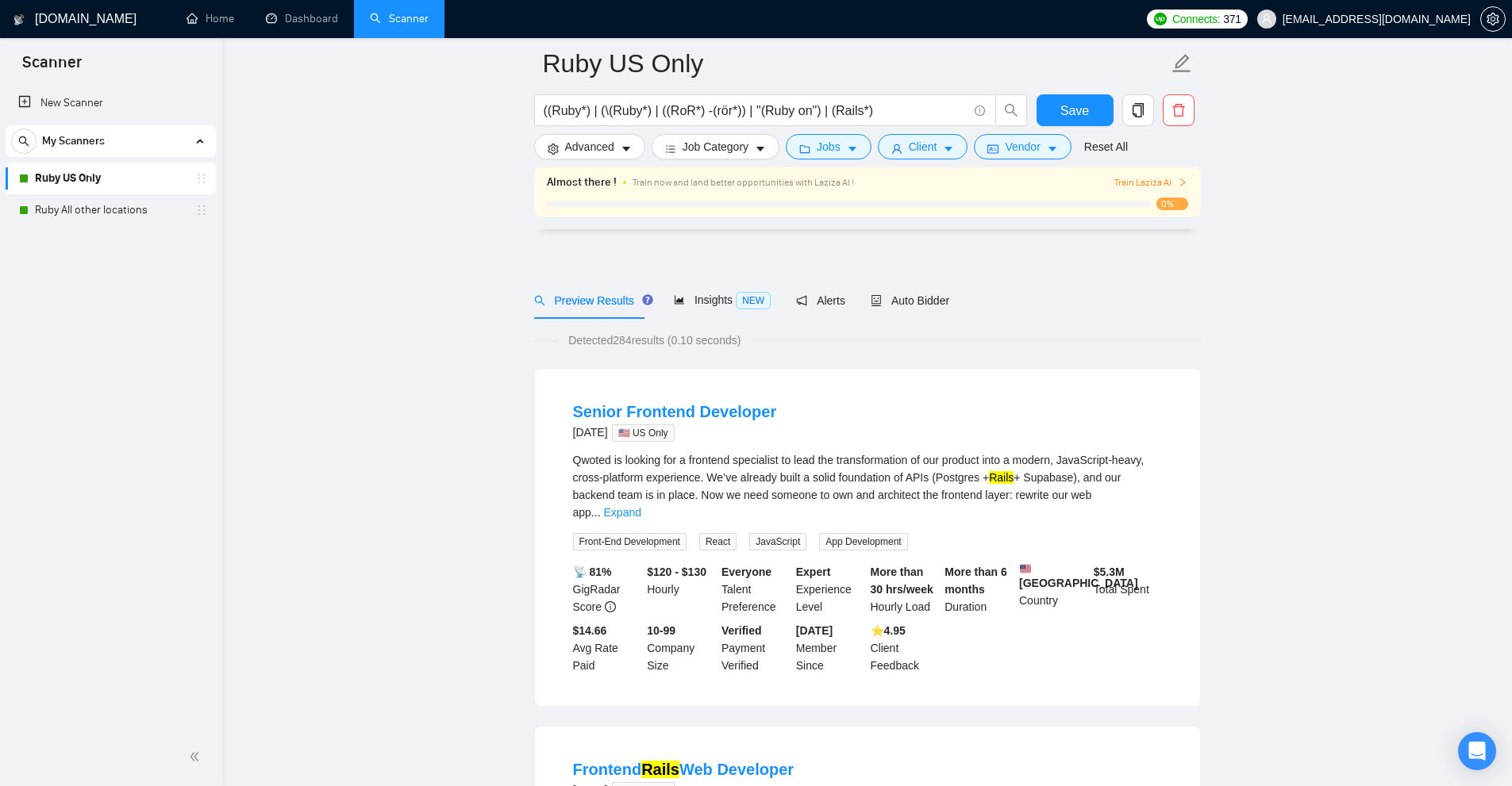
scroll to position [317, 0]
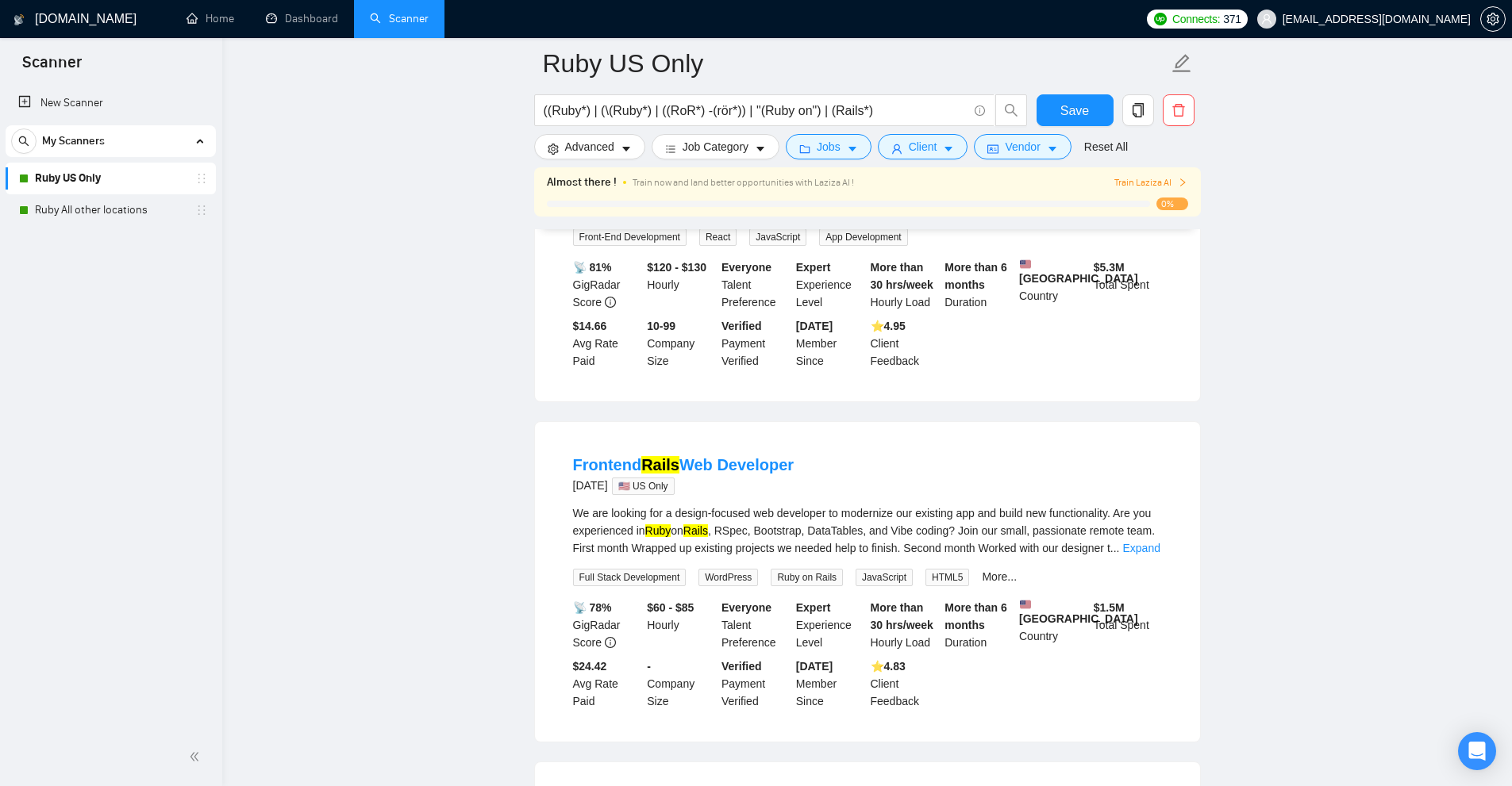
click at [668, 524] on mark "Ruby" at bounding box center [658, 530] width 26 height 12
drag, startPoint x: 668, startPoint y: 518, endPoint x: 702, endPoint y: 521, distance: 34.1
click at [702, 521] on div "We are looking for a design-focused web developer to modernize our existing app…" at bounding box center [867, 531] width 588 height 53
copy div "Ruby on Rails"
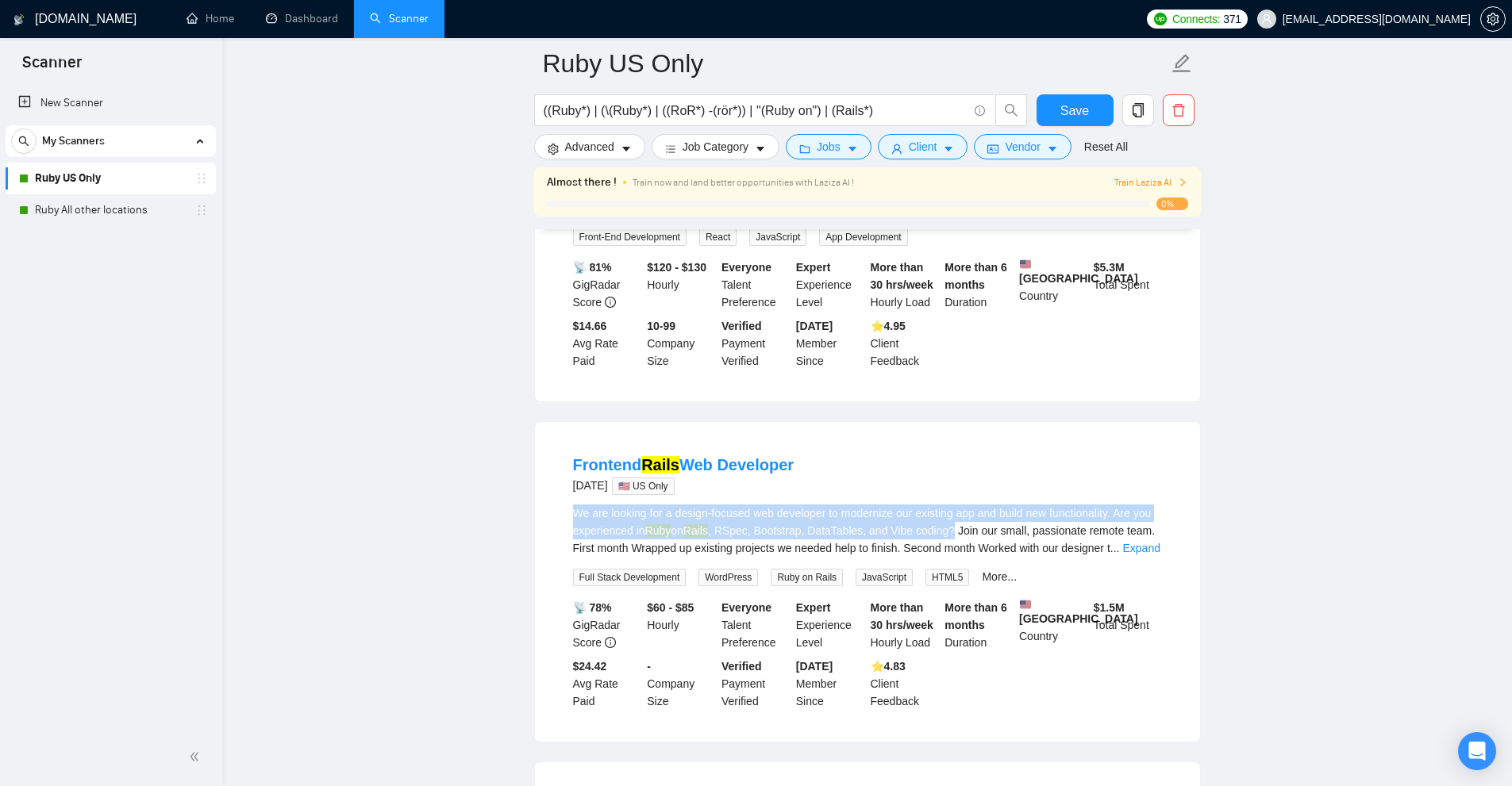
drag, startPoint x: 568, startPoint y: 500, endPoint x: 949, endPoint y: 518, distance: 381.4
click at [949, 518] on li "Frontend Rails Web Developer 7 days ago 🇺🇸 US Only We are looking for a design-…" at bounding box center [867, 582] width 627 height 281
copy div "We are looking for a design-focused web developer to modernize our existing app…"
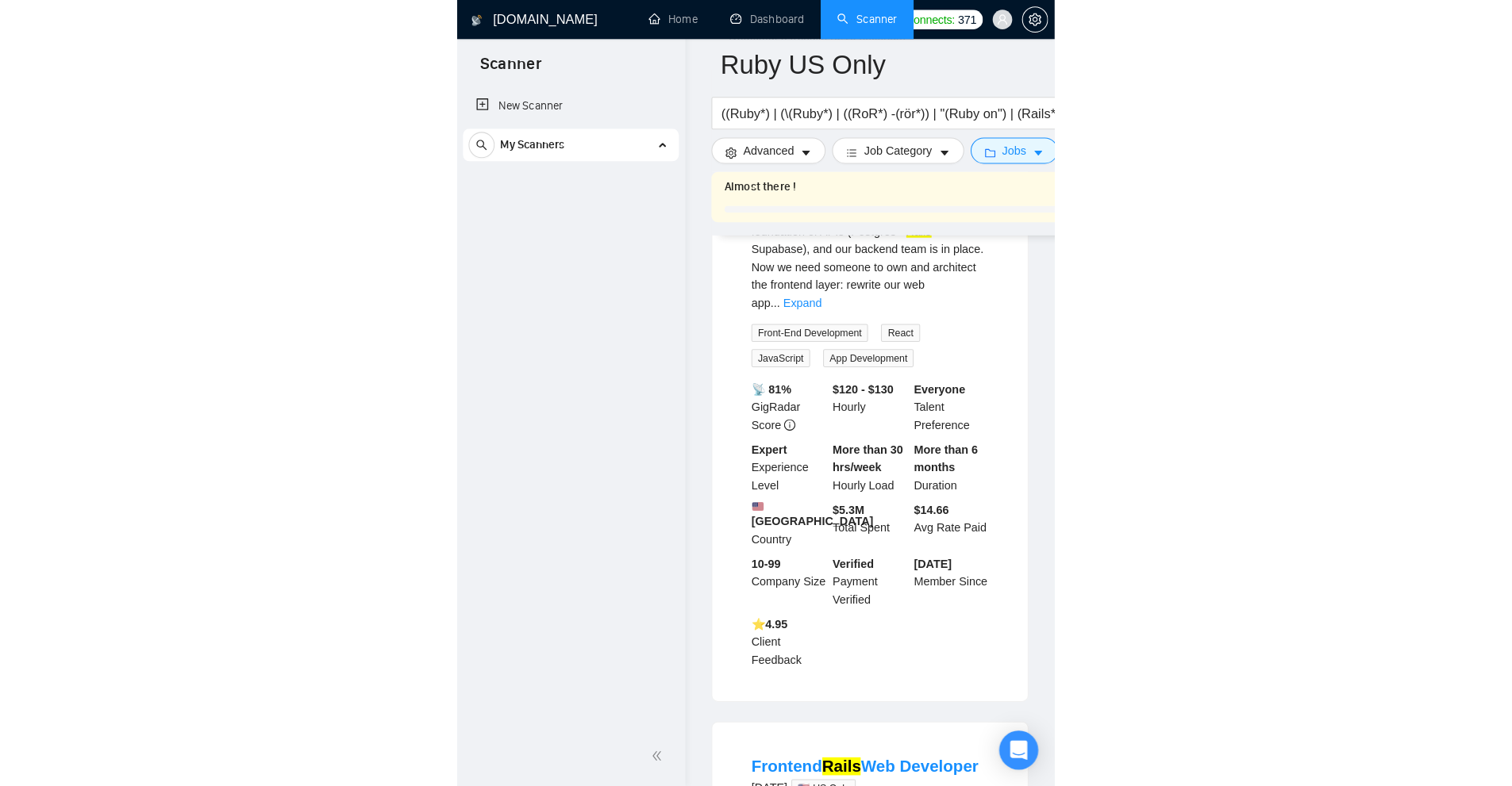
scroll to position [356, 0]
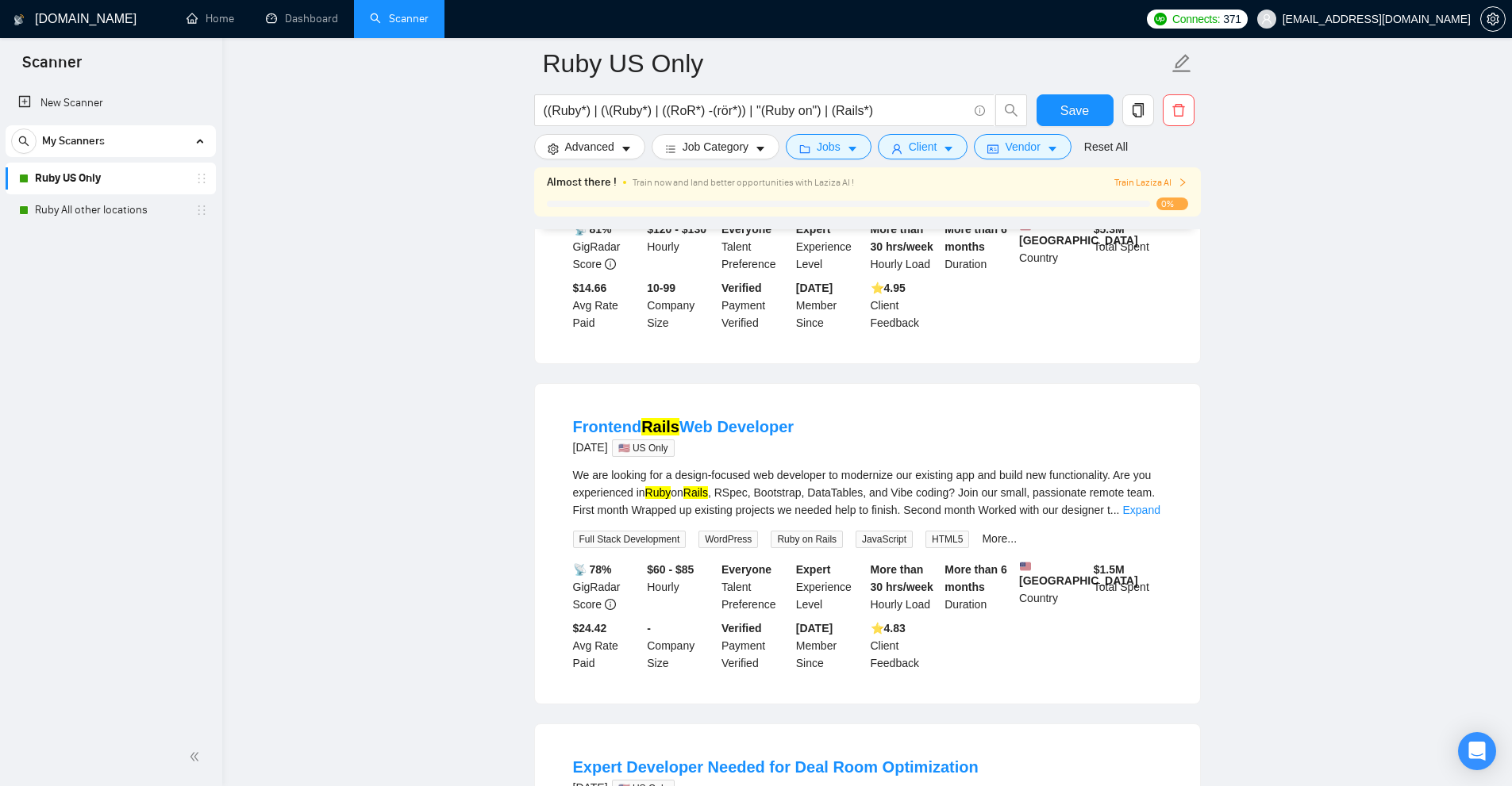
click at [548, 402] on div "Frontend Rails Web Developer 7 days ago 🇺🇸 US Only We are looking for a design-…" at bounding box center [867, 544] width 665 height 320
drag, startPoint x: 631, startPoint y: 407, endPoint x: 802, endPoint y: 409, distance: 171.0
click at [802, 409] on li "Frontend Rails Web Developer 7 days ago 🇺🇸 US Only We are looking for a design-…" at bounding box center [867, 543] width 627 height 281
copy link "Frontend Rails Web Developer"
click at [911, 444] on div "Frontend Rails Web Developer 7 days ago 🇺🇸 US Only" at bounding box center [867, 437] width 588 height 41
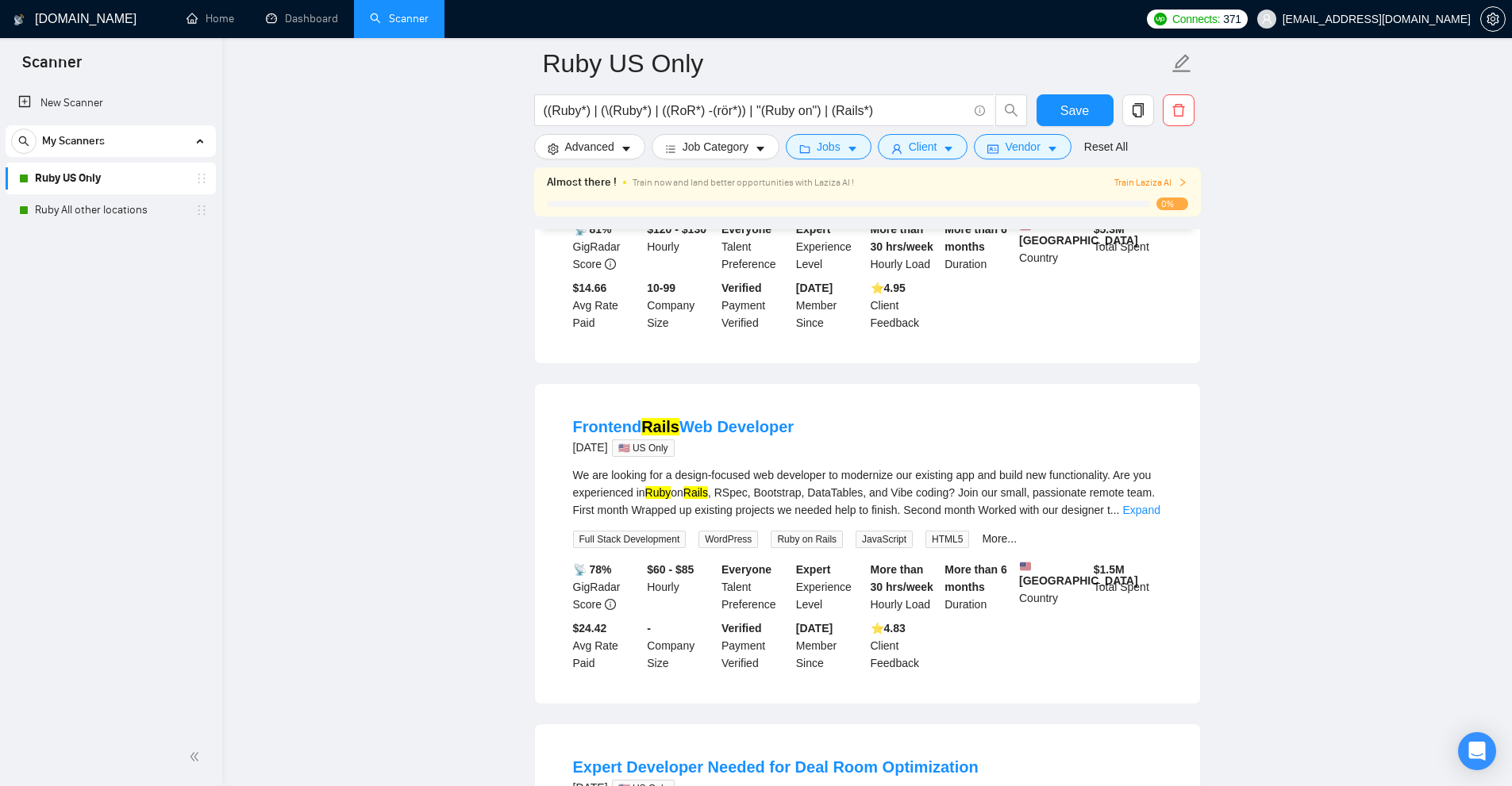
scroll to position [752, 0]
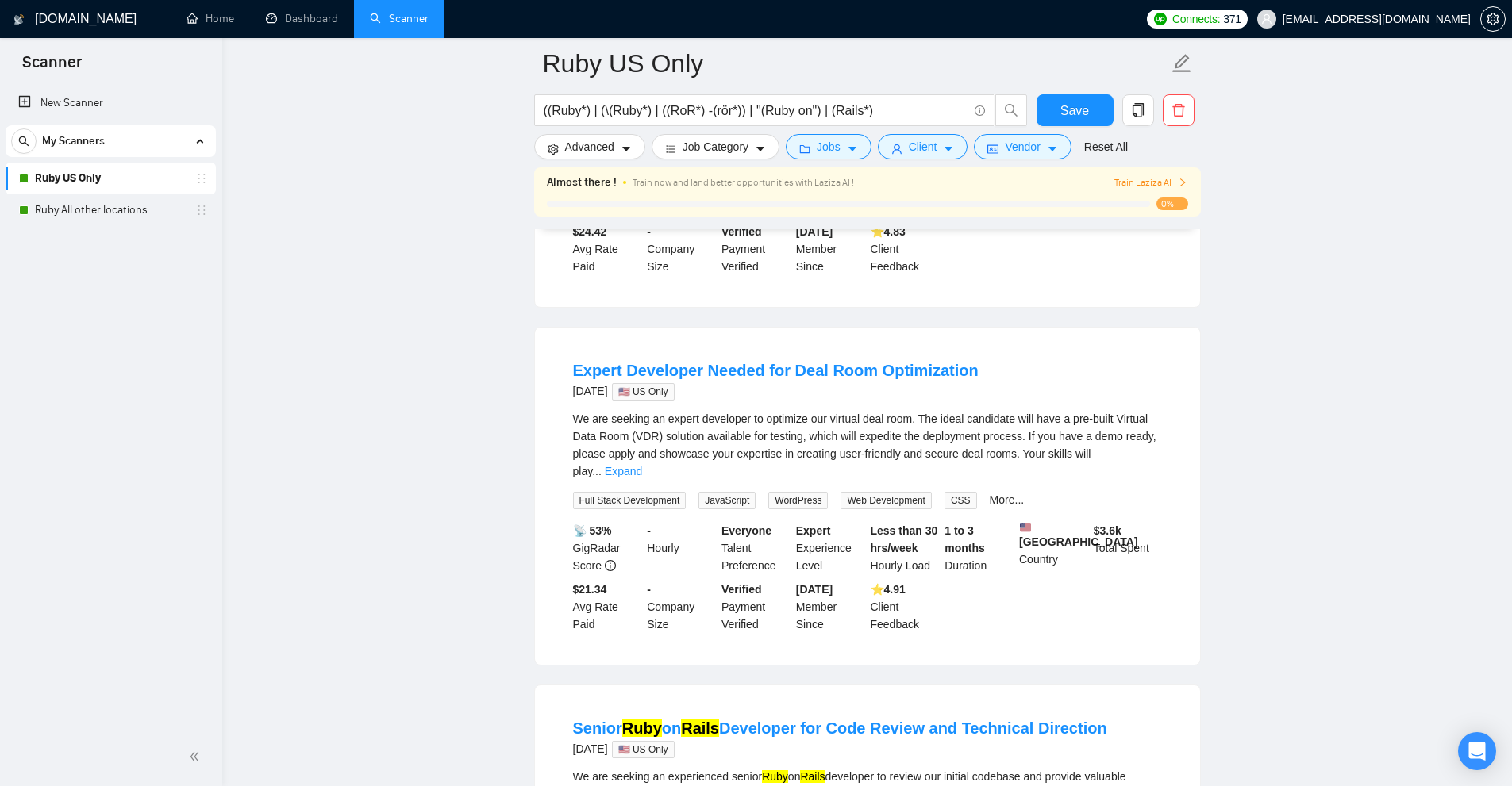
click at [1158, 473] on div "We are seeking an expert developer to optimize our virtual deal room. The ideal…" at bounding box center [867, 459] width 588 height 99
click at [1151, 464] on div "We are seeking an expert developer to optimize our virtual deal room. The ideal…" at bounding box center [867, 445] width 588 height 70
click at [642, 465] on link "Expand" at bounding box center [623, 471] width 38 height 12
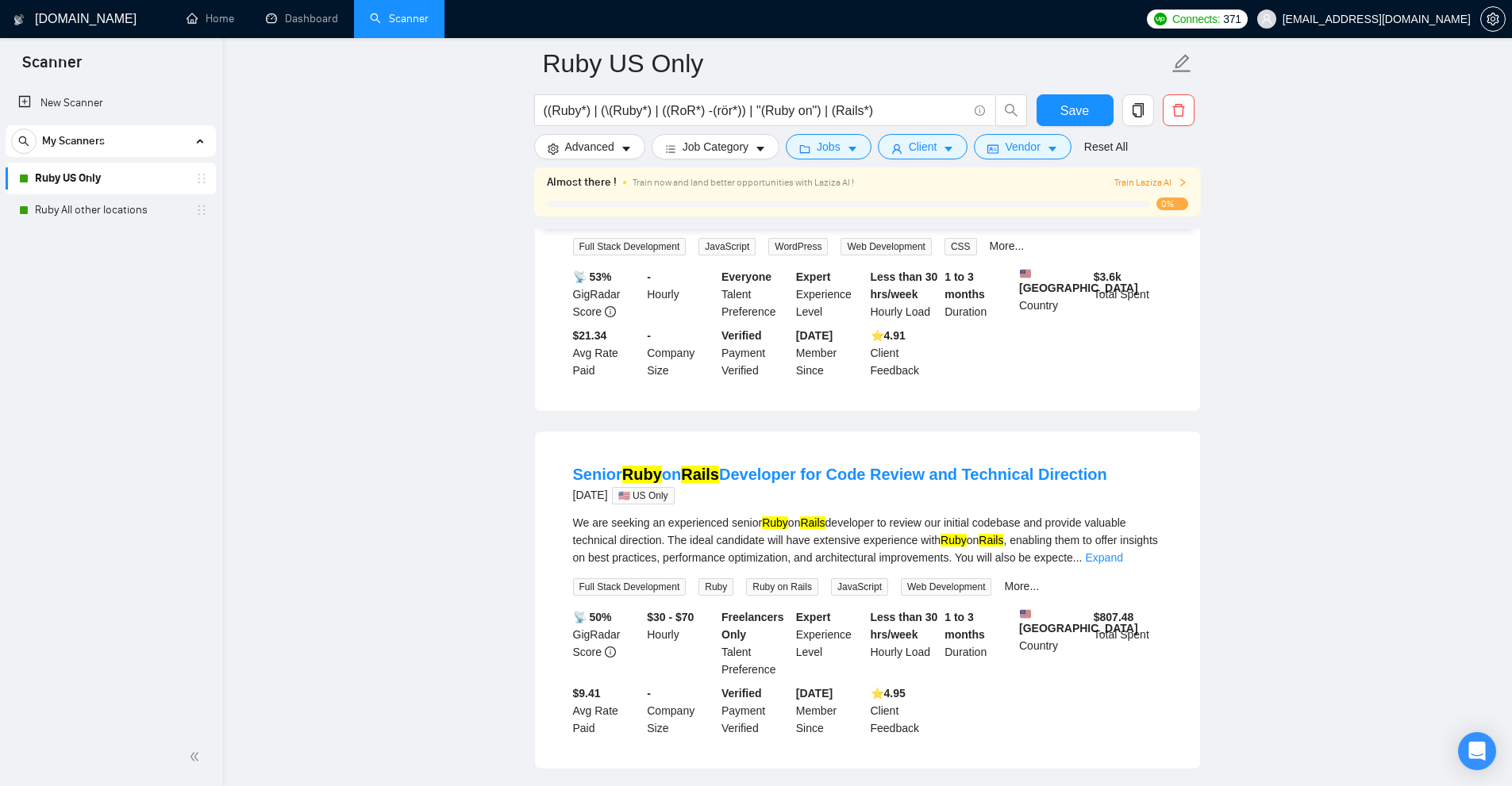
scroll to position [1228, 0]
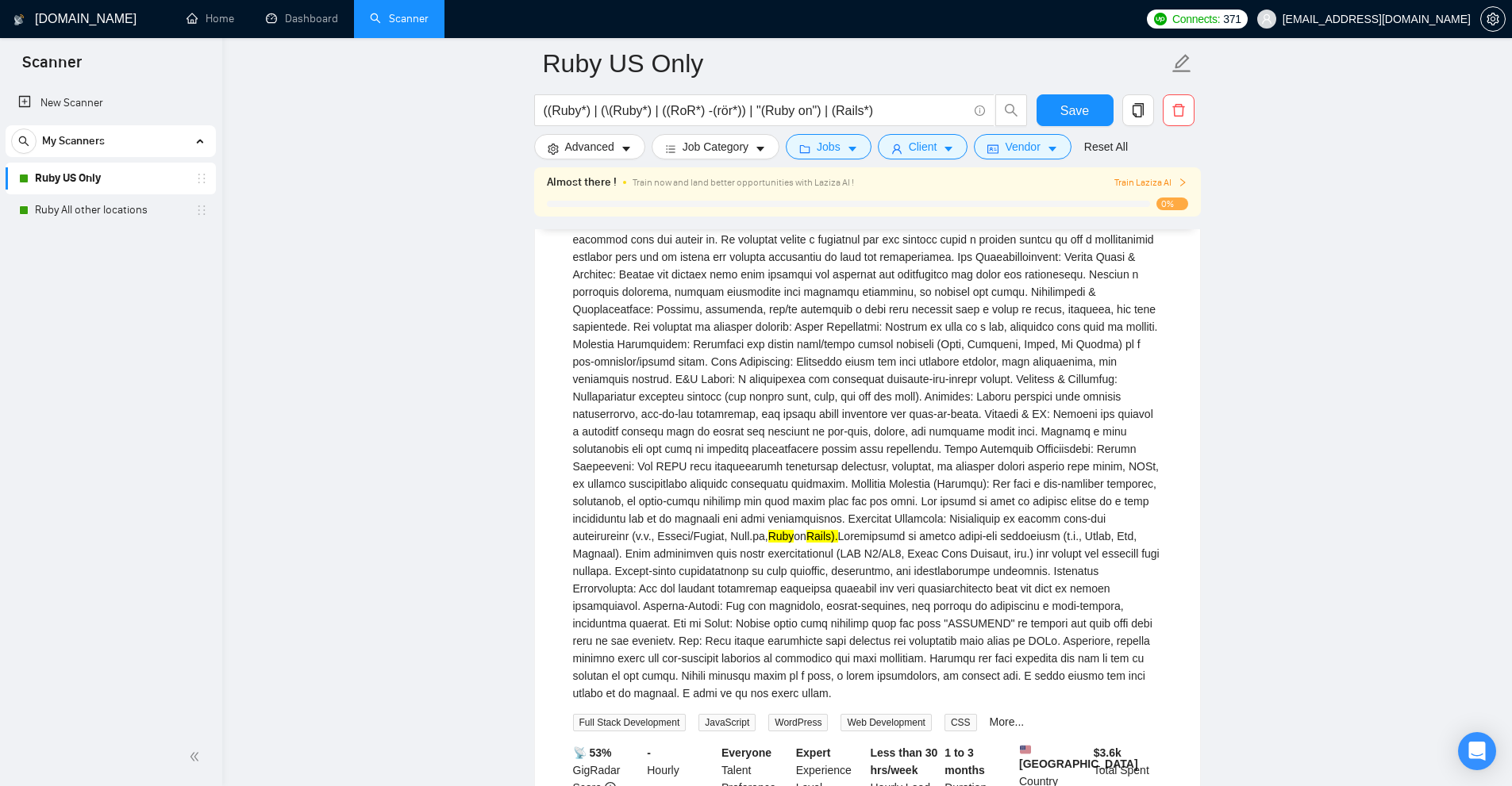
drag, startPoint x: 951, startPoint y: 401, endPoint x: 958, endPoint y: 405, distance: 8.1
click at [952, 401] on div "Ruby on Rails)." at bounding box center [867, 318] width 588 height 768
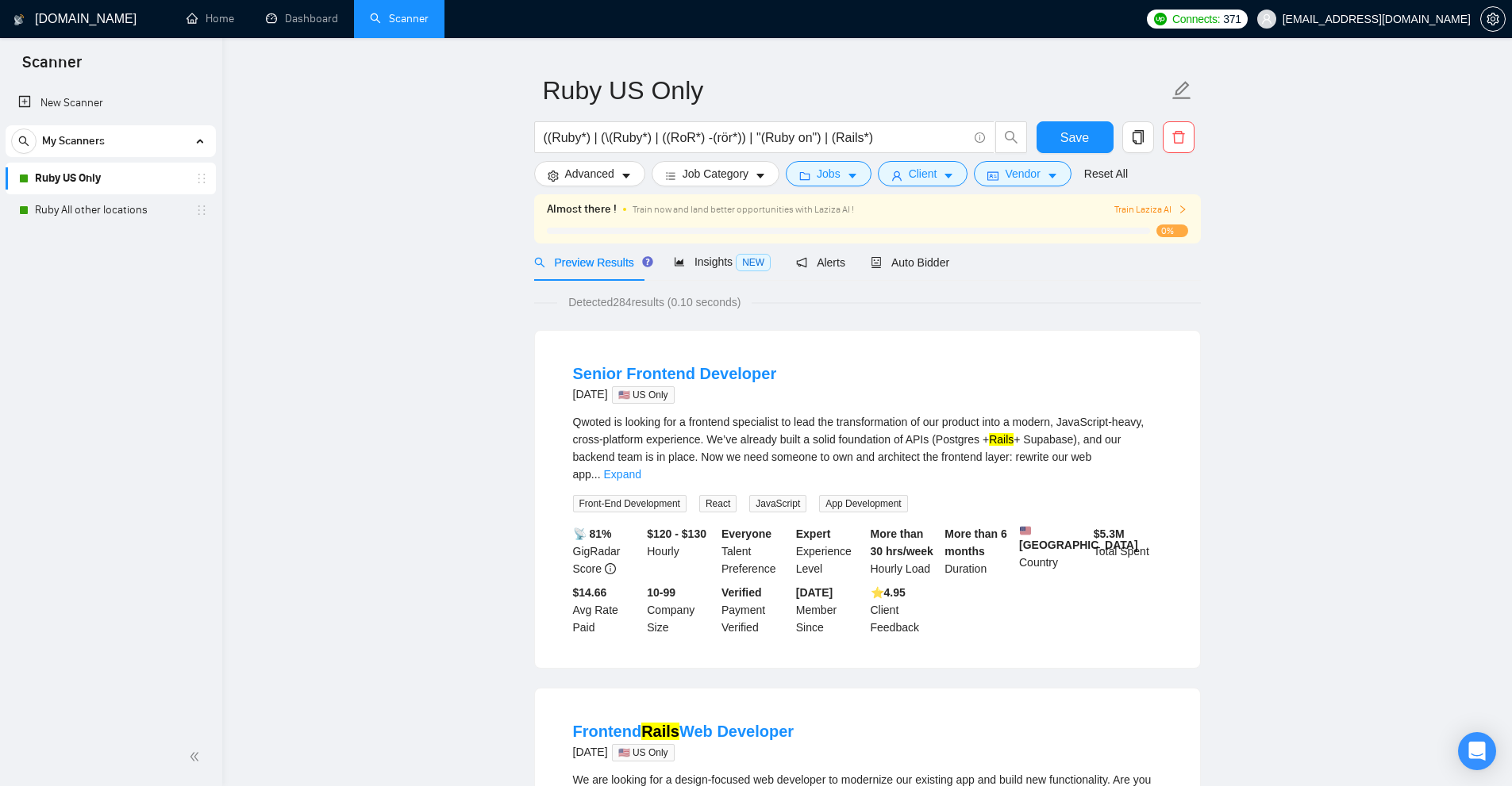
scroll to position [0, 0]
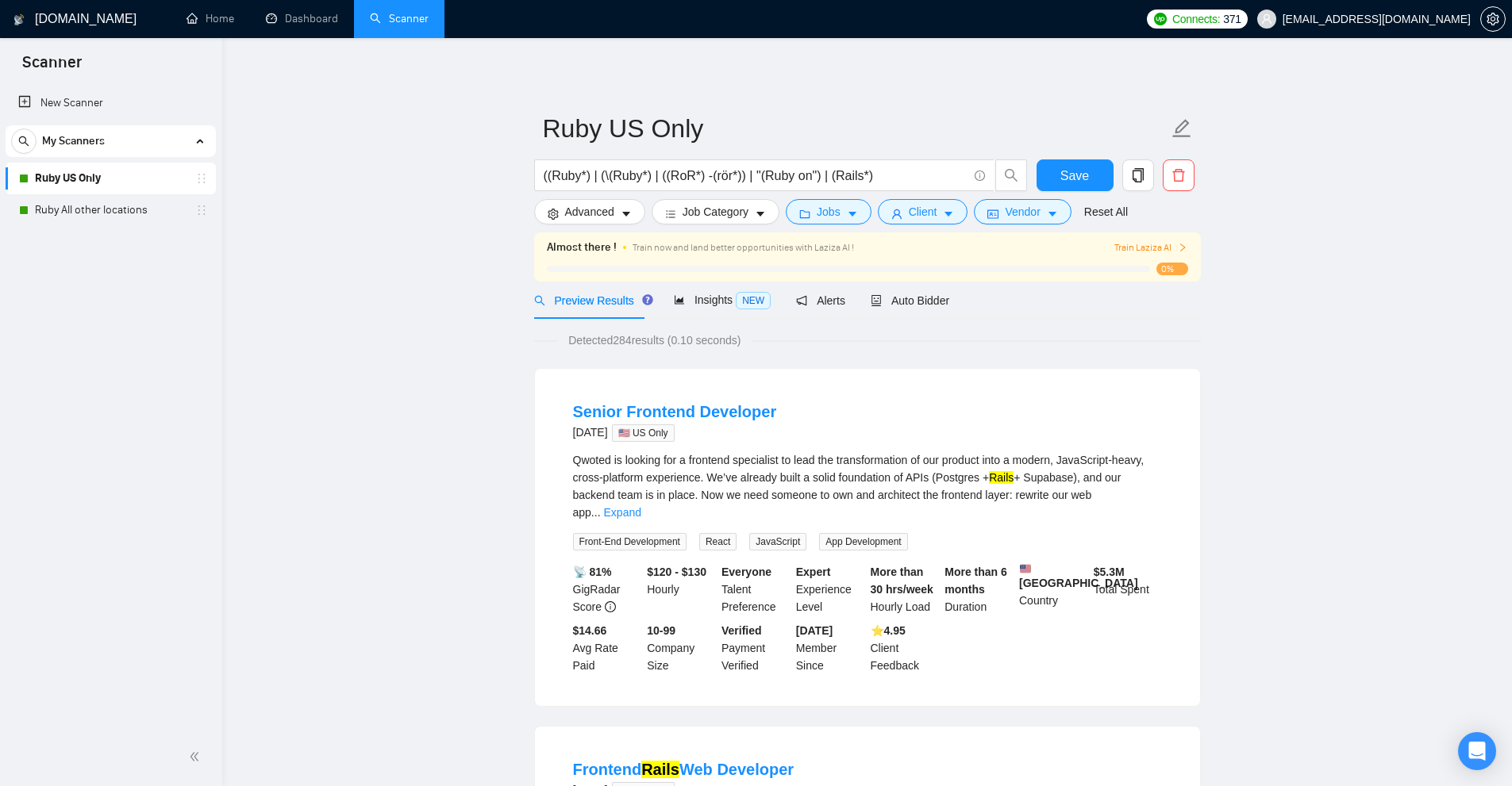
click at [130, 178] on link "Ruby US Only" at bounding box center [110, 179] width 151 height 32
click at [710, 308] on div "Insights NEW" at bounding box center [722, 299] width 97 height 18
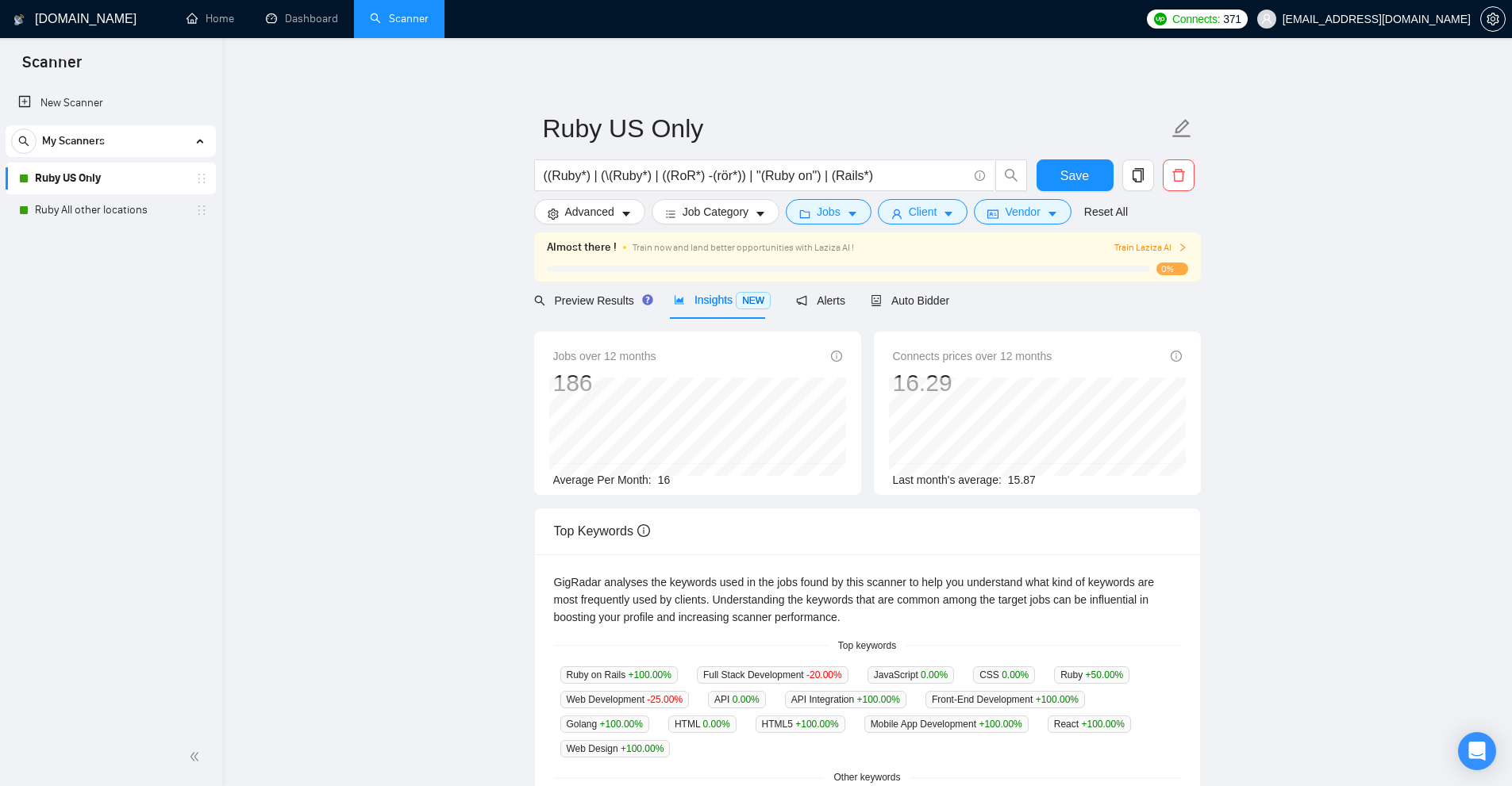
click at [352, 264] on main "Ruby US Only ((Ruby*) | (\(Ruby*) | ((RoR*) -(rör*)) | "(Ruby on") | (Rails*) S…" at bounding box center [867, 632] width 1239 height 1138
click at [846, 222] on button "Jobs" at bounding box center [828, 212] width 86 height 25
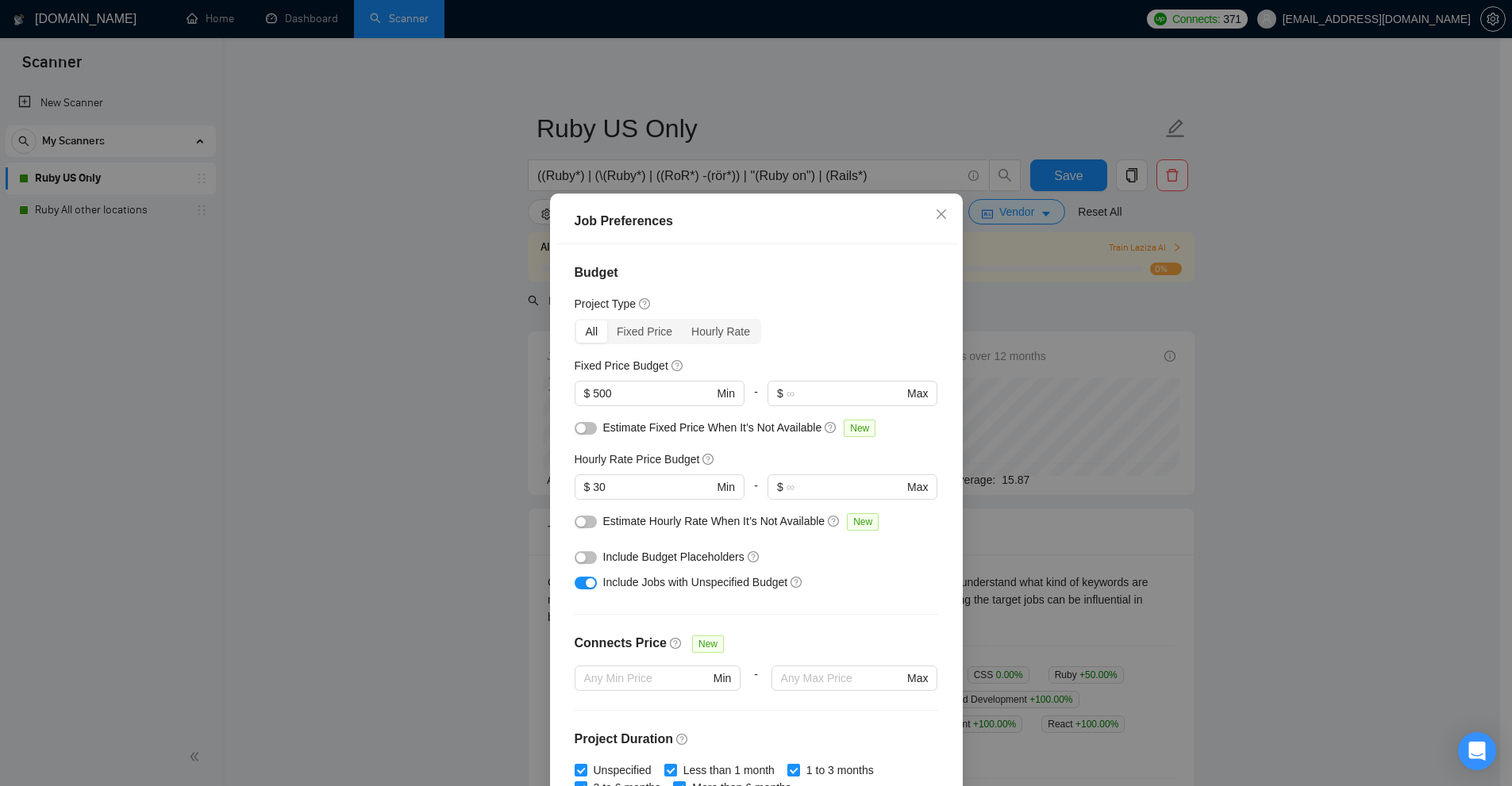
click at [1043, 313] on div "Job Preferences Budget Project Type All Fixed Price Hourly Rate Fixed Price Bud…" at bounding box center [756, 393] width 1512 height 786
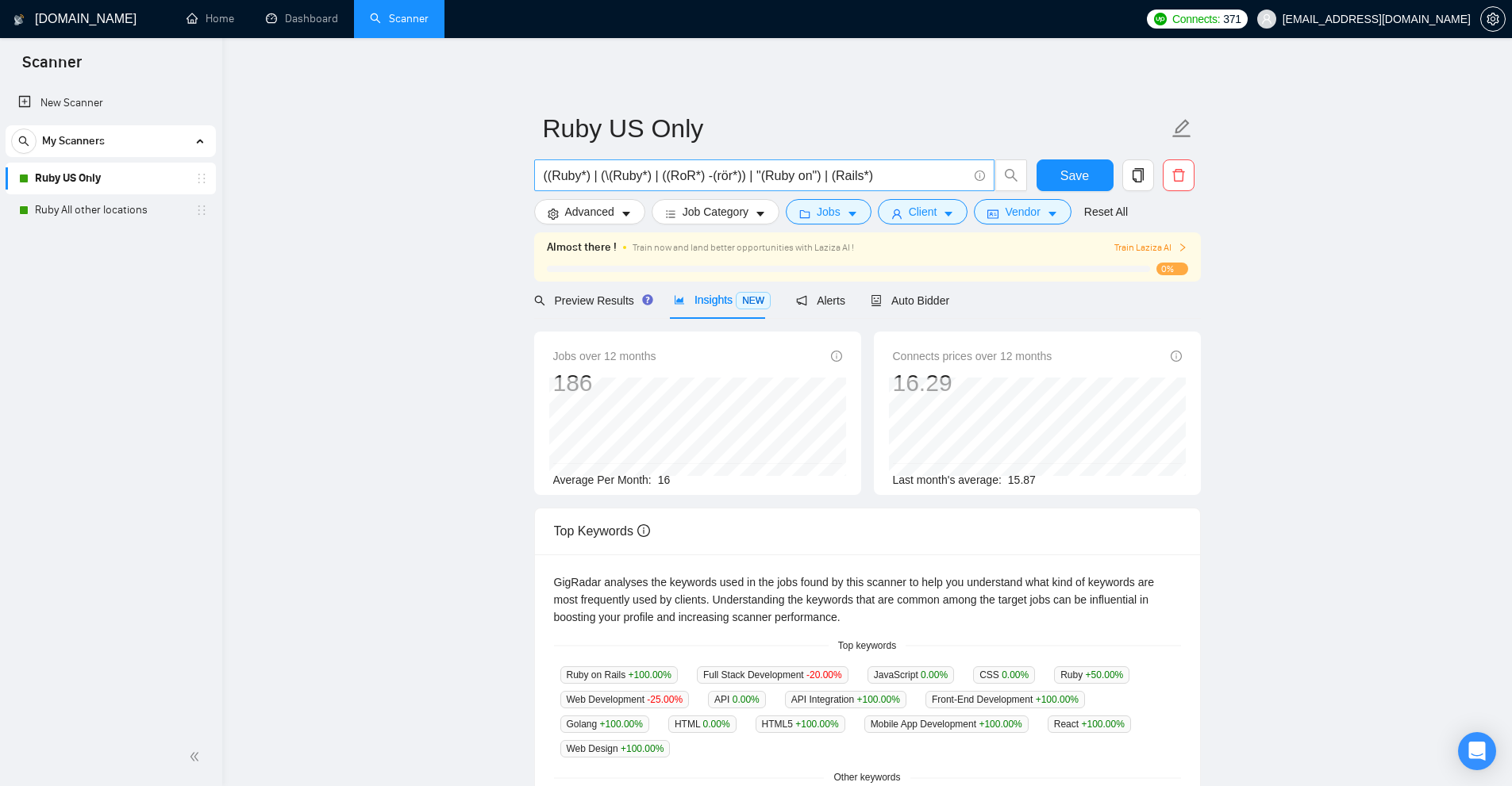
click at [869, 182] on input "((Ruby*) | (\(Ruby*) | ((RoR*) -(rör*)) | "(Ruby on") | (Rails*)" at bounding box center [755, 175] width 424 height 20
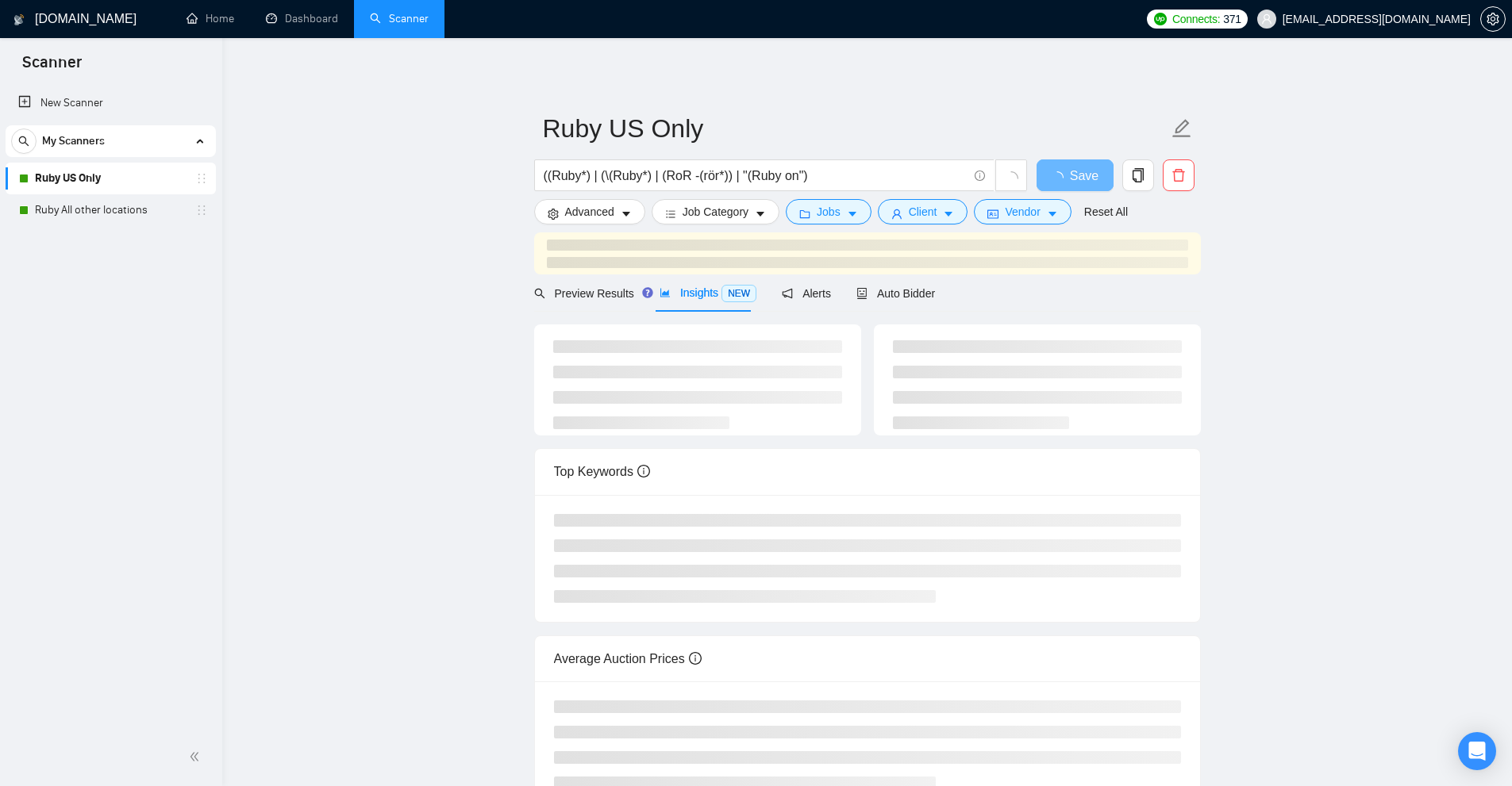
click at [68, 207] on link "Ruby All other locations" at bounding box center [110, 211] width 151 height 32
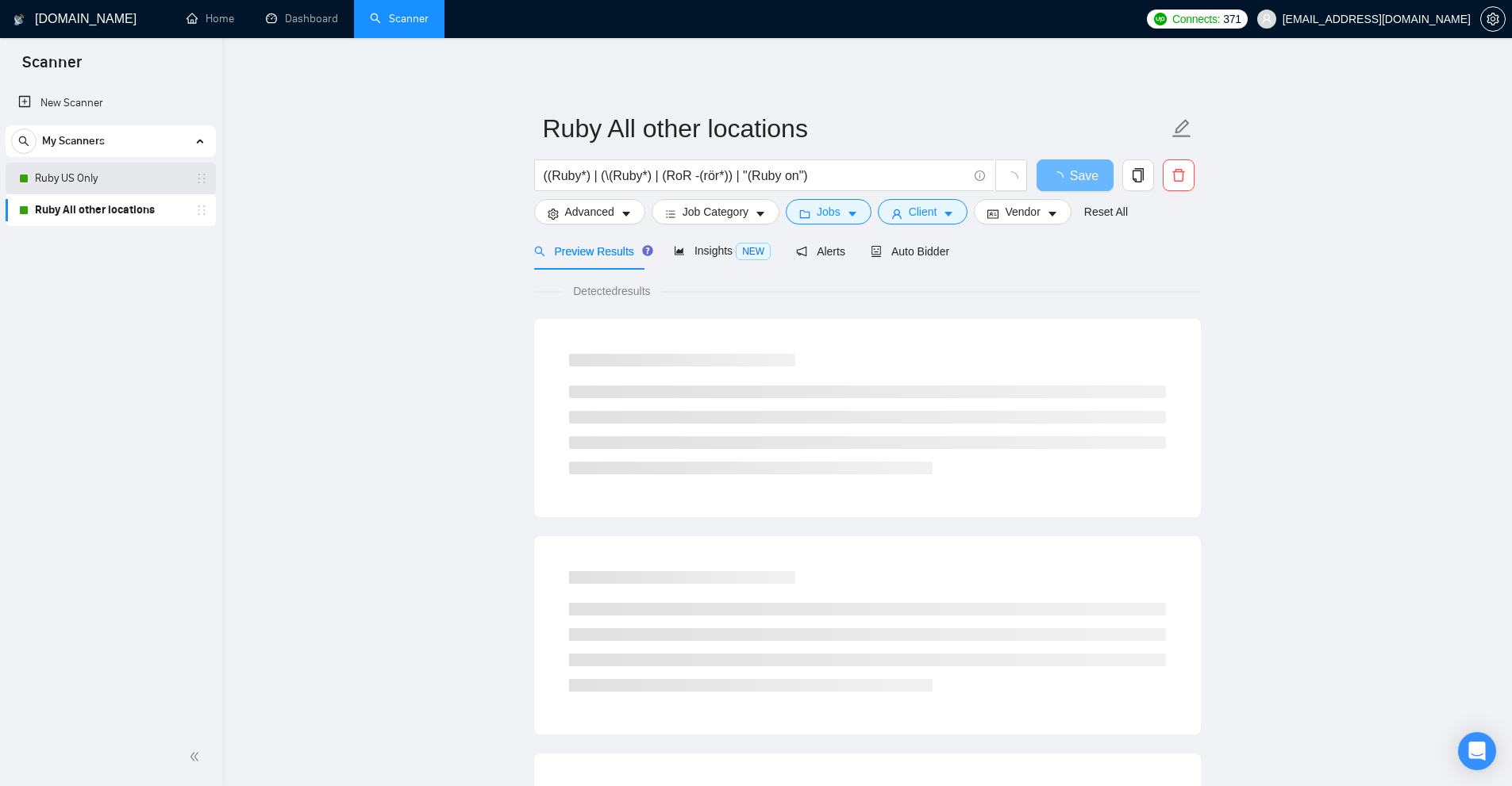
click at [96, 181] on link "Ruby US Only" at bounding box center [110, 179] width 151 height 32
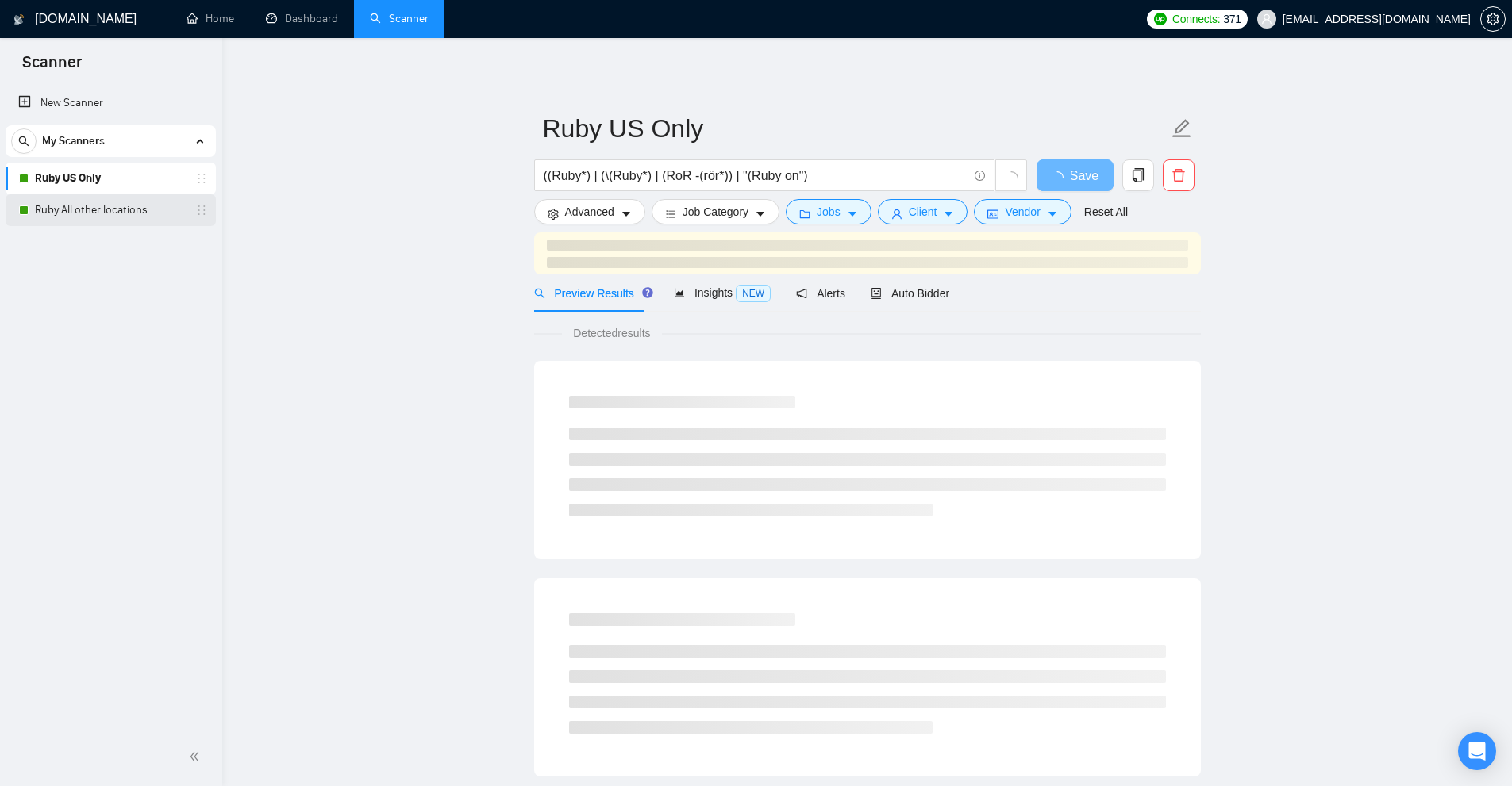
click at [82, 214] on link "Ruby All other locations" at bounding box center [110, 211] width 151 height 32
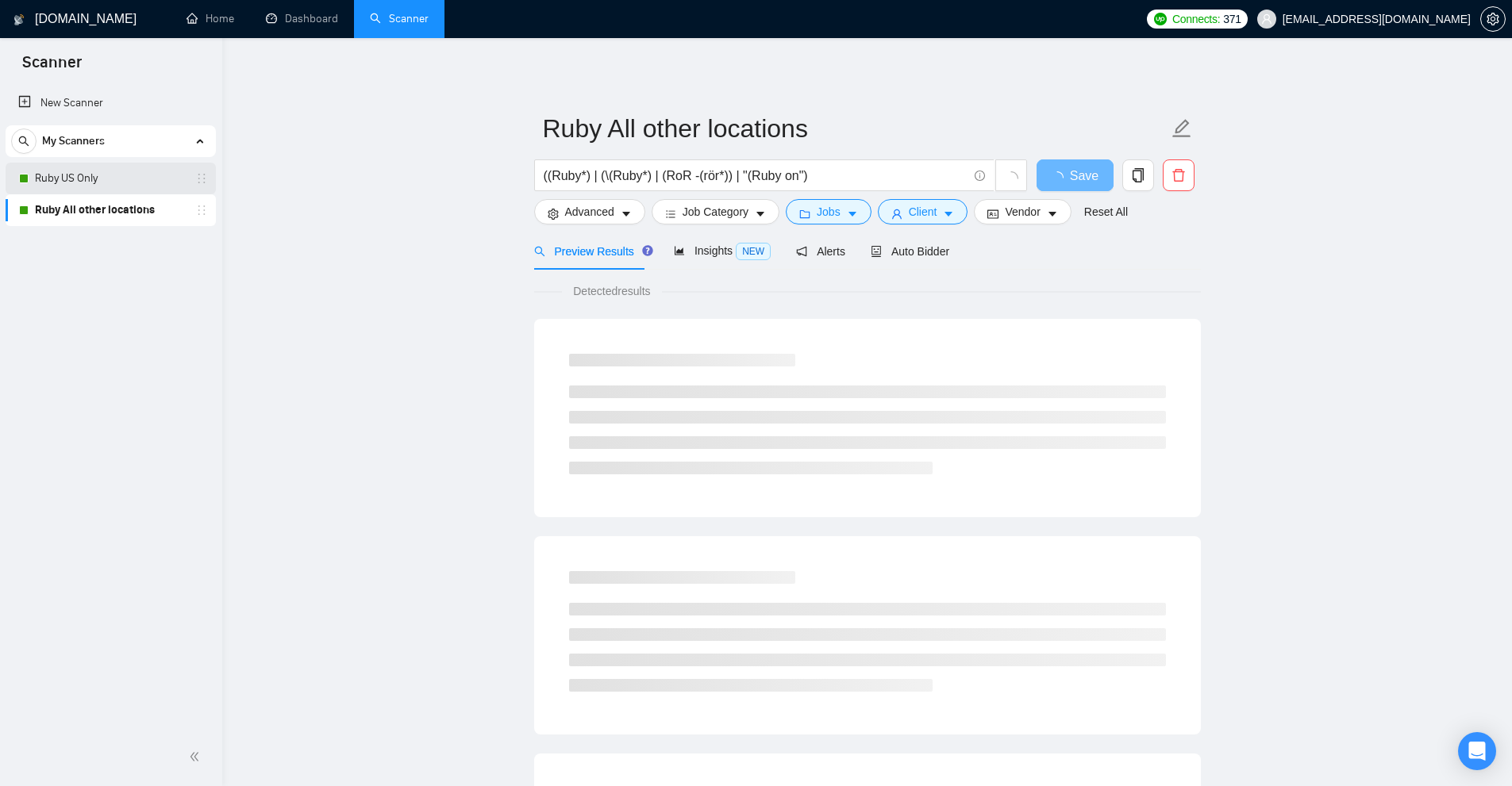
click at [93, 186] on link "Ruby US Only" at bounding box center [110, 179] width 151 height 32
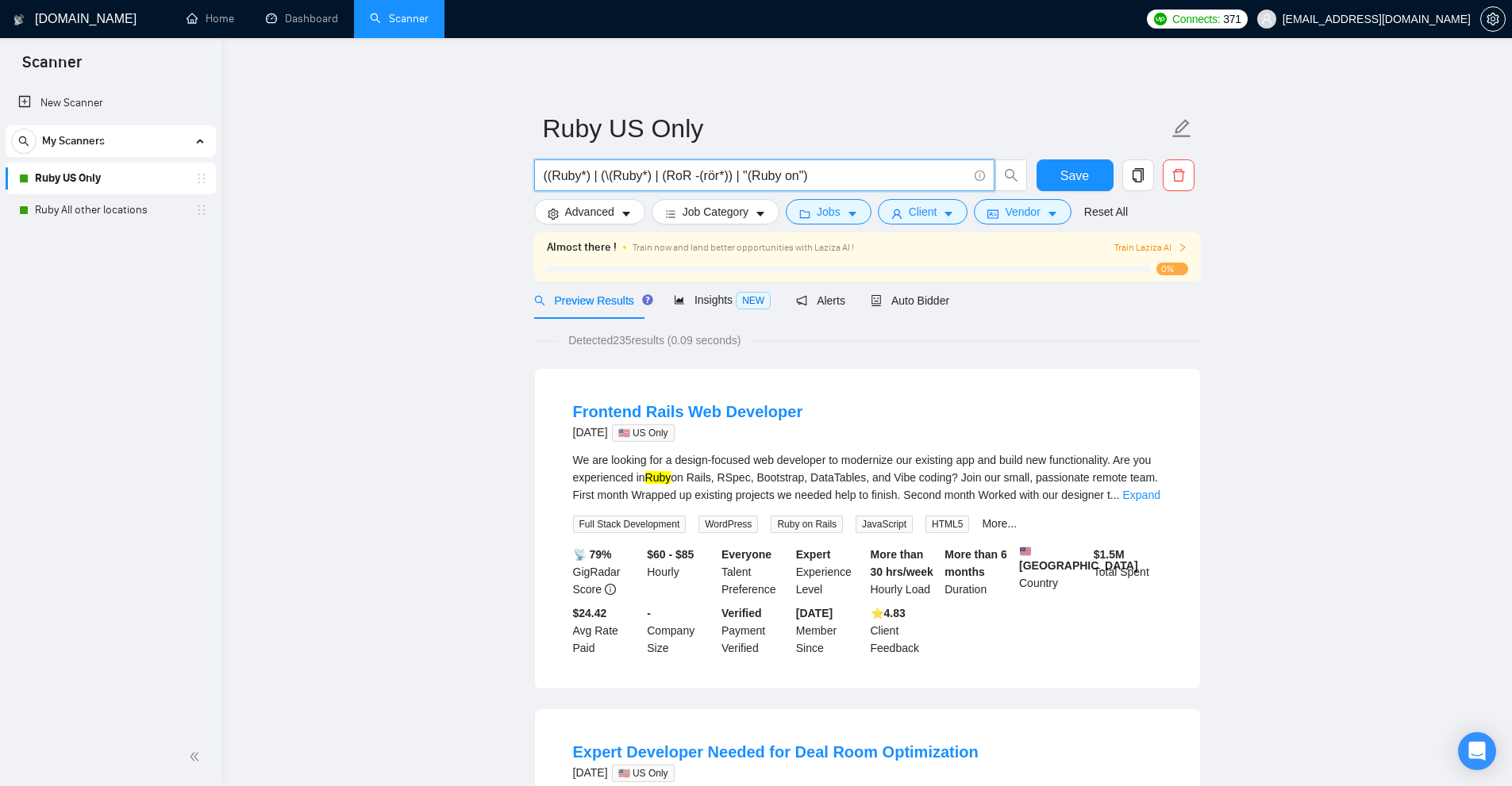
drag, startPoint x: 723, startPoint y: 180, endPoint x: 682, endPoint y: 199, distance: 45.2
click at [682, 199] on div "((Ruby*) | (\(Ruby*) | (RoR -(rör*)) | "(Ruby on")" at bounding box center [780, 179] width 500 height 40
drag, startPoint x: 617, startPoint y: 342, endPoint x: 642, endPoint y: 345, distance: 25.2
click at [635, 337] on span "Detected 235 results (0.09 seconds)" at bounding box center [654, 340] width 195 height 18
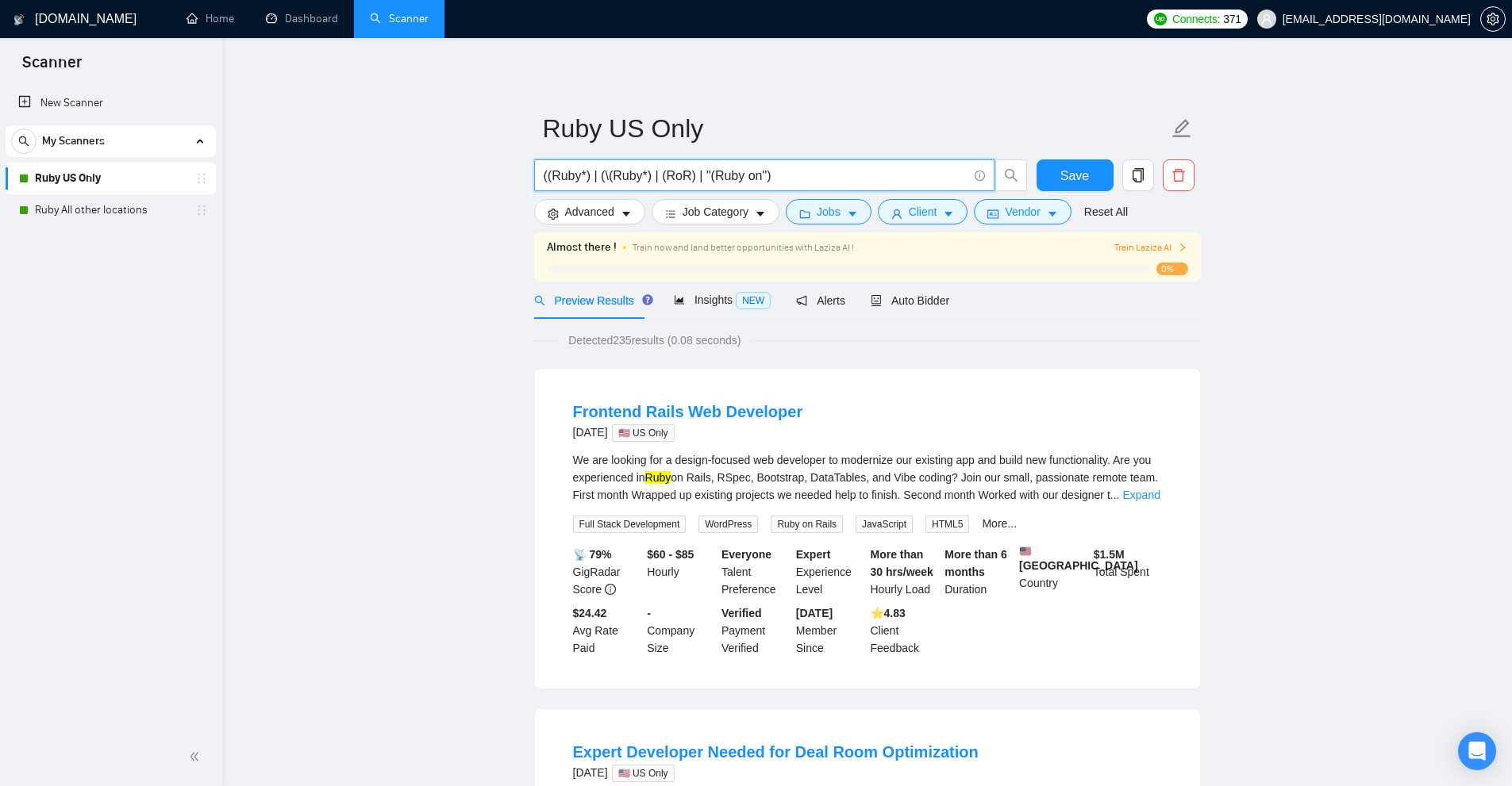
click at [684, 170] on input "((Ruby*) | (\(Ruby*) | (RoR) | "(Ruby on")" at bounding box center [755, 175] width 424 height 20
paste input "-(rör*)"
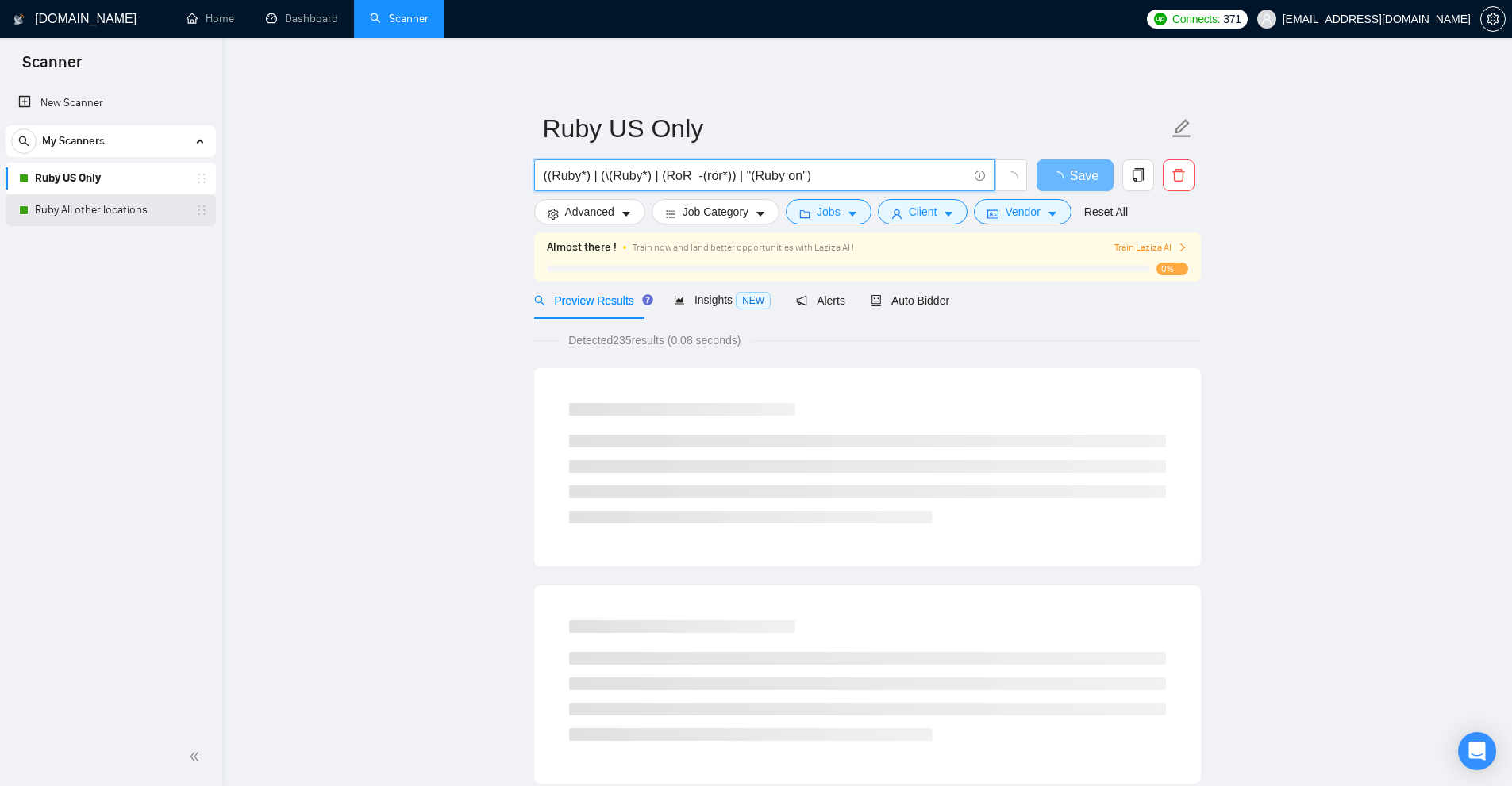
type input "((Ruby*) | (\(Ruby*) | (RoR -(rör*)) | "(Ruby on")"
click at [114, 204] on link "Ruby All other locations" at bounding box center [110, 211] width 151 height 32
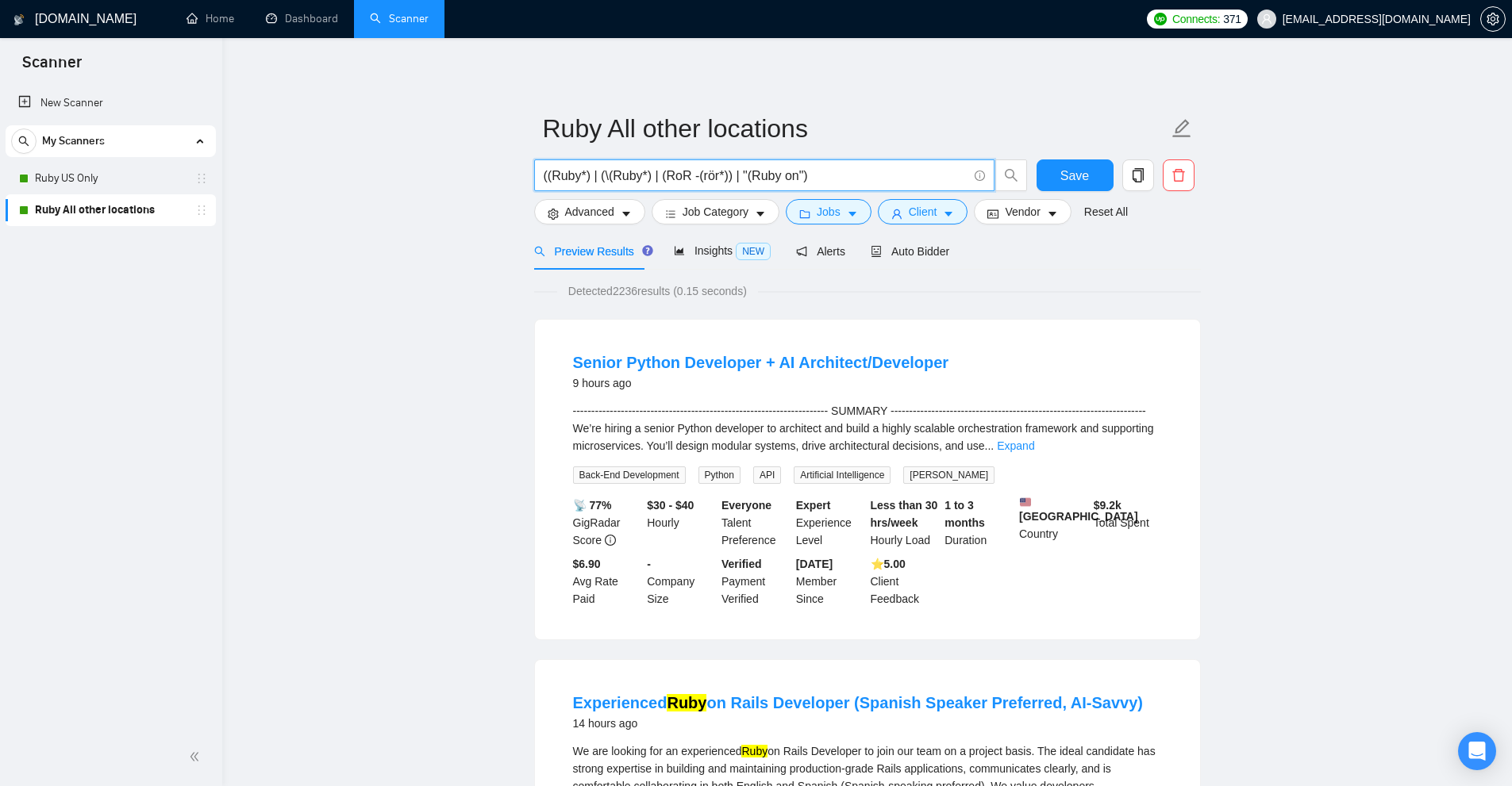
drag, startPoint x: 689, startPoint y: 178, endPoint x: 721, endPoint y: 189, distance: 33.8
click at [721, 189] on span "((Ruby*) | (\(Ruby*) | (RoR -(rör*)) | "(Ruby on")" at bounding box center [764, 175] width 460 height 32
click at [697, 178] on input "((Ruby*) | (\(Ruby*) | (RoR -(rör*)) | "(Ruby on")" at bounding box center [755, 175] width 424 height 20
click at [684, 176] on input "((Ruby*) | (\(Ruby*) | (RoR -(rör*)) | "(Ruby on")" at bounding box center [755, 175] width 424 height 20
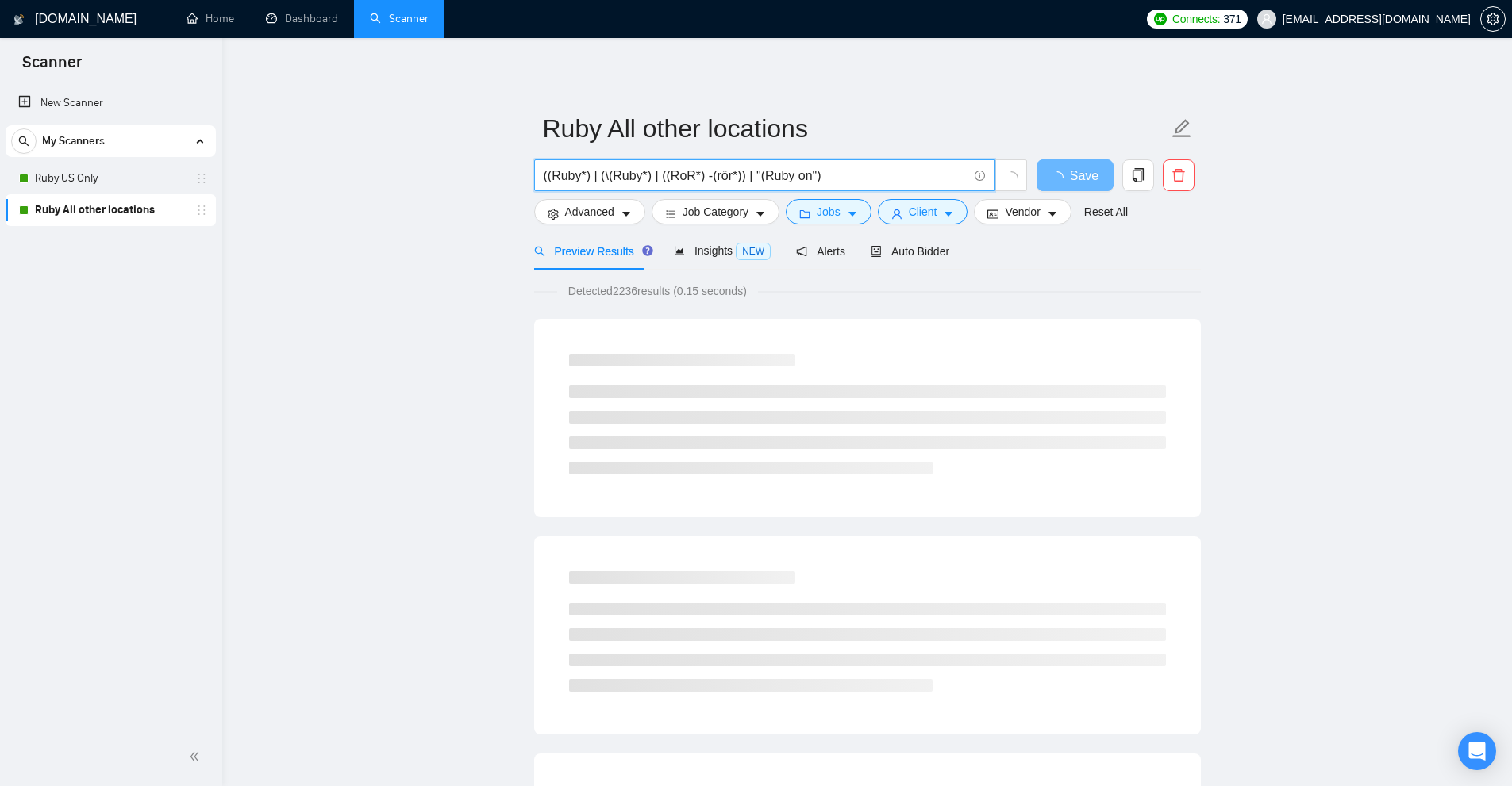
type input "((Ruby*) | (\(Ruby*) | ((RoR*) -(rör*)) | "(Ruby on")"
drag, startPoint x: 620, startPoint y: 286, endPoint x: 652, endPoint y: 295, distance: 33.2
click at [651, 295] on span "Detected 2236 results (0.15 seconds)" at bounding box center [657, 291] width 201 height 18
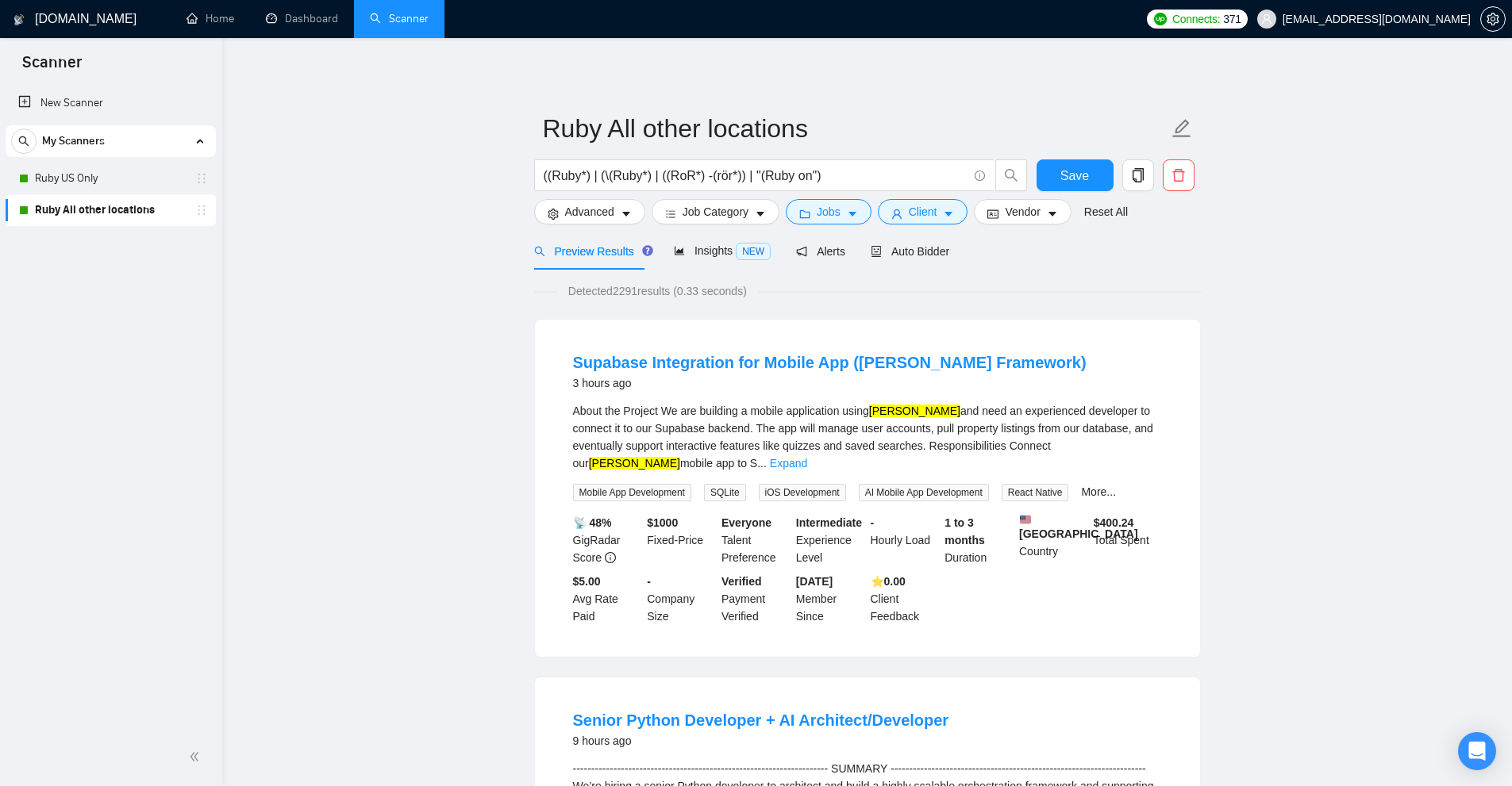
click at [697, 297] on span "Detected 2291 results (0.33 seconds)" at bounding box center [657, 291] width 201 height 18
click at [1119, 434] on div "About the Project We are building a mobile application using Rork and need an e…" at bounding box center [867, 437] width 588 height 70
click at [807, 457] on link "Expand" at bounding box center [789, 463] width 38 height 12
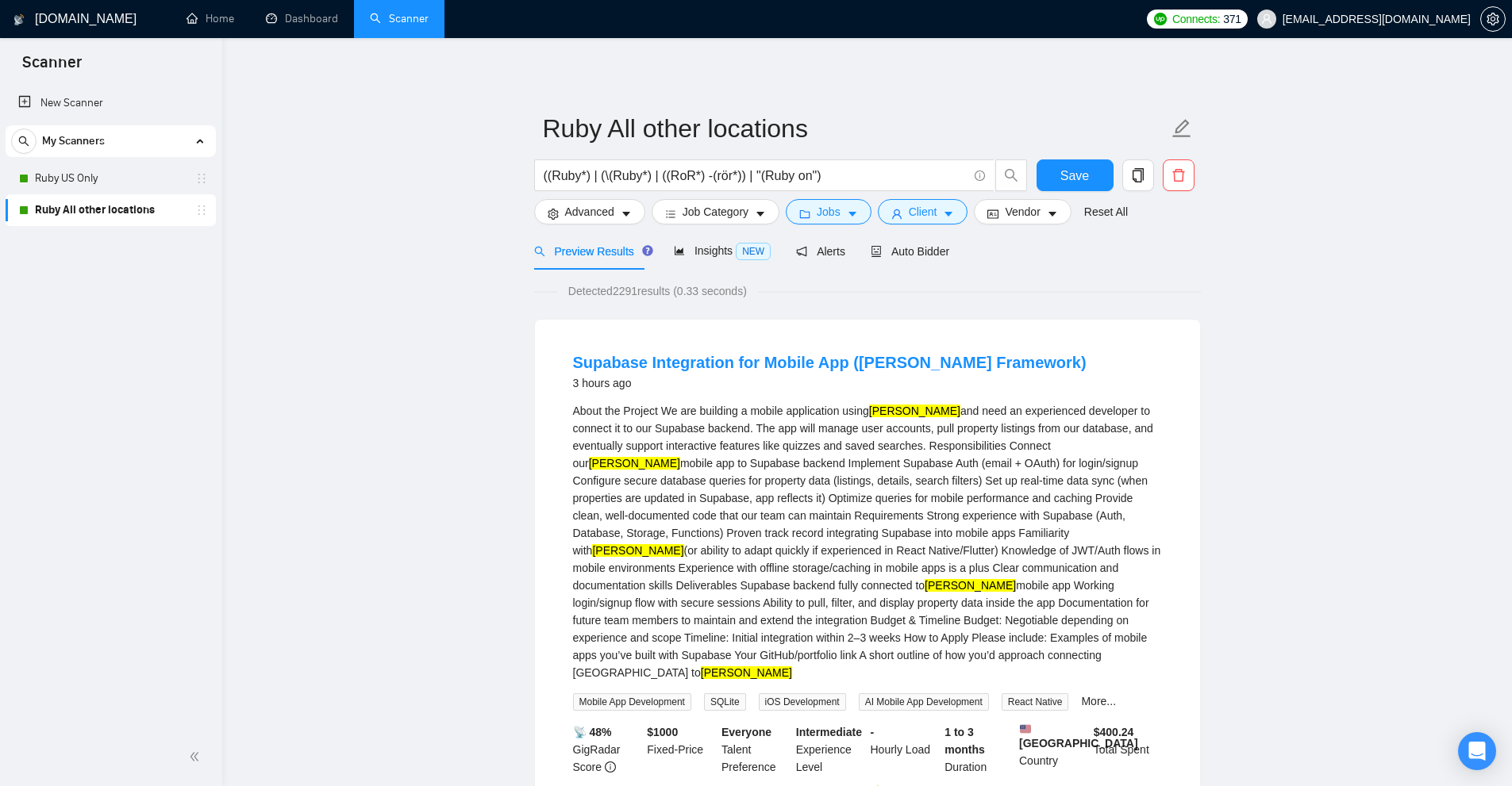
click at [117, 204] on link "Ruby All other locations" at bounding box center [110, 211] width 151 height 32
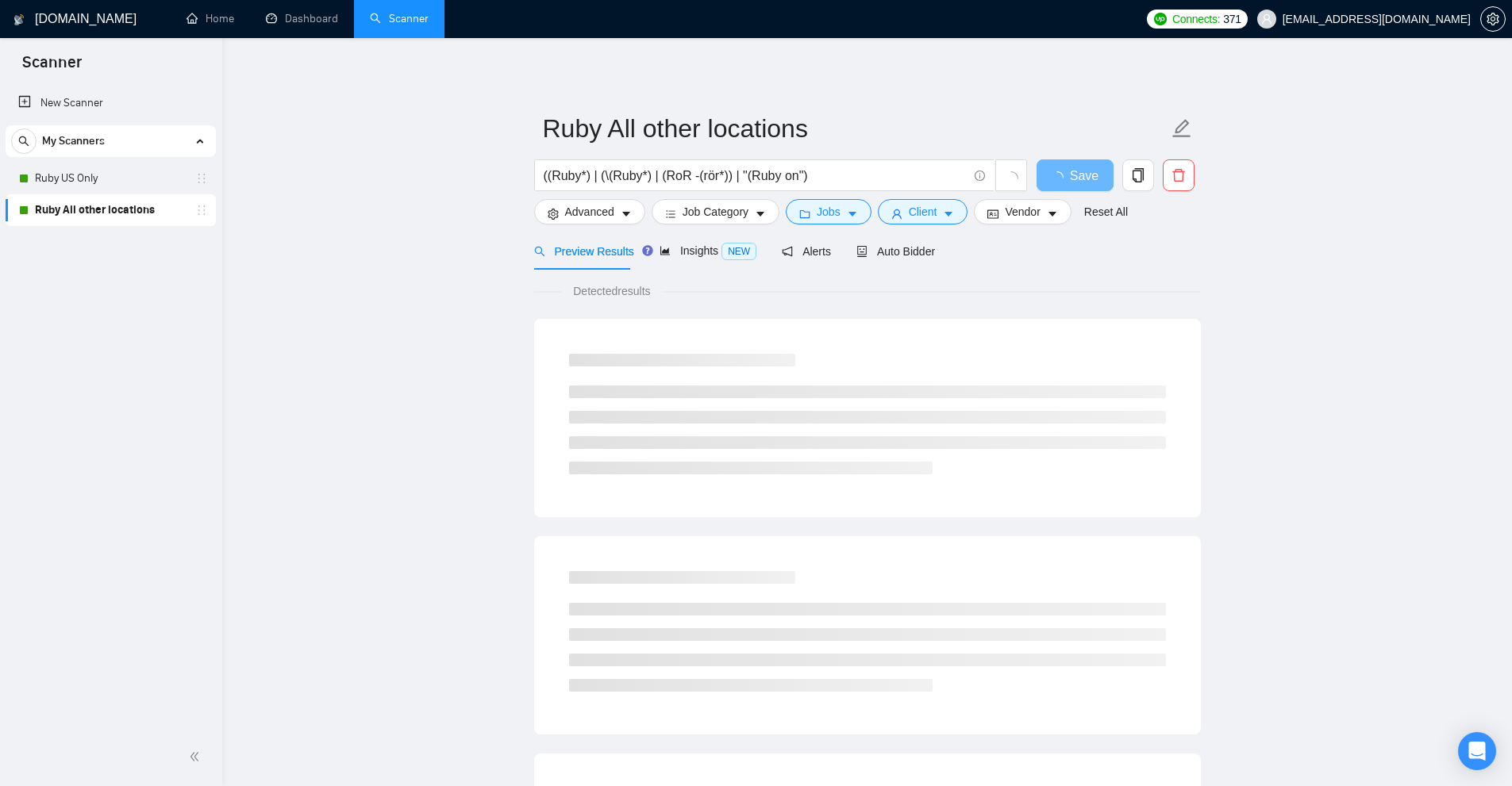
click at [115, 217] on link "Ruby All other locations" at bounding box center [110, 211] width 151 height 32
click at [674, 240] on div "Insights NEW" at bounding box center [707, 251] width 97 height 38
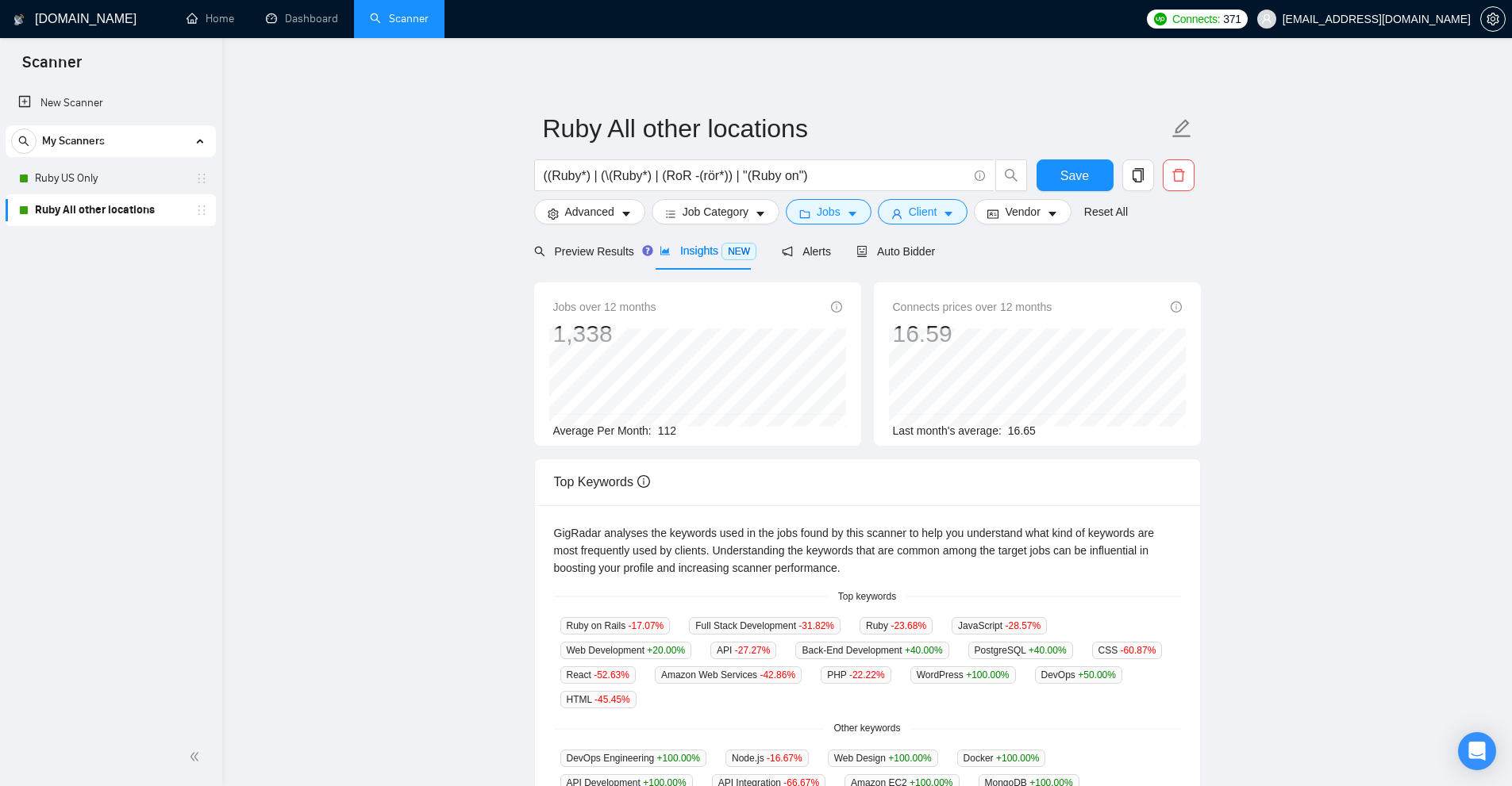
click at [754, 487] on div "Top Keywords" at bounding box center [867, 482] width 627 height 45
click at [95, 164] on link "Ruby US Only" at bounding box center [110, 179] width 151 height 32
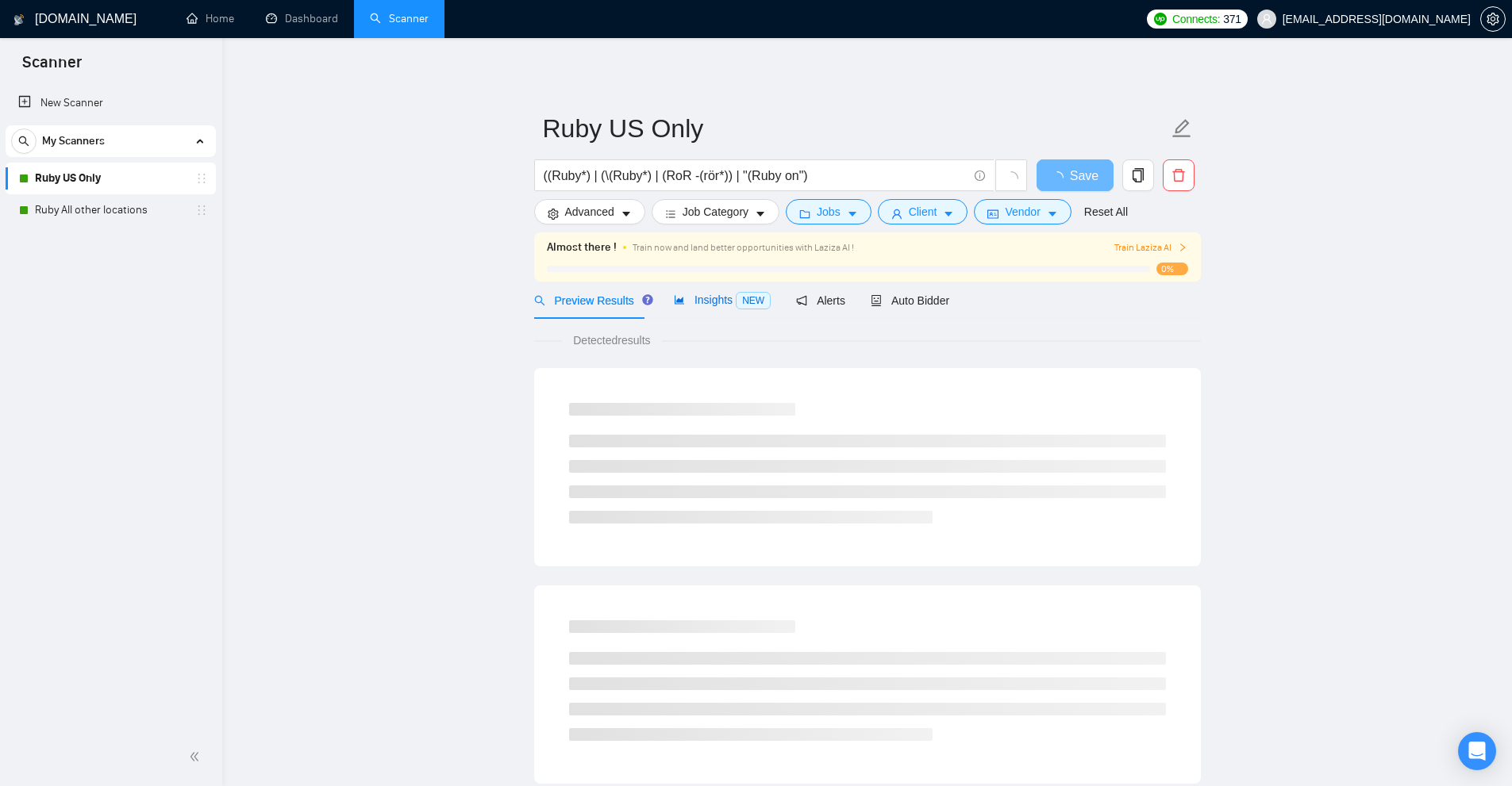
click at [697, 301] on span "Insights NEW" at bounding box center [722, 299] width 97 height 12
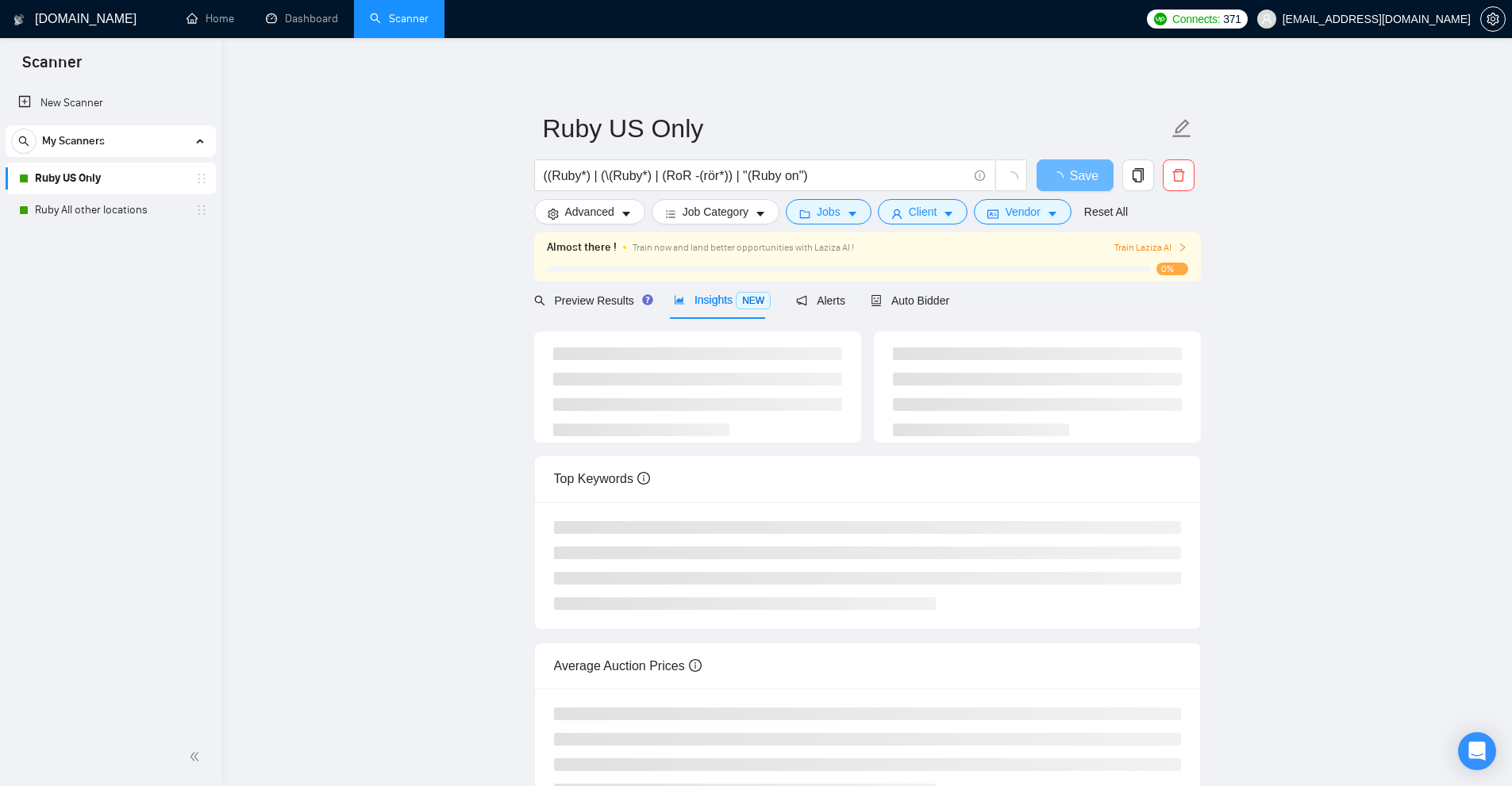
click at [405, 380] on main "Ruby US Only ((Ruby*) | (\(Ruby*) | (RoR -(rör*)) | "(Ruby on") Save Advanced J…" at bounding box center [867, 440] width 1239 height 753
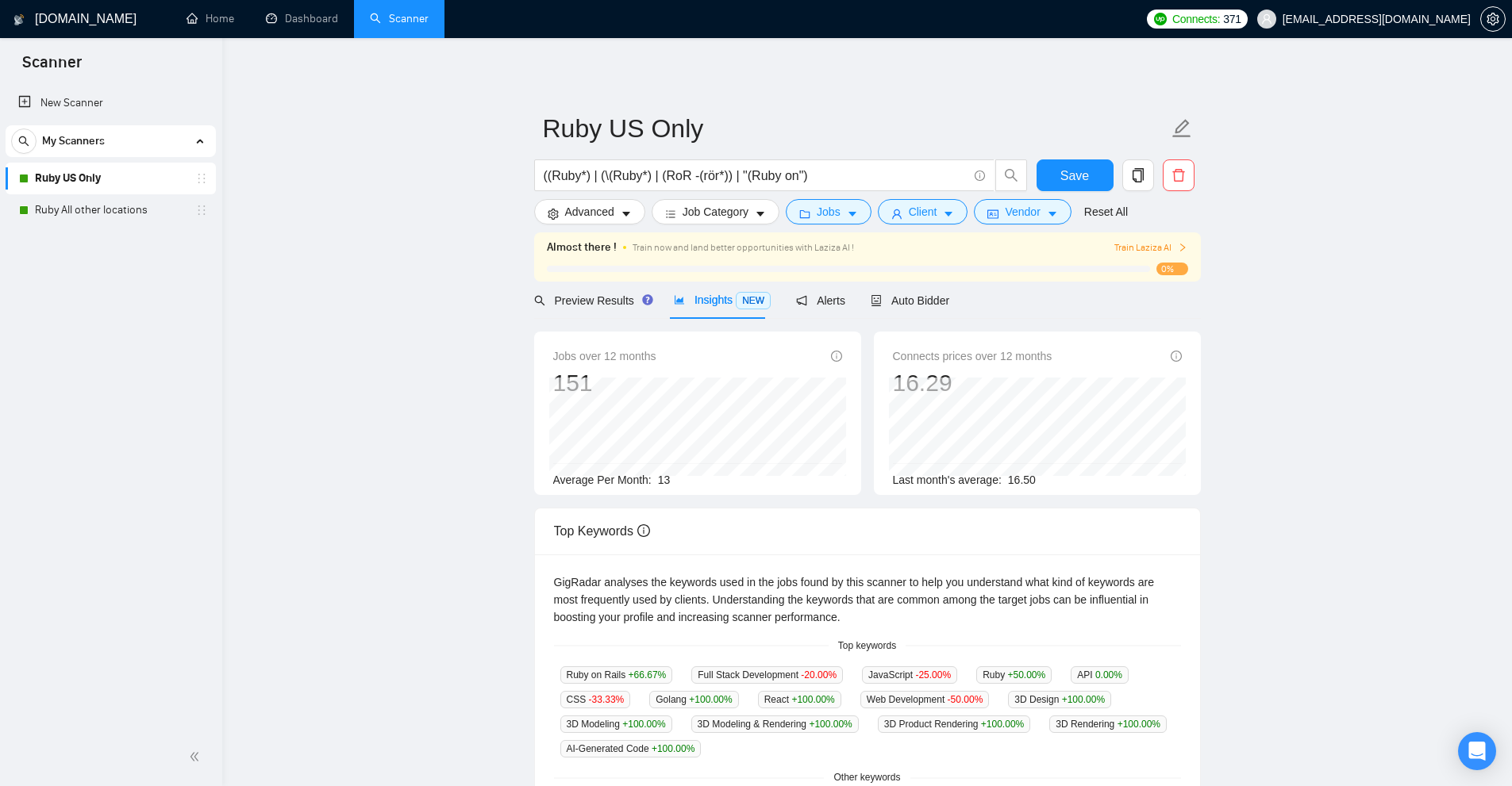
click at [699, 304] on span "Insights NEW" at bounding box center [722, 299] width 97 height 12
copy span "Insights NEW"
click at [714, 512] on div "Top Keywords" at bounding box center [867, 531] width 627 height 45
drag, startPoint x: 1037, startPoint y: 477, endPoint x: 1144, endPoint y: 486, distance: 107.4
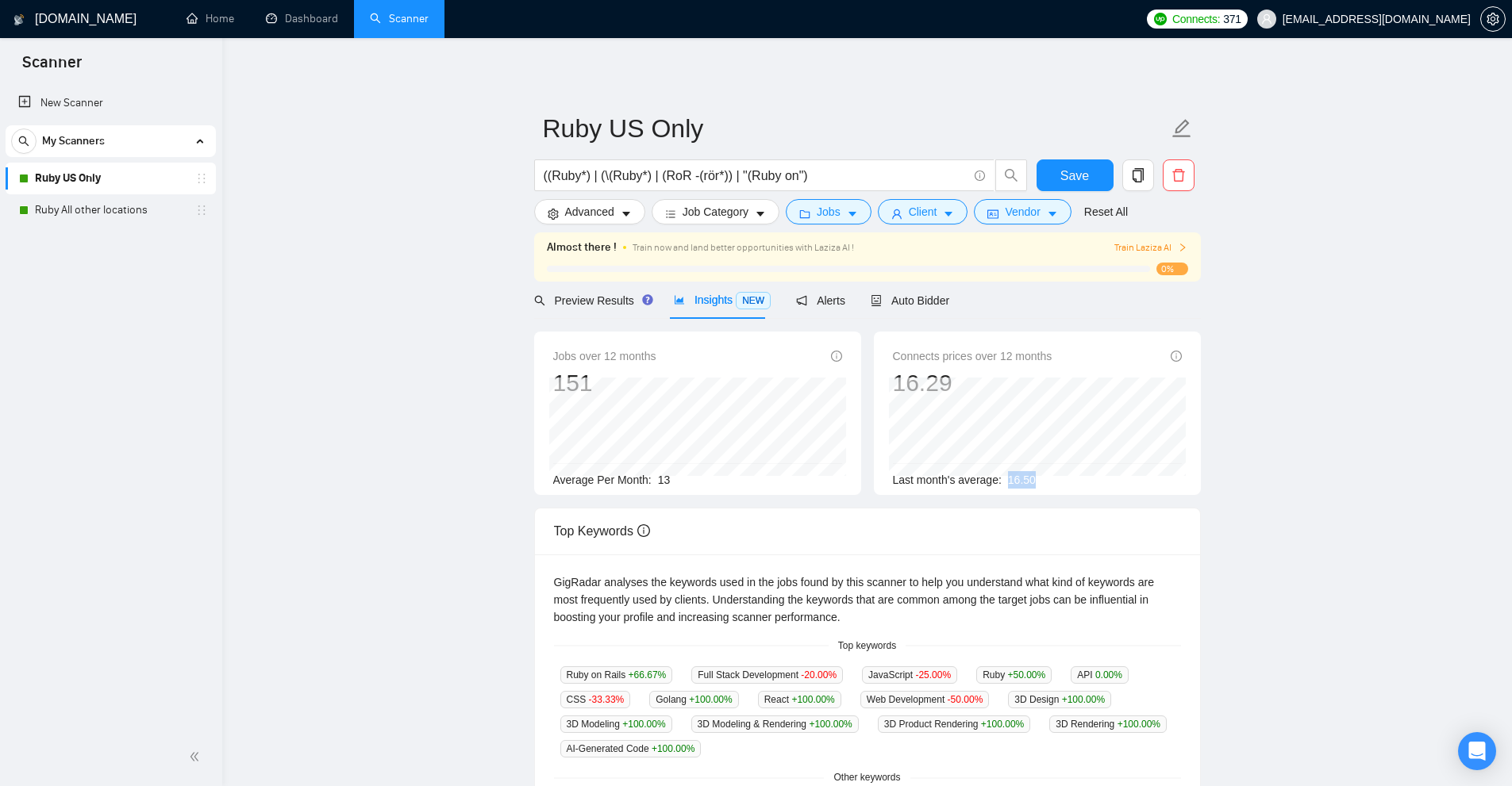
click at [1144, 486] on div "Last month's average: 16.50" at bounding box center [1037, 480] width 289 height 18
